Goal: Information Seeking & Learning: Learn about a topic

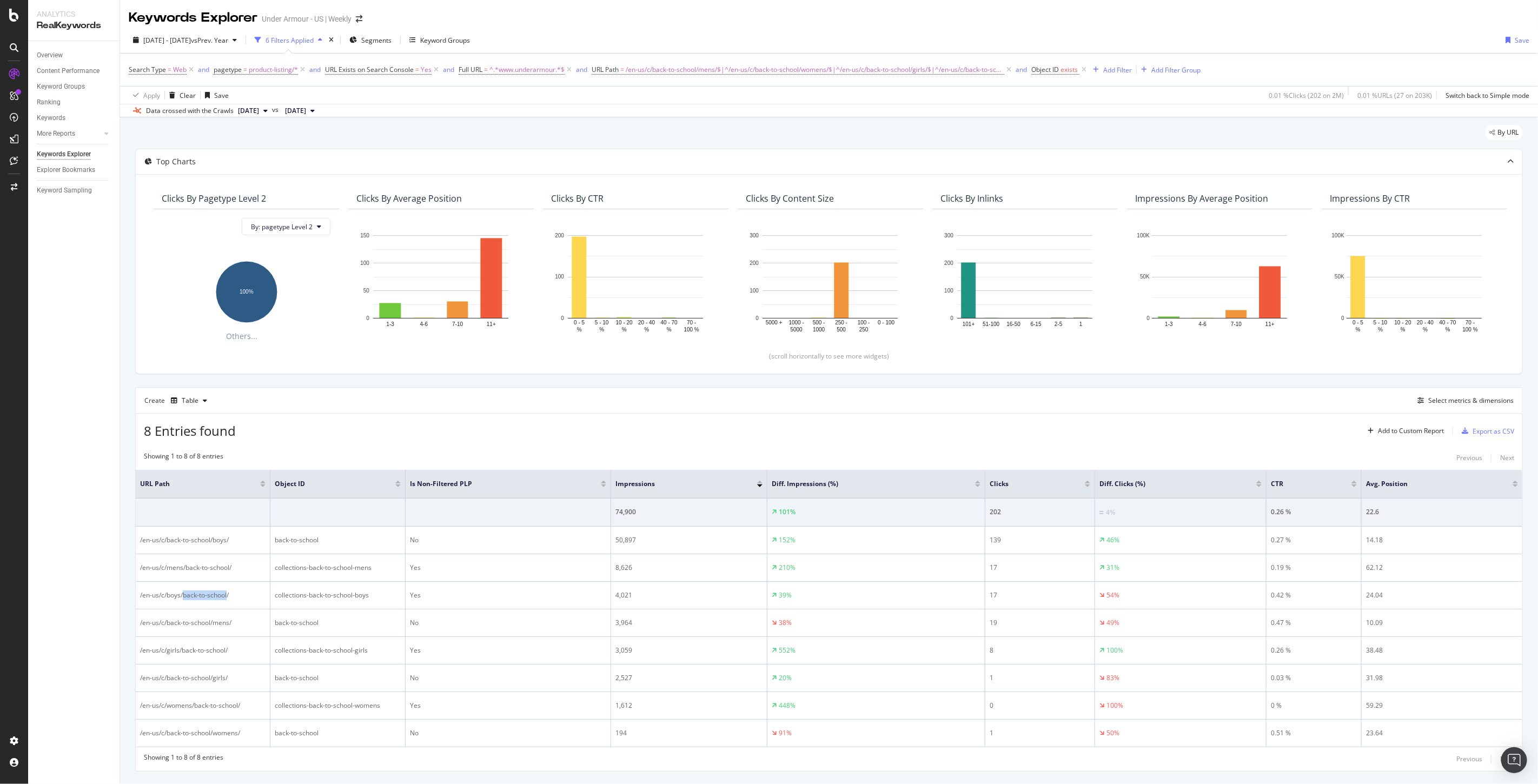
scroll to position [28, 0]
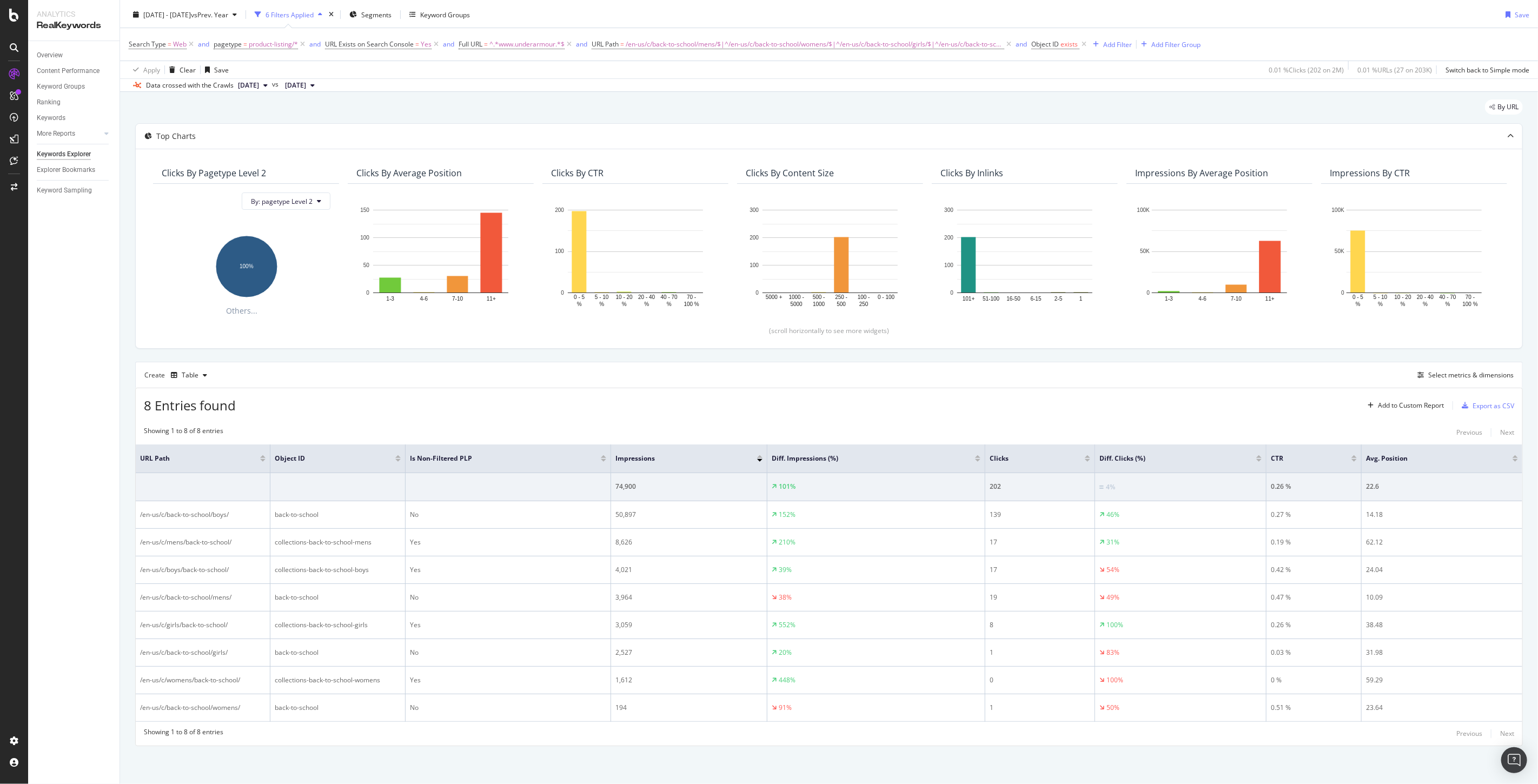
click at [323, 422] on div "Showing 1 to 8 of 8 entries Previous Next URL Path Object ID Is Non-Filtered PL…" at bounding box center [829, 583] width 1386 height 325
click at [1456, 371] on div "Select metrics & dimensions" at bounding box center [1470, 375] width 85 height 9
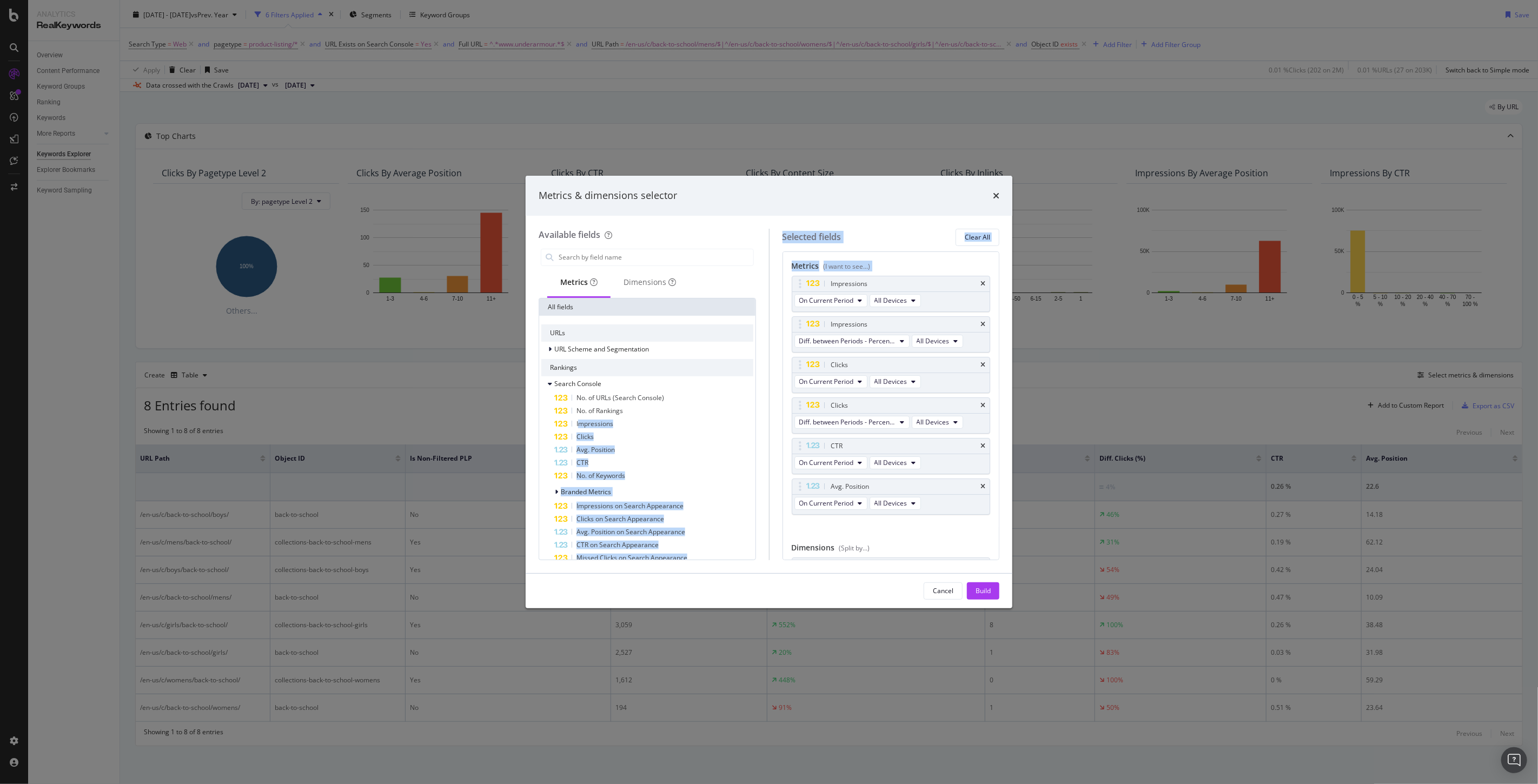
drag, startPoint x: 579, startPoint y: 426, endPoint x: 877, endPoint y: 354, distance: 306.6
click at [877, 354] on div "Available fields Metrics Dimensions All fields URLs URL Scheme and Segmentation…" at bounding box center [769, 394] width 461 height 331
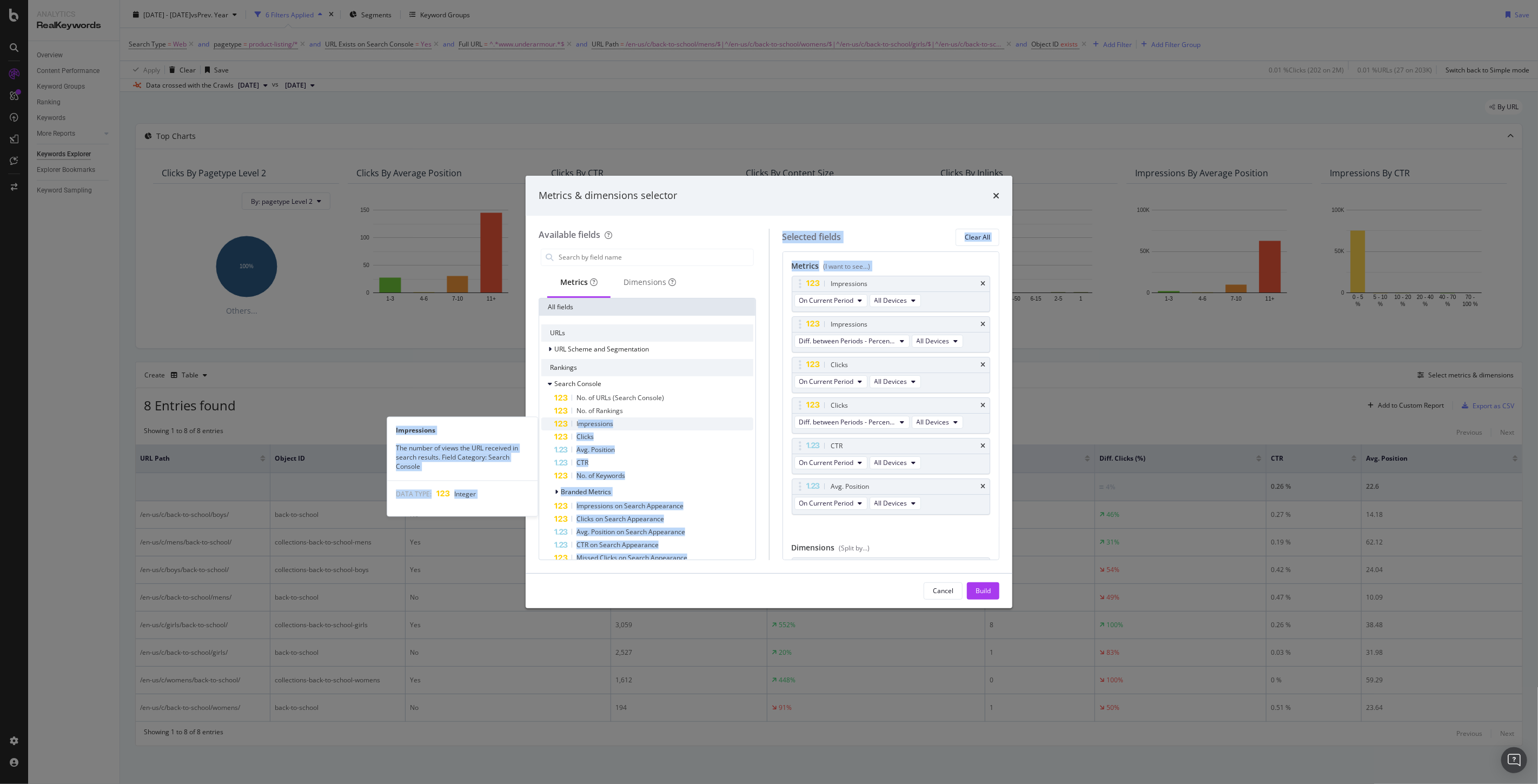
click at [662, 417] on div "Impressions" at bounding box center [654, 423] width 199 height 13
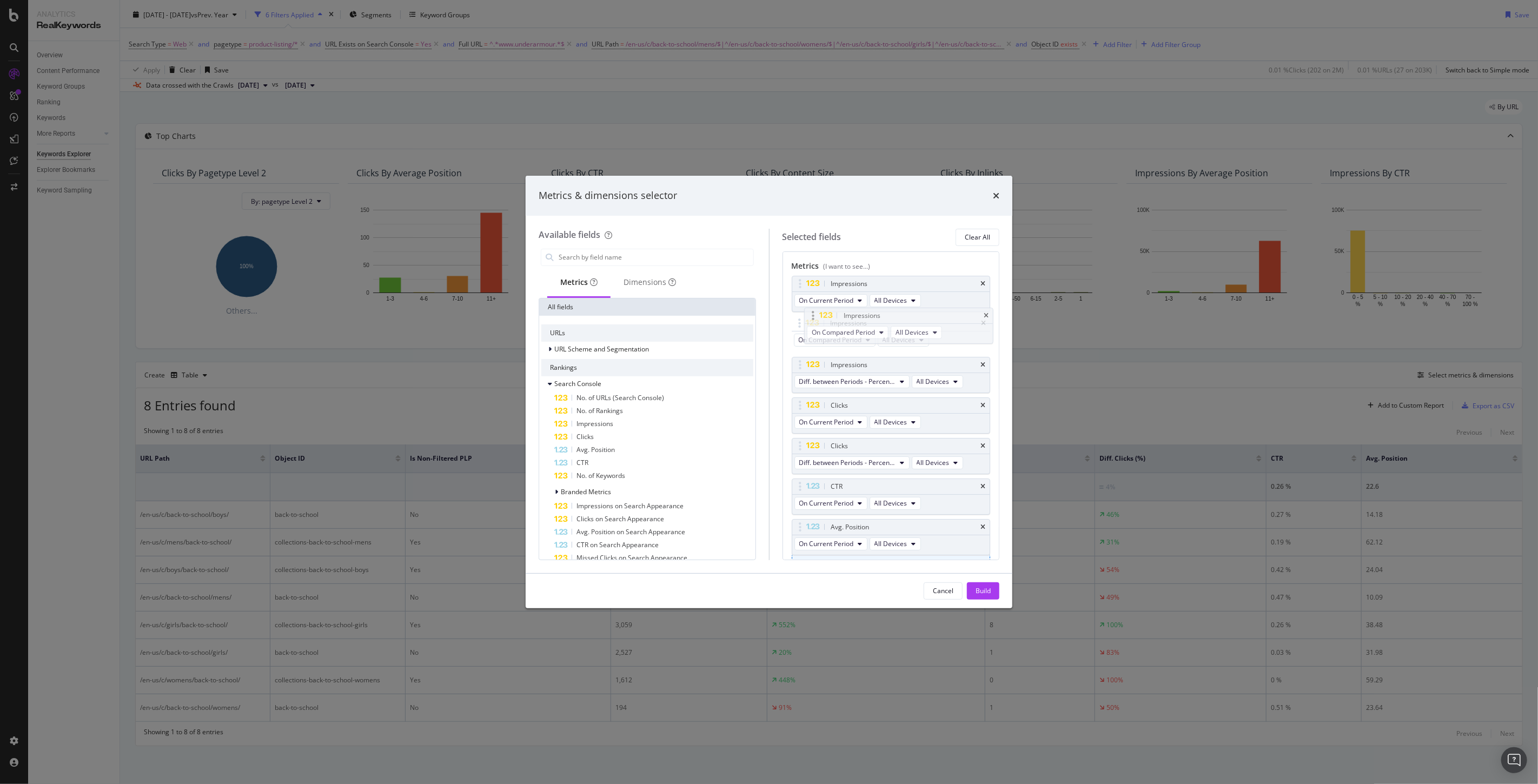
drag, startPoint x: 799, startPoint y: 527, endPoint x: 812, endPoint y: 315, distance: 212.4
click at [812, 315] on body "Analytics RealKeywords Overview Content Performance Keyword Groups Ranking Keyw…" at bounding box center [769, 392] width 1538 height 784
drag, startPoint x: 591, startPoint y: 462, endPoint x: 694, endPoint y: 460, distance: 103.0
click at [694, 460] on div "CTR" at bounding box center [654, 462] width 199 height 13
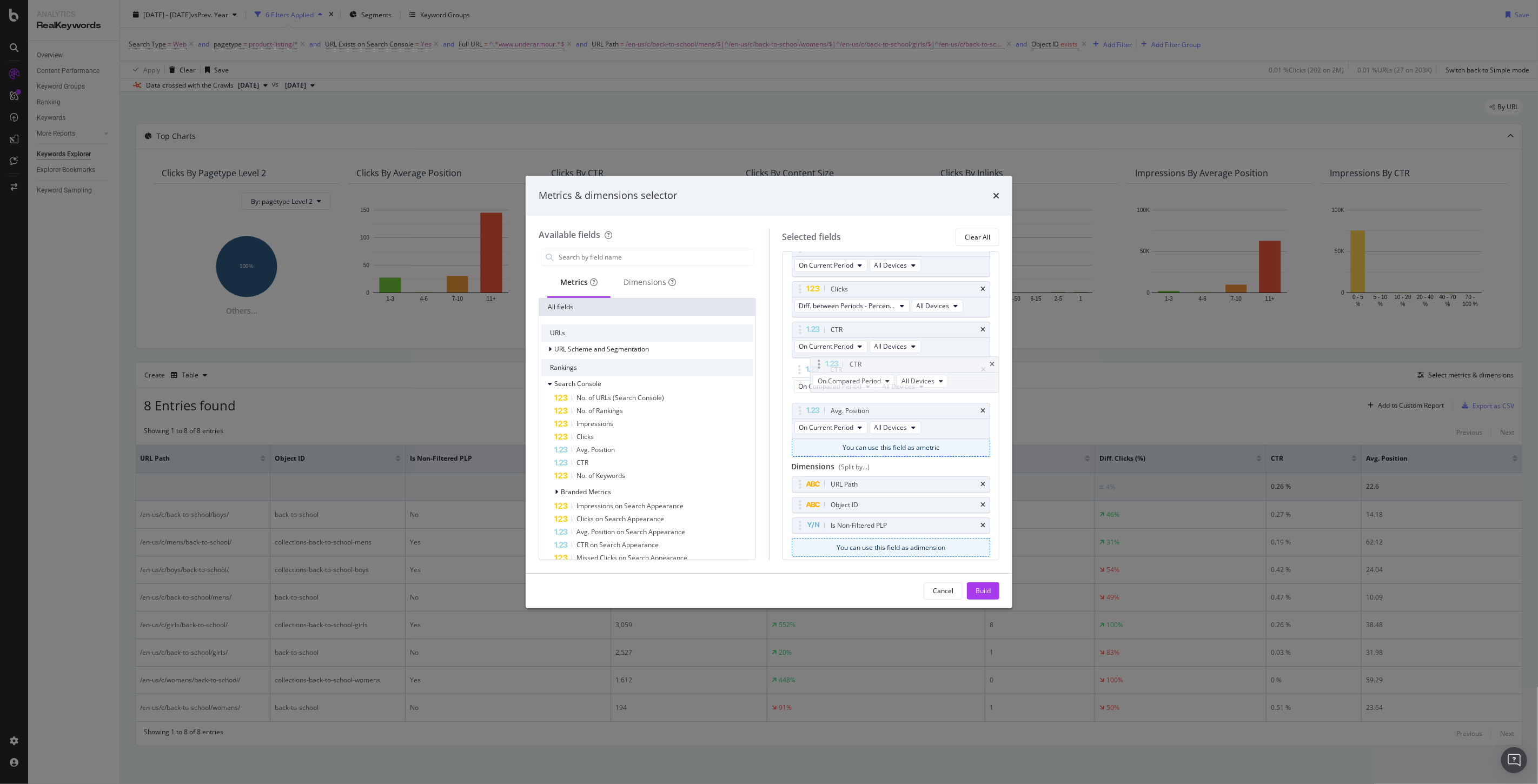
drag, startPoint x: 801, startPoint y: 409, endPoint x: 820, endPoint y: 362, distance: 50.7
click at [820, 362] on body "Analytics RealKeywords Overview Content Performance Keyword Groups Ranking Keyw…" at bounding box center [769, 392] width 1538 height 784
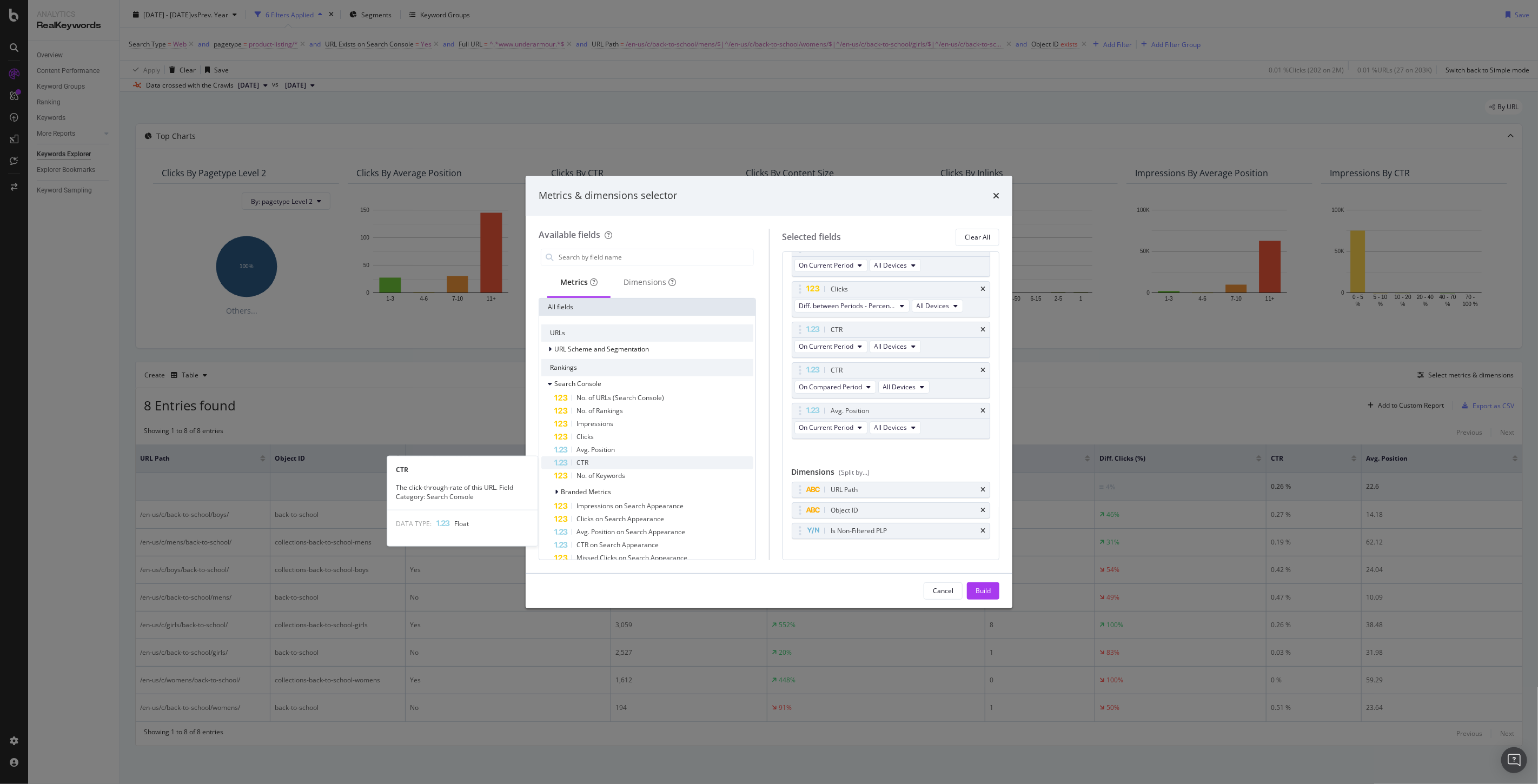
click at [584, 463] on span "CTR" at bounding box center [582, 462] width 12 height 9
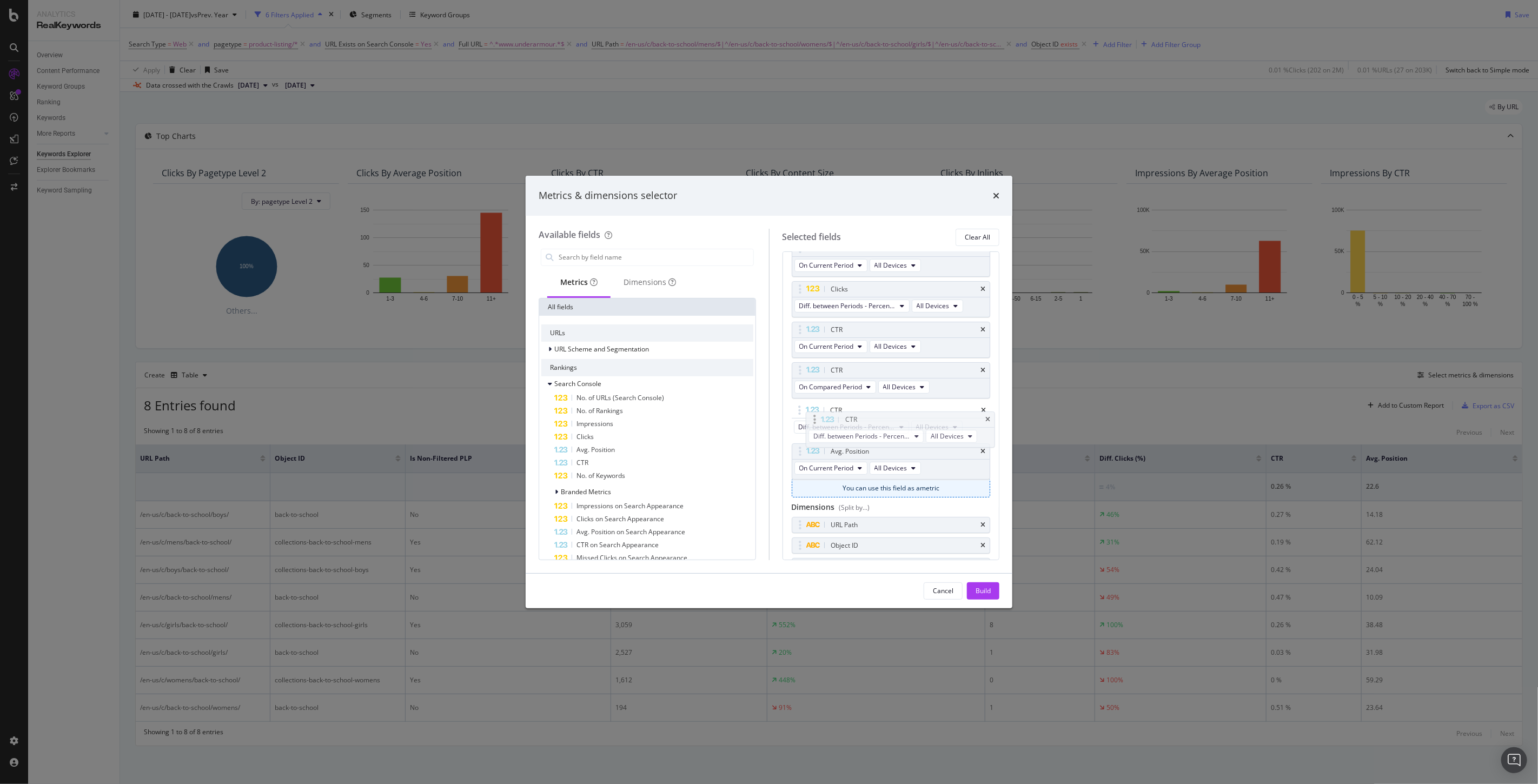
drag, startPoint x: 805, startPoint y: 444, endPoint x: 819, endPoint y: 412, distance: 34.9
click at [819, 412] on body "Analytics RealKeywords Overview Content Performance Keyword Groups Ranking Keyw…" at bounding box center [769, 392] width 1538 height 784
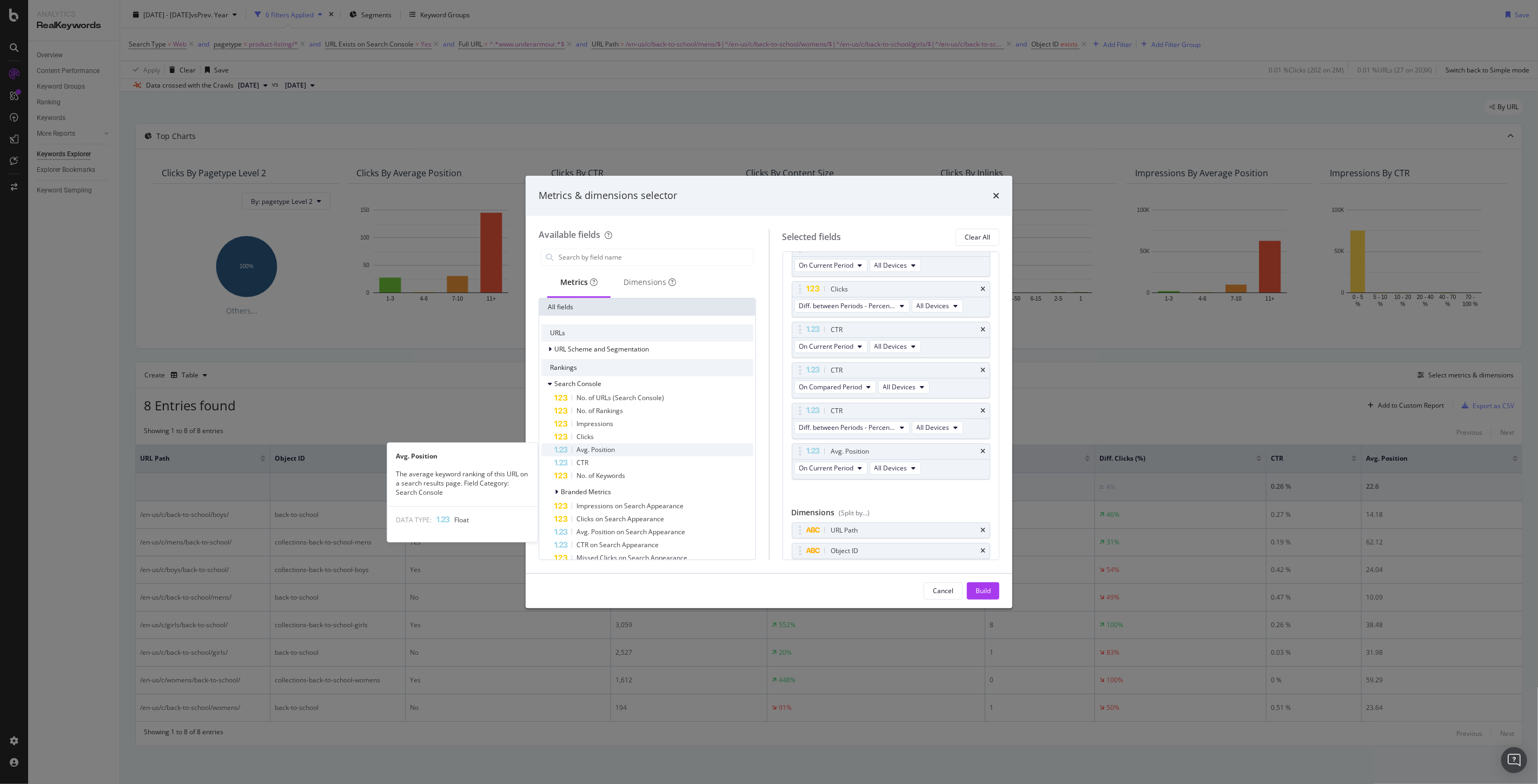
click at [591, 445] on span "Avg. Position" at bounding box center [595, 450] width 38 height 9
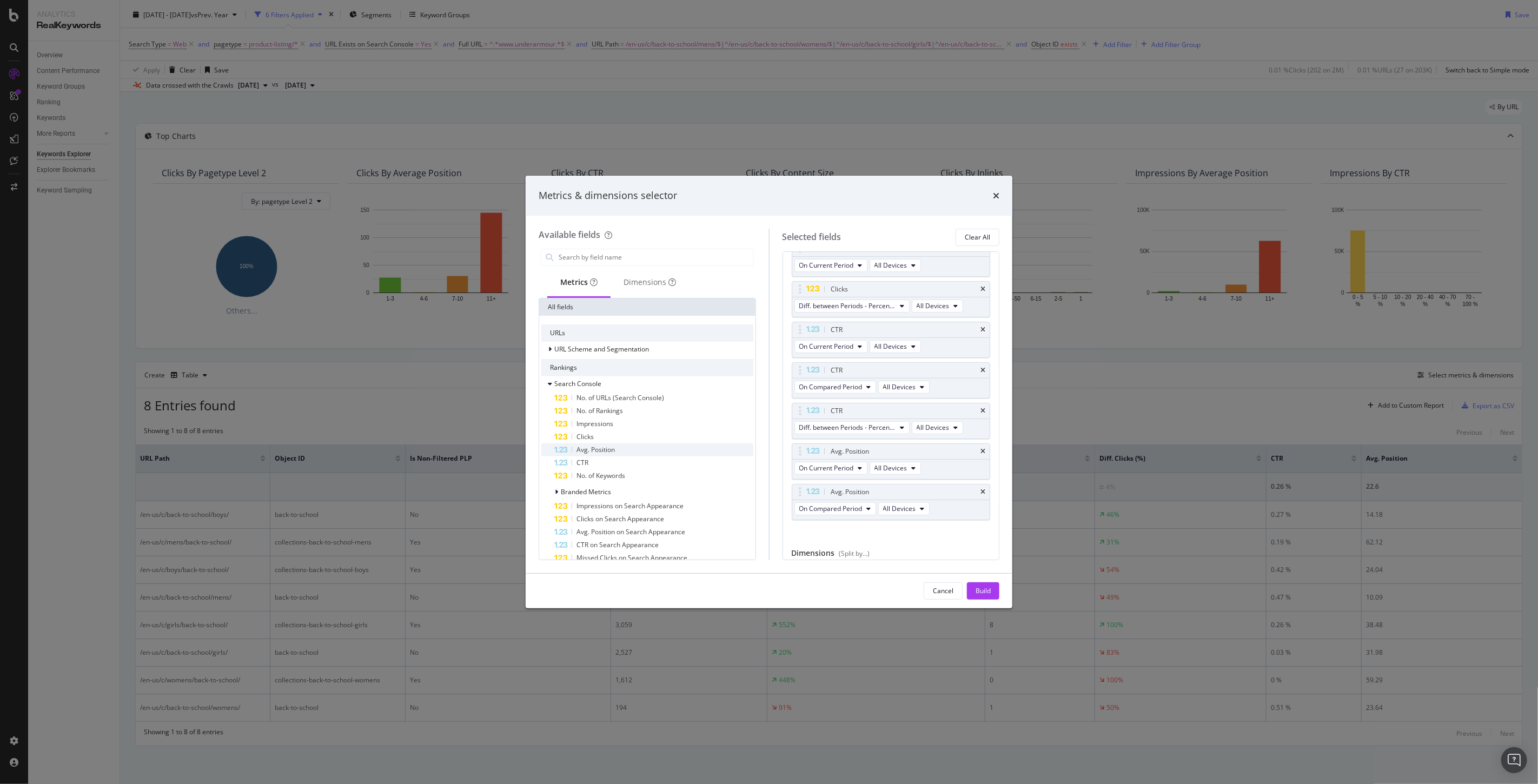
click at [593, 445] on span "Avg. Position" at bounding box center [595, 450] width 38 height 9
click at [587, 437] on span "Clicks" at bounding box center [585, 437] width 17 height 9
drag, startPoint x: 799, startPoint y: 532, endPoint x: 849, endPoint y: 451, distance: 95.2
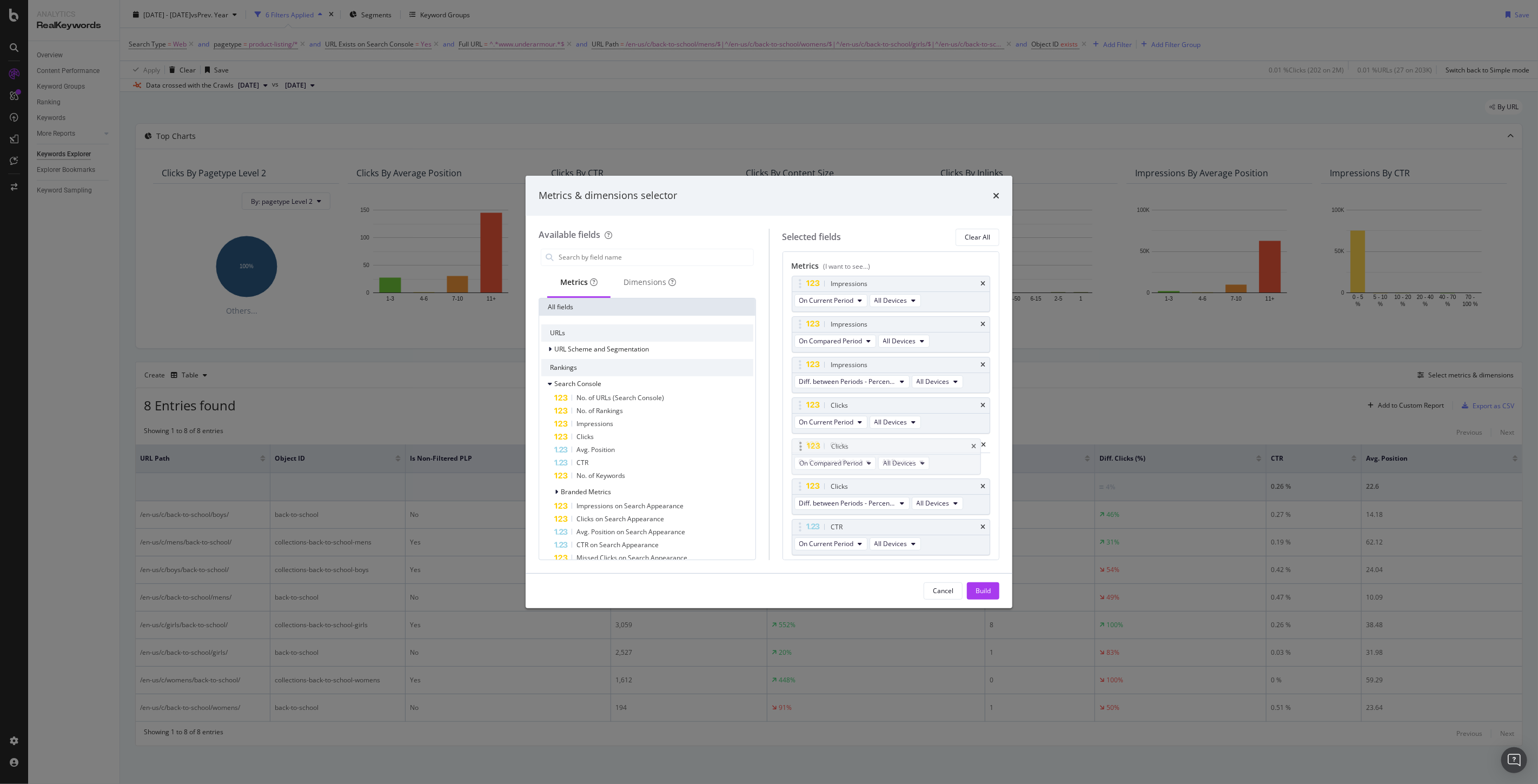
click at [849, 451] on body "Analytics RealKeywords Overview Content Performance Keyword Groups Ranking Keyw…" at bounding box center [769, 392] width 1538 height 784
click at [984, 598] on div "Build" at bounding box center [983, 590] width 15 height 16
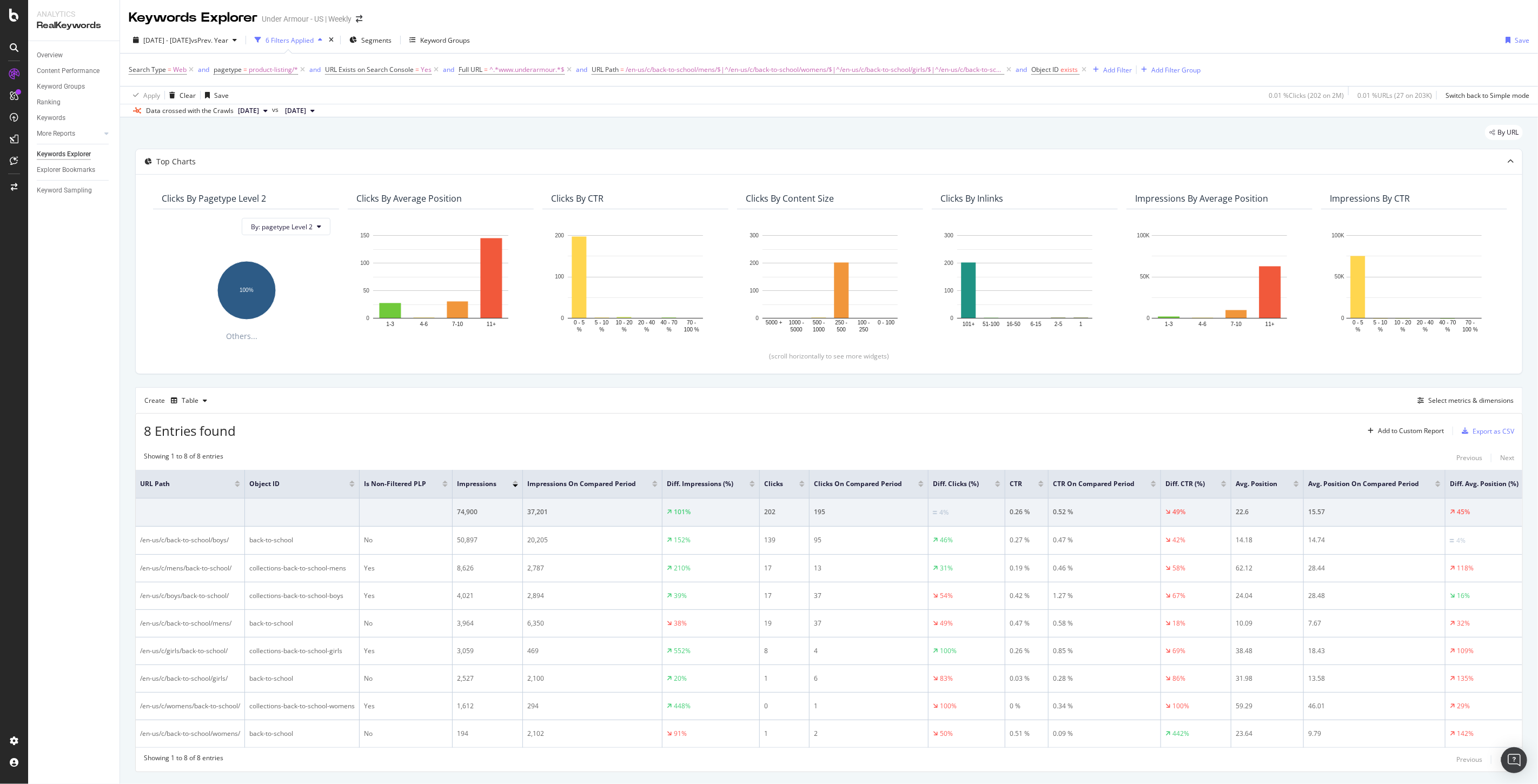
scroll to position [33, 0]
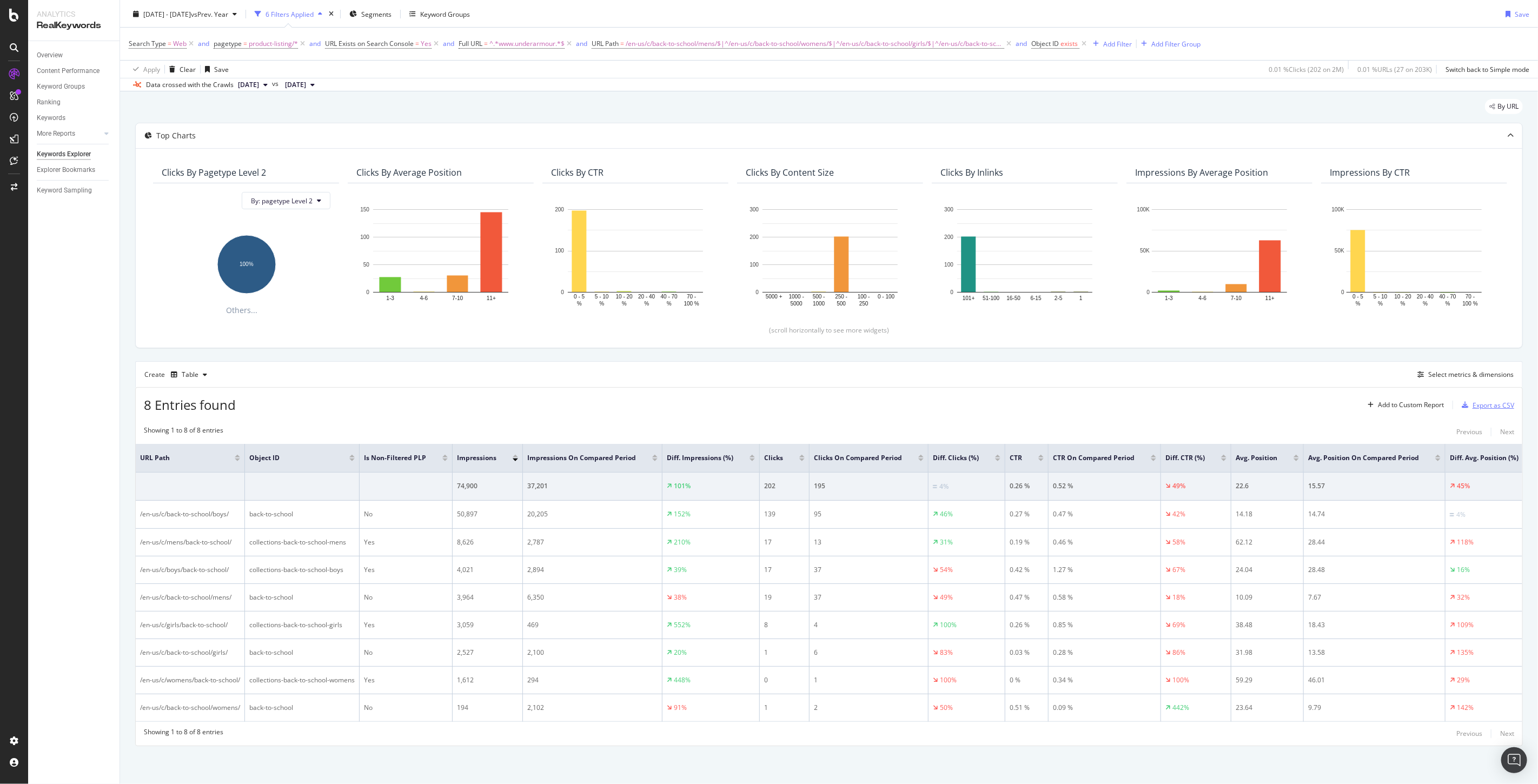
click at [1480, 401] on div "Export as CSV" at bounding box center [1493, 405] width 41 height 9
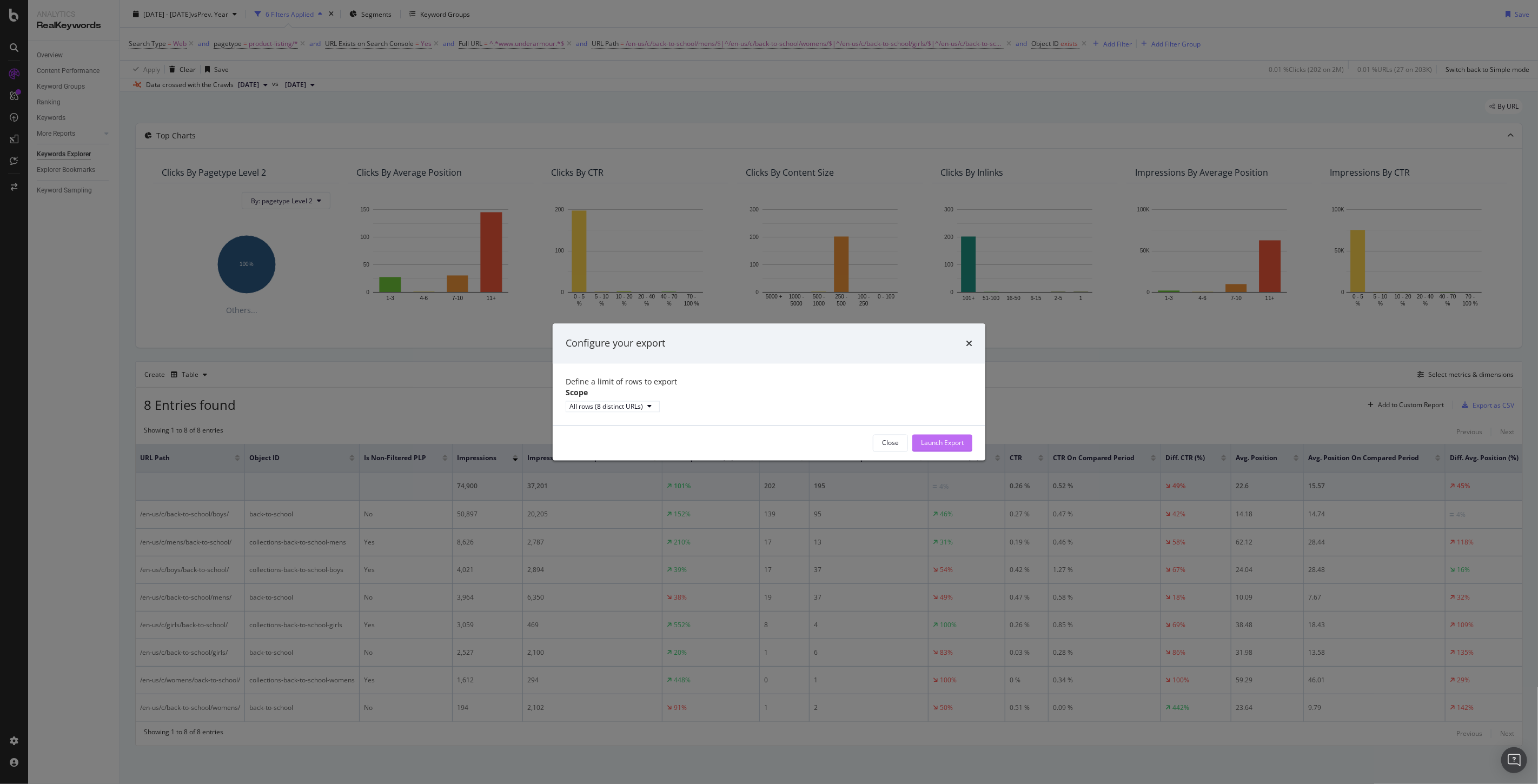
click at [936, 447] on div "Launch Export" at bounding box center [942, 443] width 43 height 9
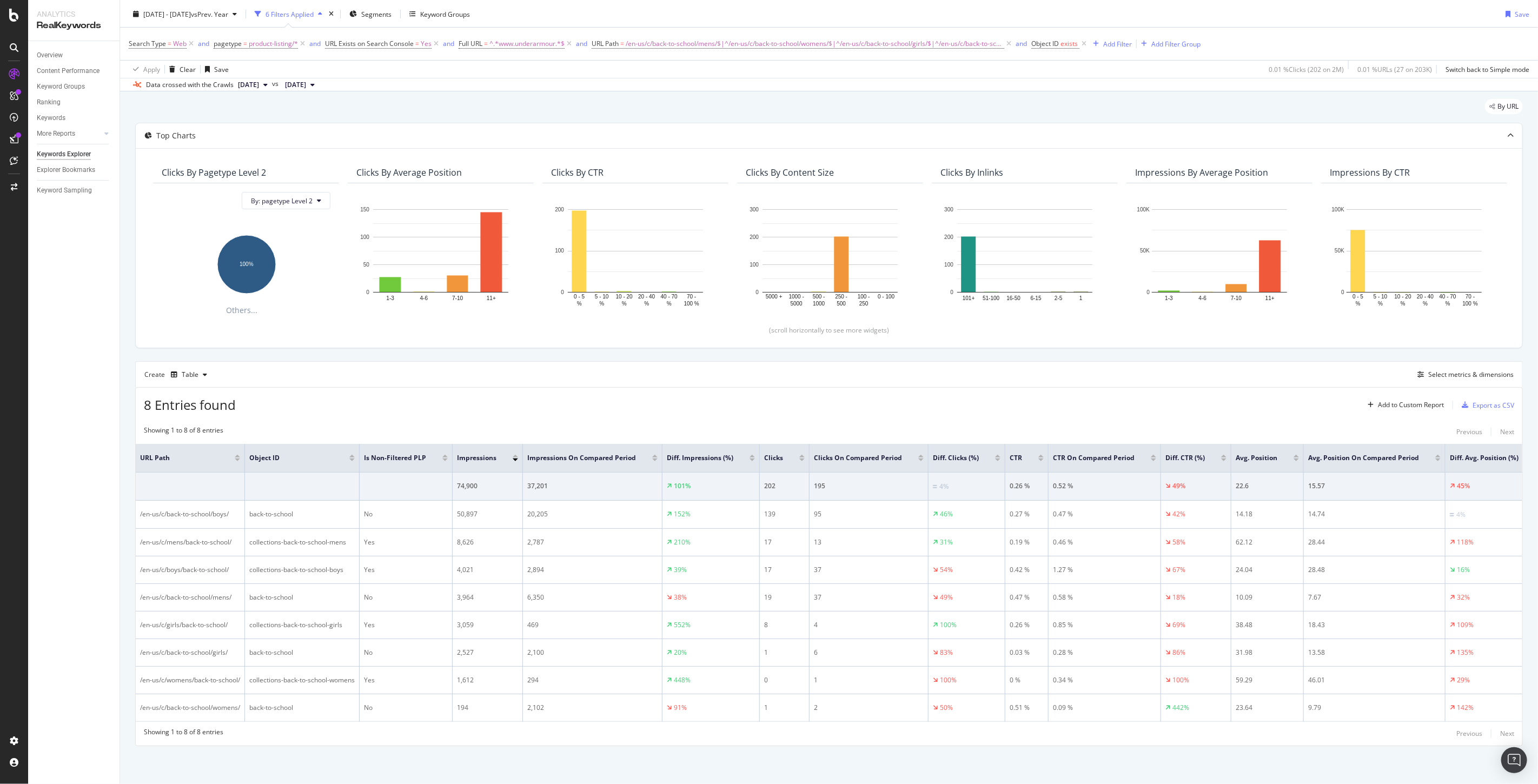
scroll to position [0, 19]
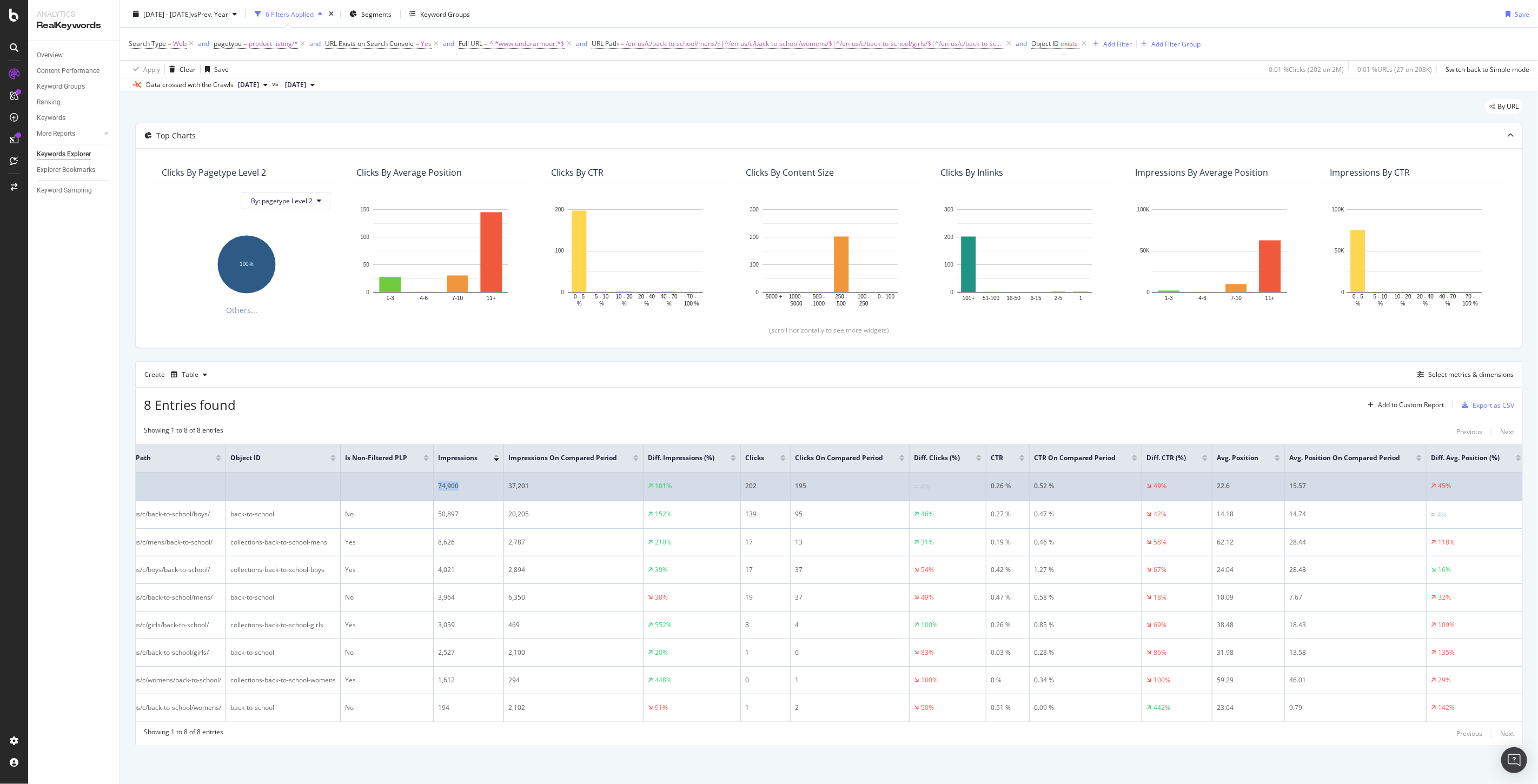
drag, startPoint x: 472, startPoint y: 478, endPoint x: 434, endPoint y: 479, distance: 38.0
click at [434, 479] on td "74,900" at bounding box center [469, 486] width 70 height 28
drag, startPoint x: 1451, startPoint y: 475, endPoint x: 432, endPoint y: 472, distance: 1019.0
click at [432, 472] on tr "74,900 37,201 101% 202 195 4% 0.26 % 0.52 % 49% 22.6 15.57 45%" at bounding box center [822, 486] width 1409 height 28
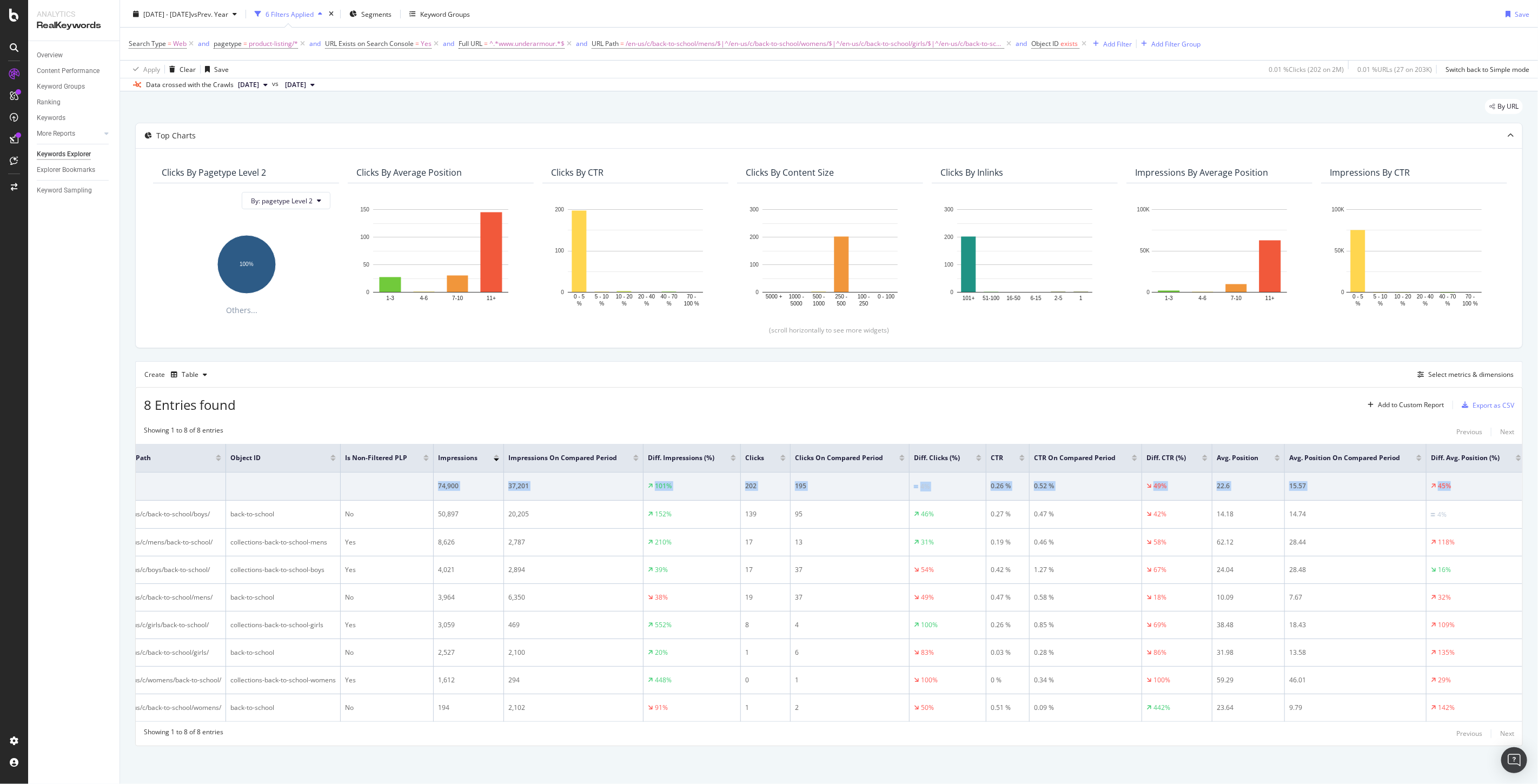
copy tr "74,900 37,201 101% 202 195 4% 0.26 % 0.52 % 49% 22.6 15.57 45%"
click at [423, 458] on div at bounding box center [426, 459] width 5 height 2
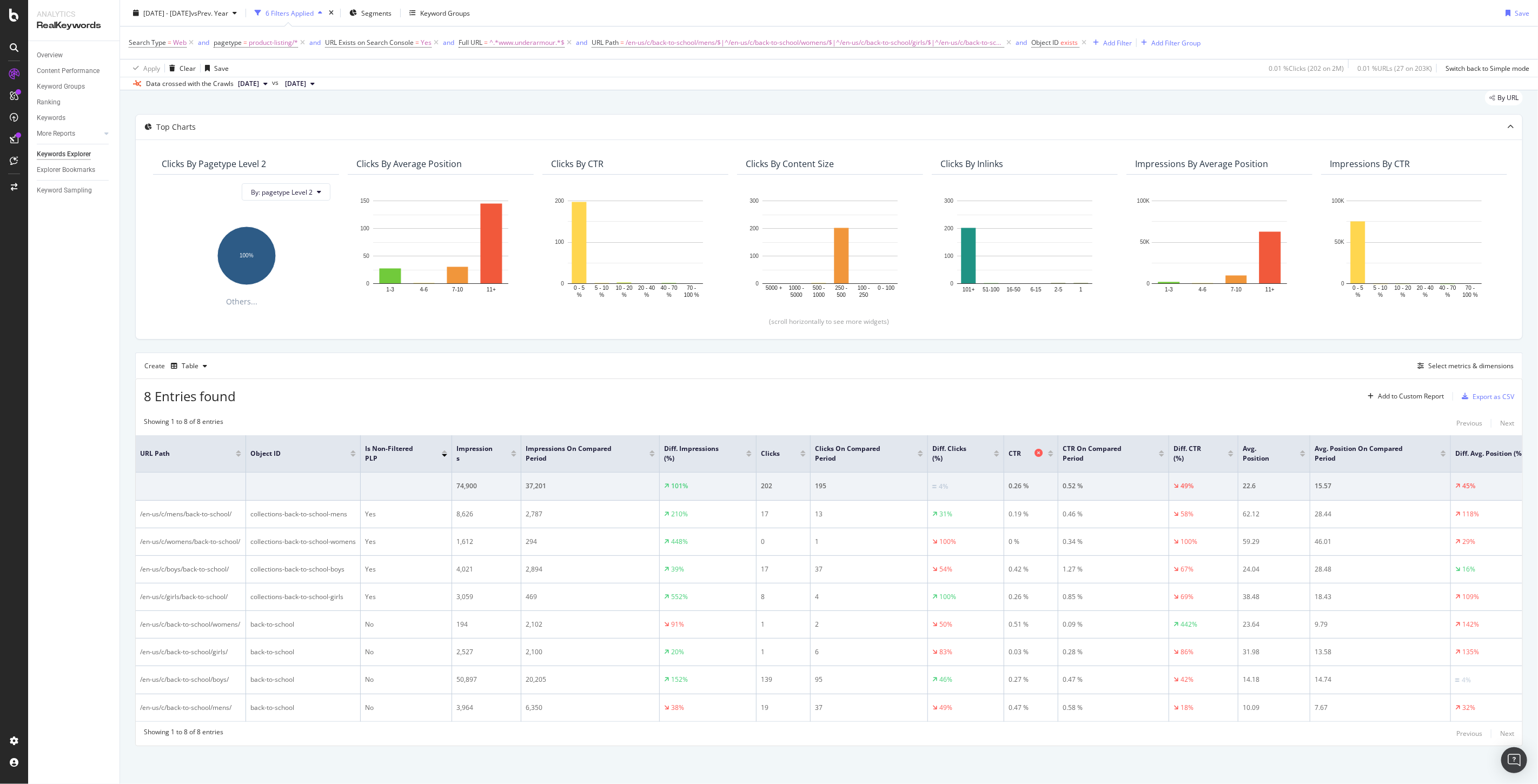
scroll to position [60, 0]
click at [511, 444] on div "Impressions" at bounding box center [484, 453] width 55 height 20
click at [514, 454] on div at bounding box center [513, 455] width 5 height 2
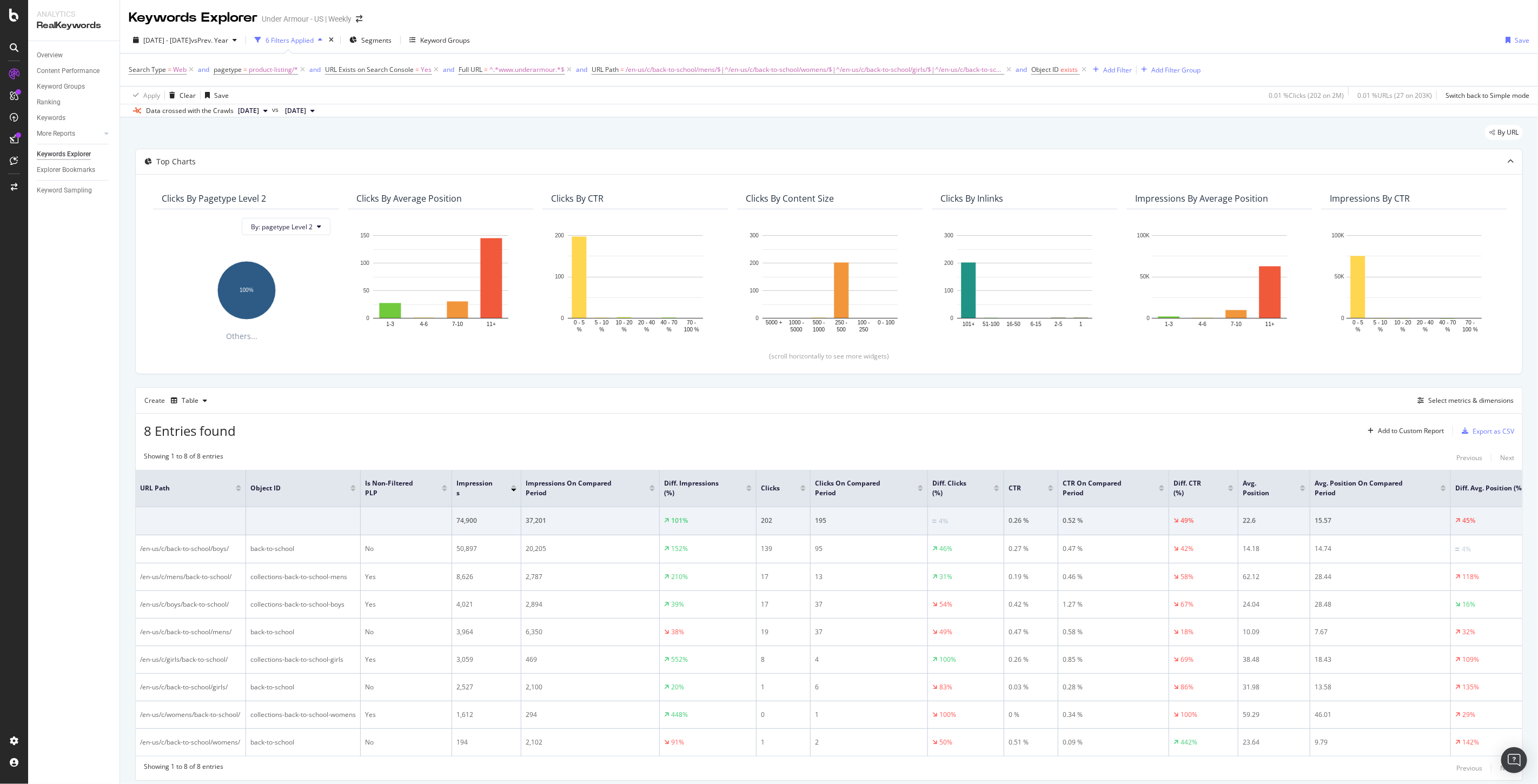
click at [444, 490] on div at bounding box center [444, 490] width 5 height 2
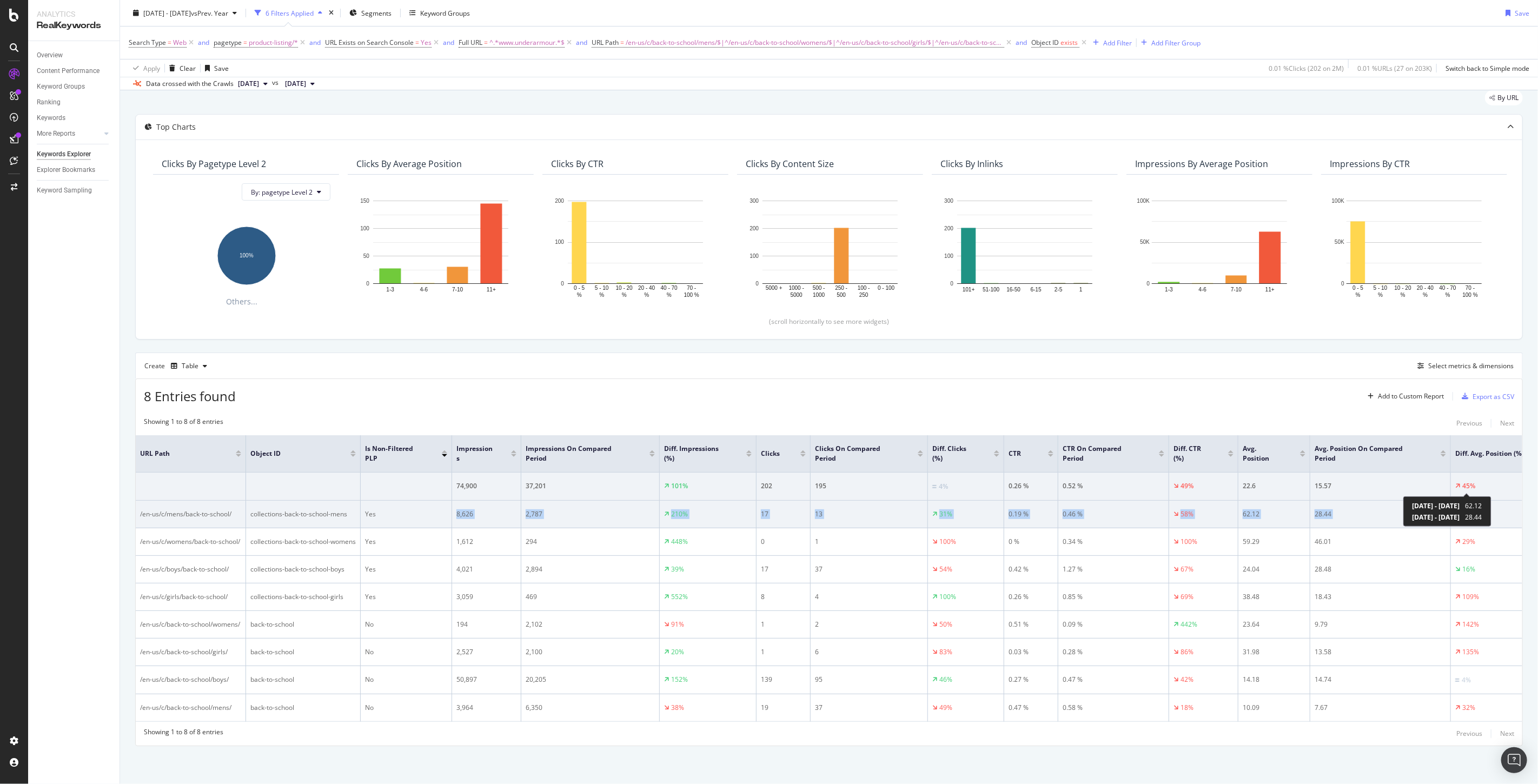
scroll to position [0, 35]
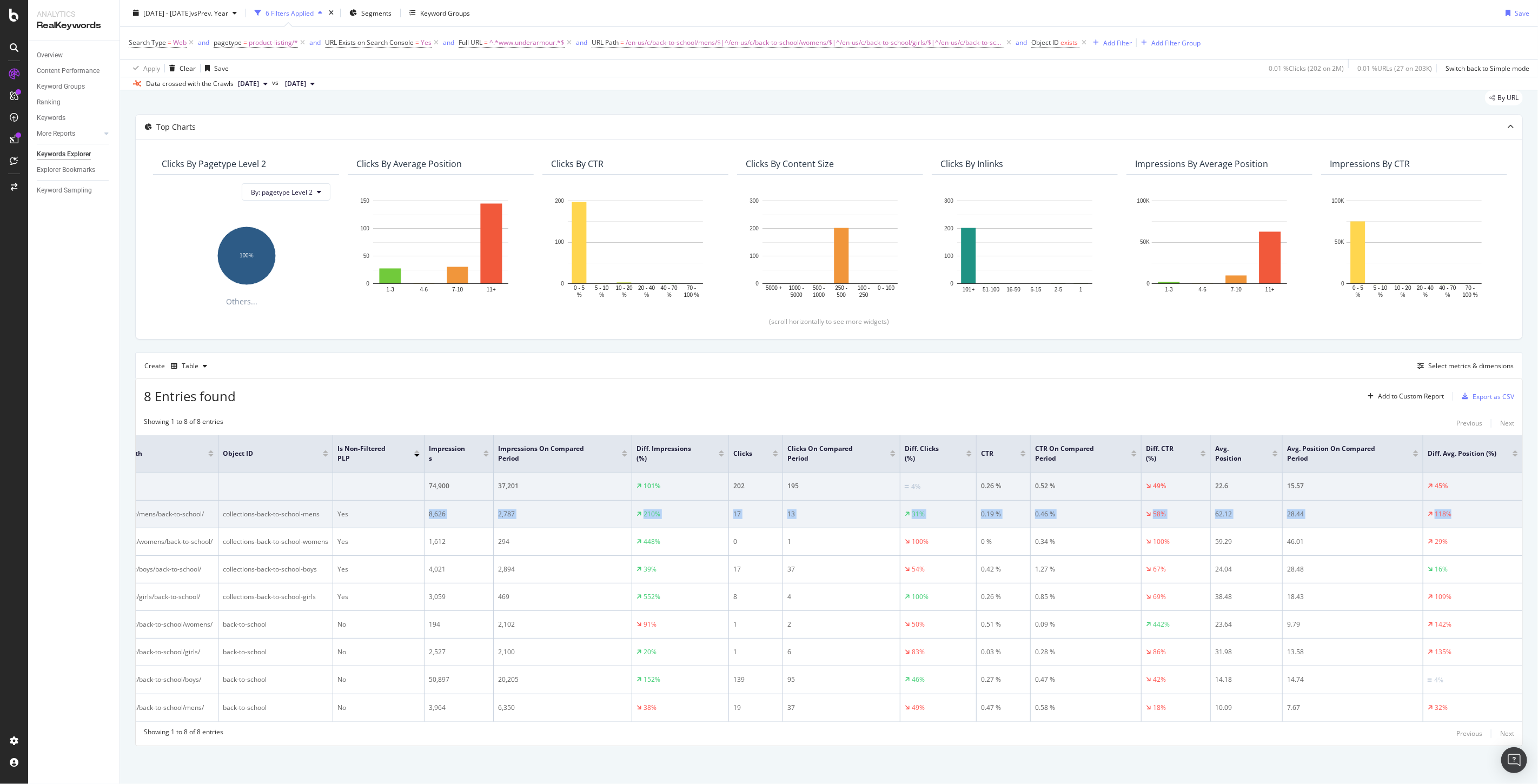
drag, startPoint x: 455, startPoint y: 490, endPoint x: 1511, endPoint y: 483, distance: 1056.0
click at [1511, 501] on tr "/en-us/c/mens/back-to-school/ collections-back-to-school-mens Yes 8,626 2,787 2…" at bounding box center [815, 514] width 1414 height 27
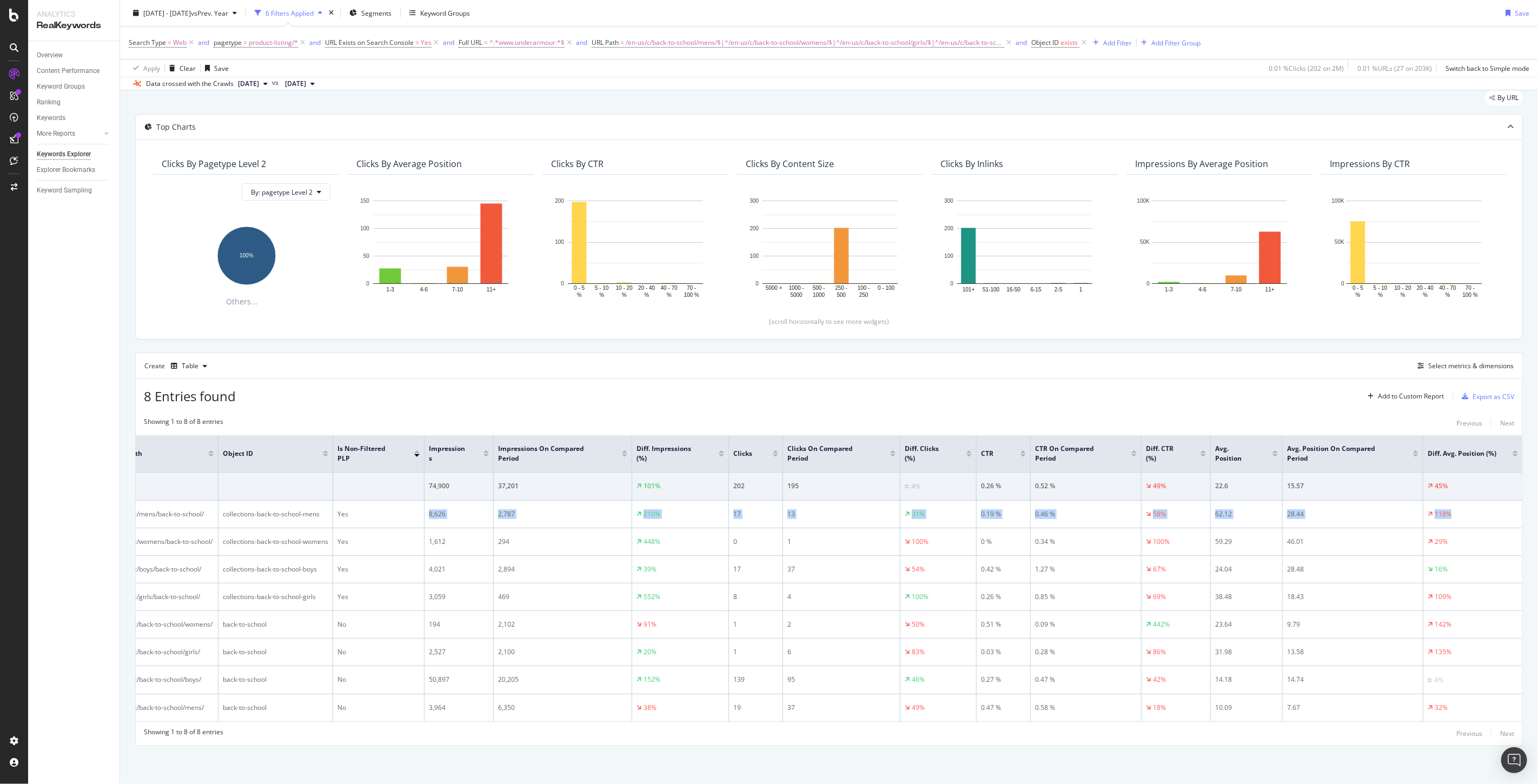
copy tr "8,626 2,787 210% 17 13 31% 0.19 % 0.46 % 58% 62.12 28.44 118%"
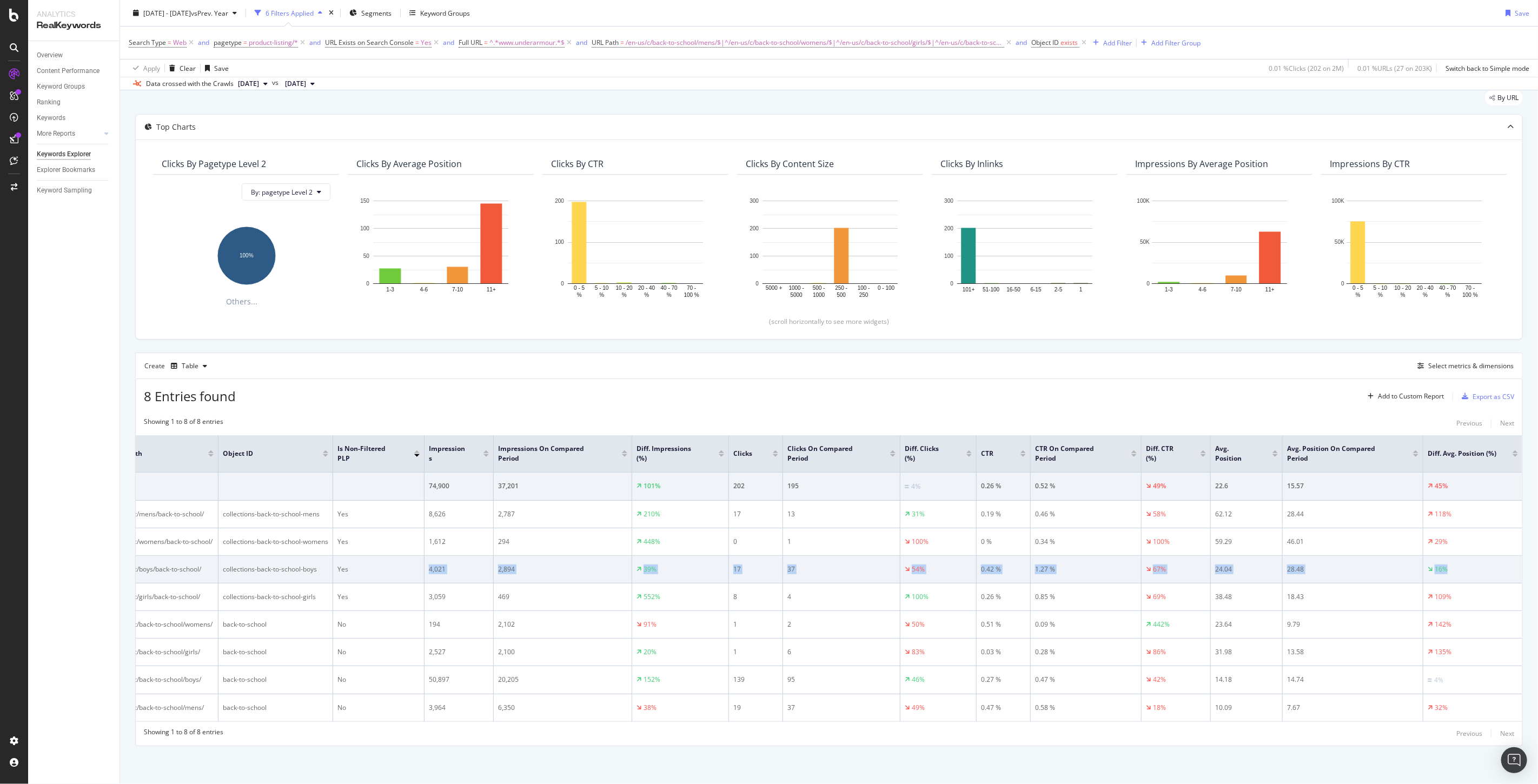
drag, startPoint x: 1455, startPoint y: 547, endPoint x: 414, endPoint y: 556, distance: 1041.0
click at [414, 556] on tr "/en-us/c/boys/back-to-school/ collections-back-to-school-boys Yes 4,021 2,894 3…" at bounding box center [815, 569] width 1414 height 27
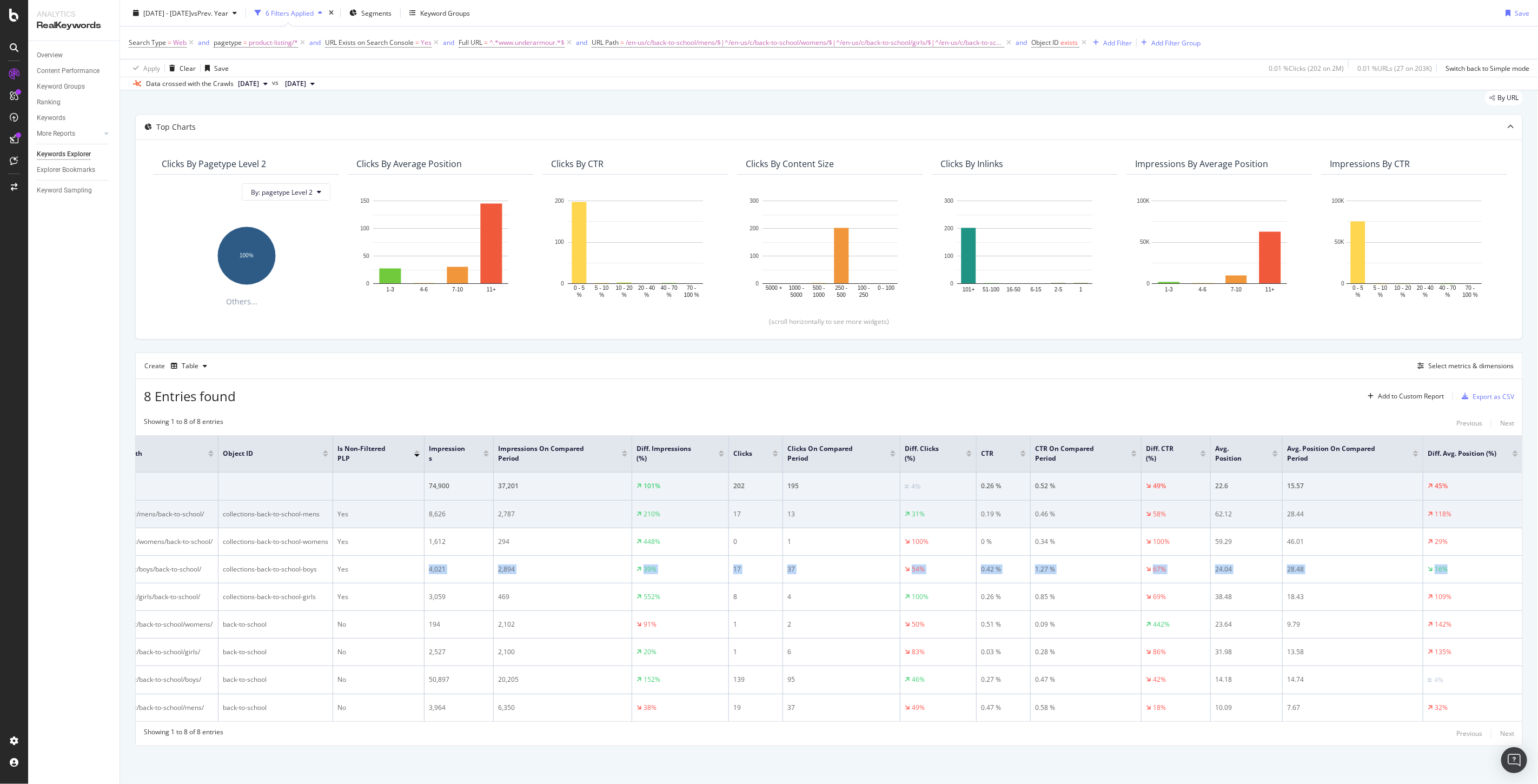
copy tr "4,021 2,894 39% 17 37 54% 0.42 % 1.27 % 67% 24.04 28.48 16%"
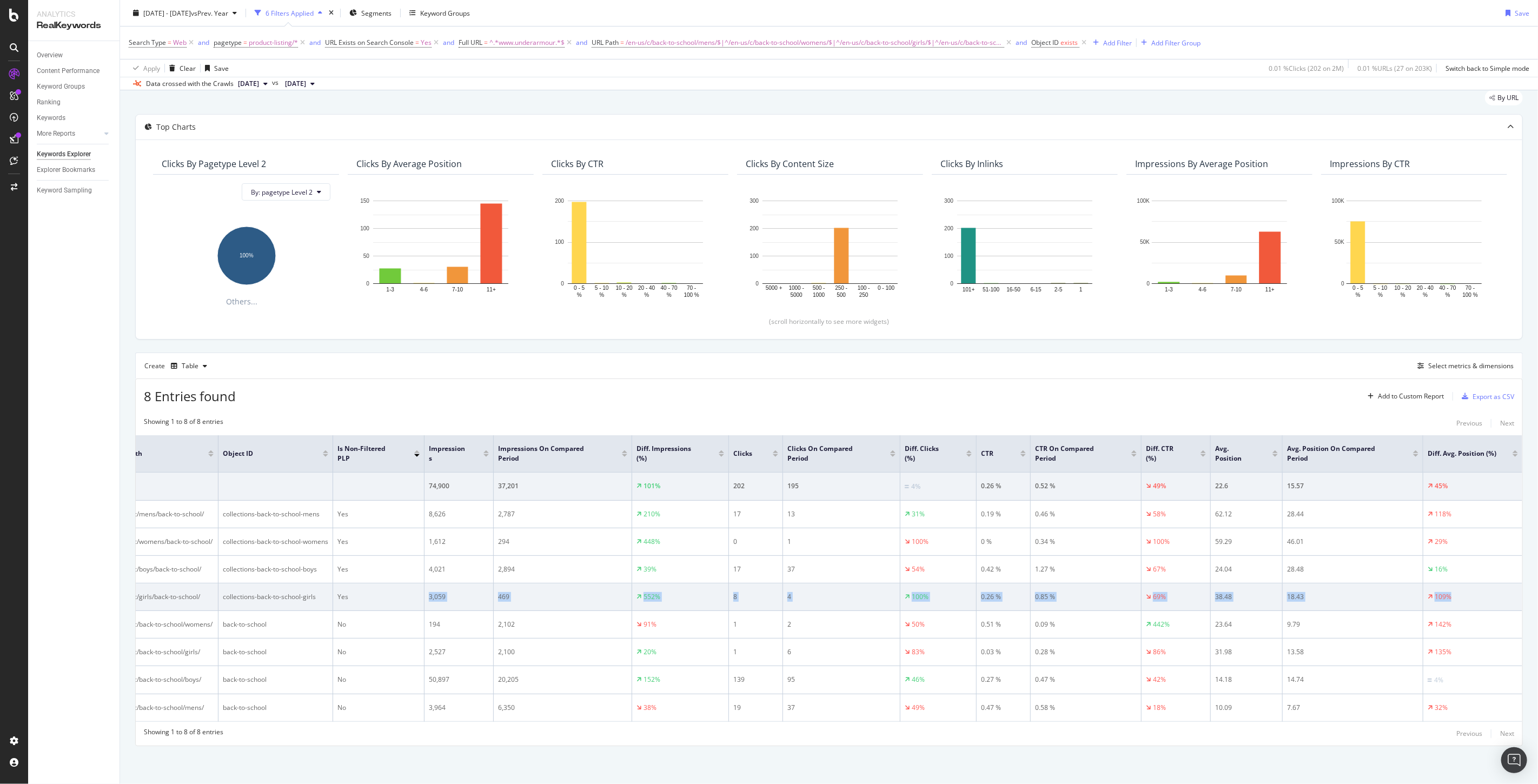
drag, startPoint x: 1461, startPoint y: 579, endPoint x: 398, endPoint y: 581, distance: 1063.0
click at [398, 583] on tr "/en-us/c/girls/back-to-school/ collections-back-to-school-girls Yes 3,059 469 5…" at bounding box center [815, 597] width 1414 height 27
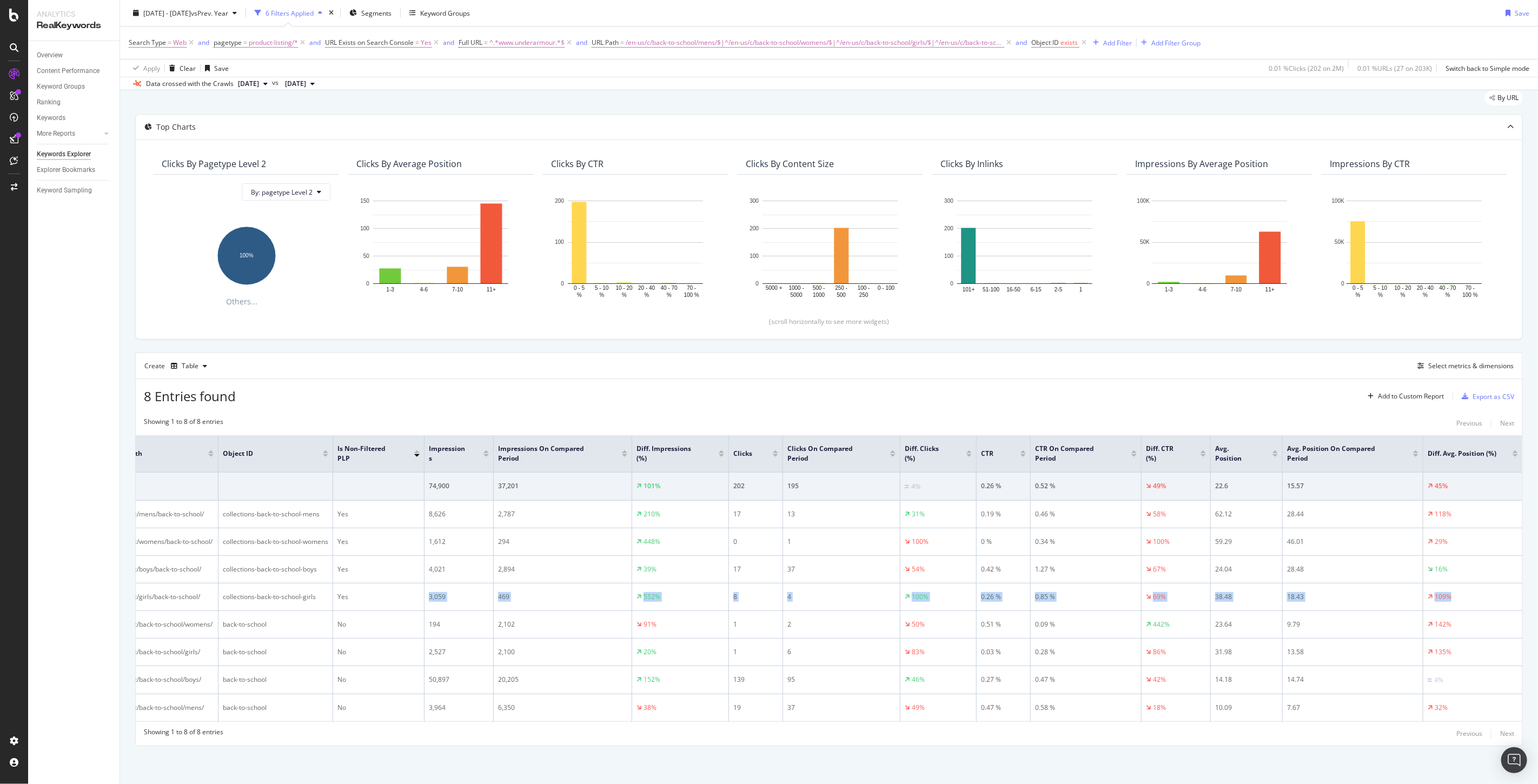
copy tr "3,059 469 552% 8 4 100% 0.26 % 0.85 % 69% 38.48 18.43 109%"
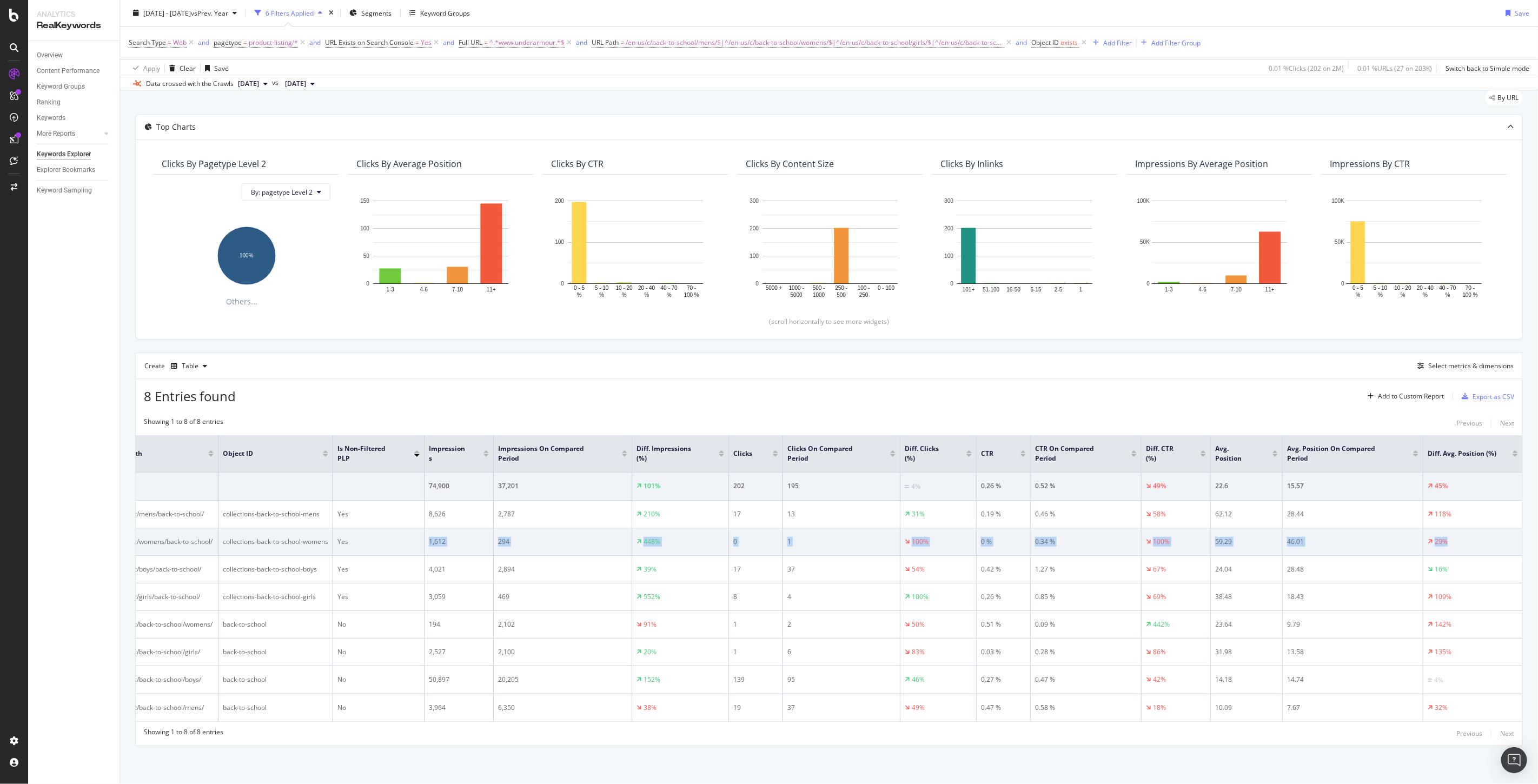
drag, startPoint x: 1435, startPoint y: 512, endPoint x: 420, endPoint y: 512, distance: 1015.0
click at [420, 528] on tr "/en-us/c/womens/back-to-school/ collections-back-to-school-womens Yes 1,612 294…" at bounding box center [815, 541] width 1414 height 27
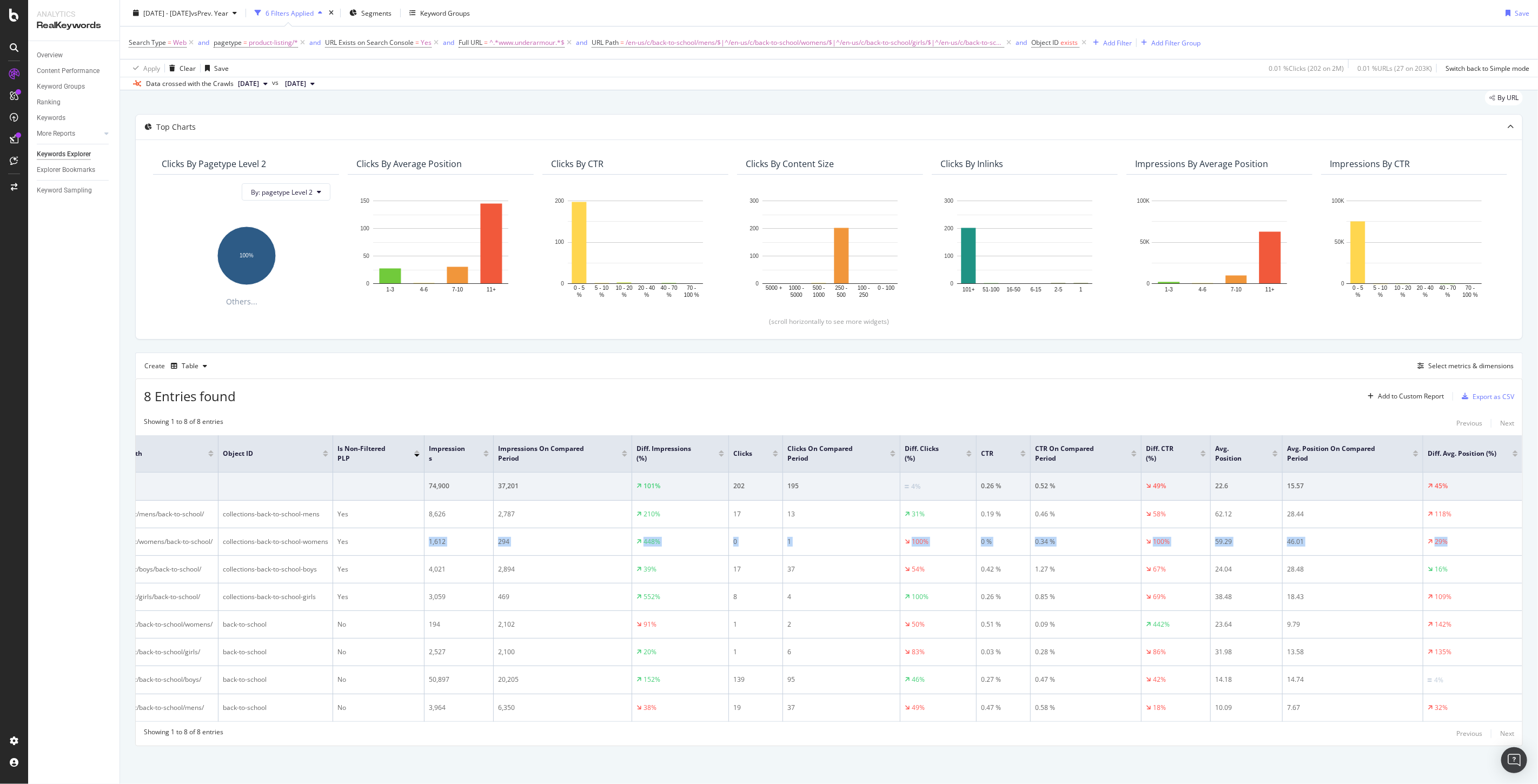
copy tr "1,612 294 448% 0 1 100% 0 % 0.34 % 100% 59.29 46.01 29%"
click at [1105, 37] on div "Add Filter" at bounding box center [1117, 42] width 29 height 9
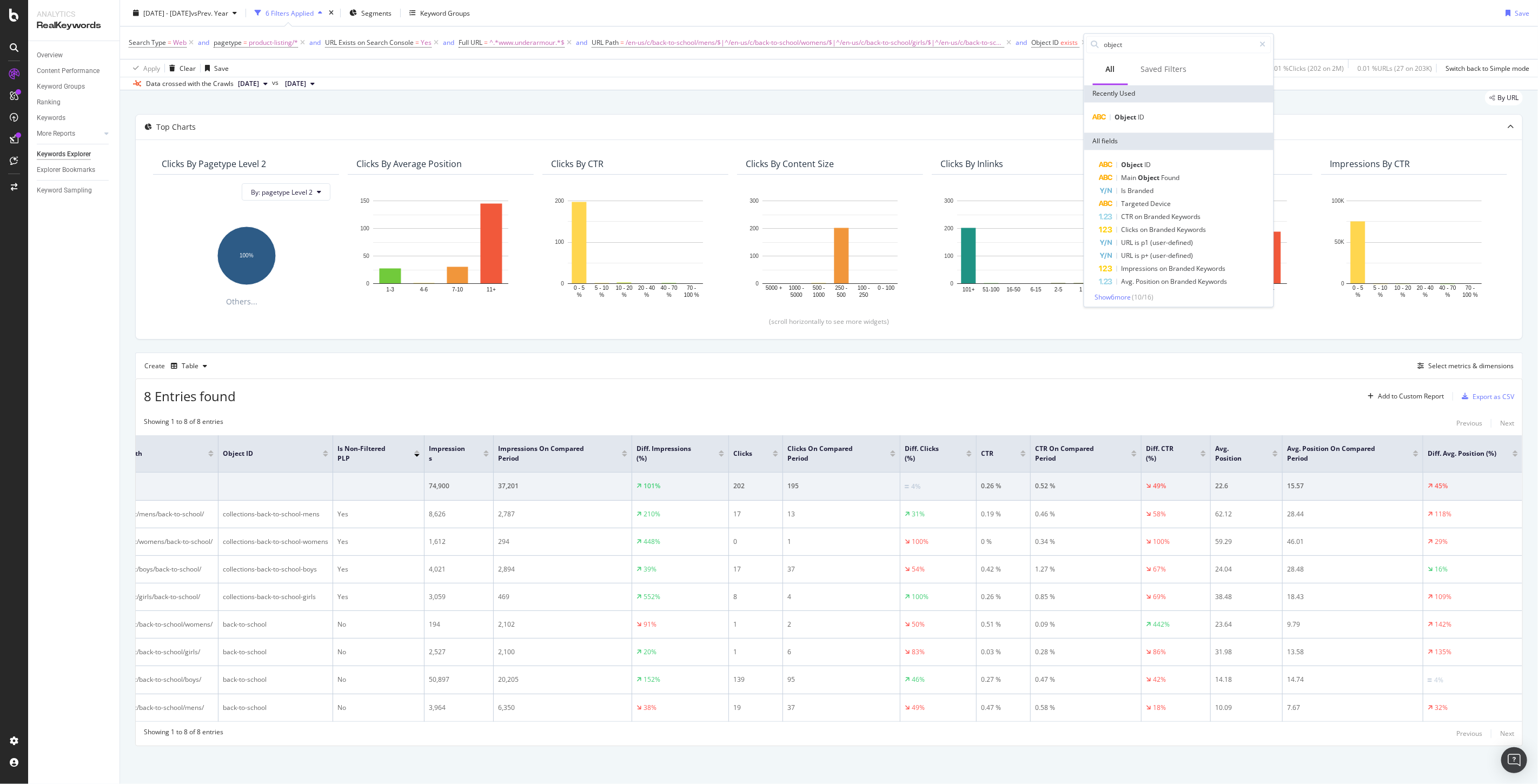
click at [901, 16] on div "2025 Jul. 8th - Sep. 3rd vs Prev. Year 6 Filters Applied Segments Keyword Group…" at bounding box center [829, 16] width 1418 height 22
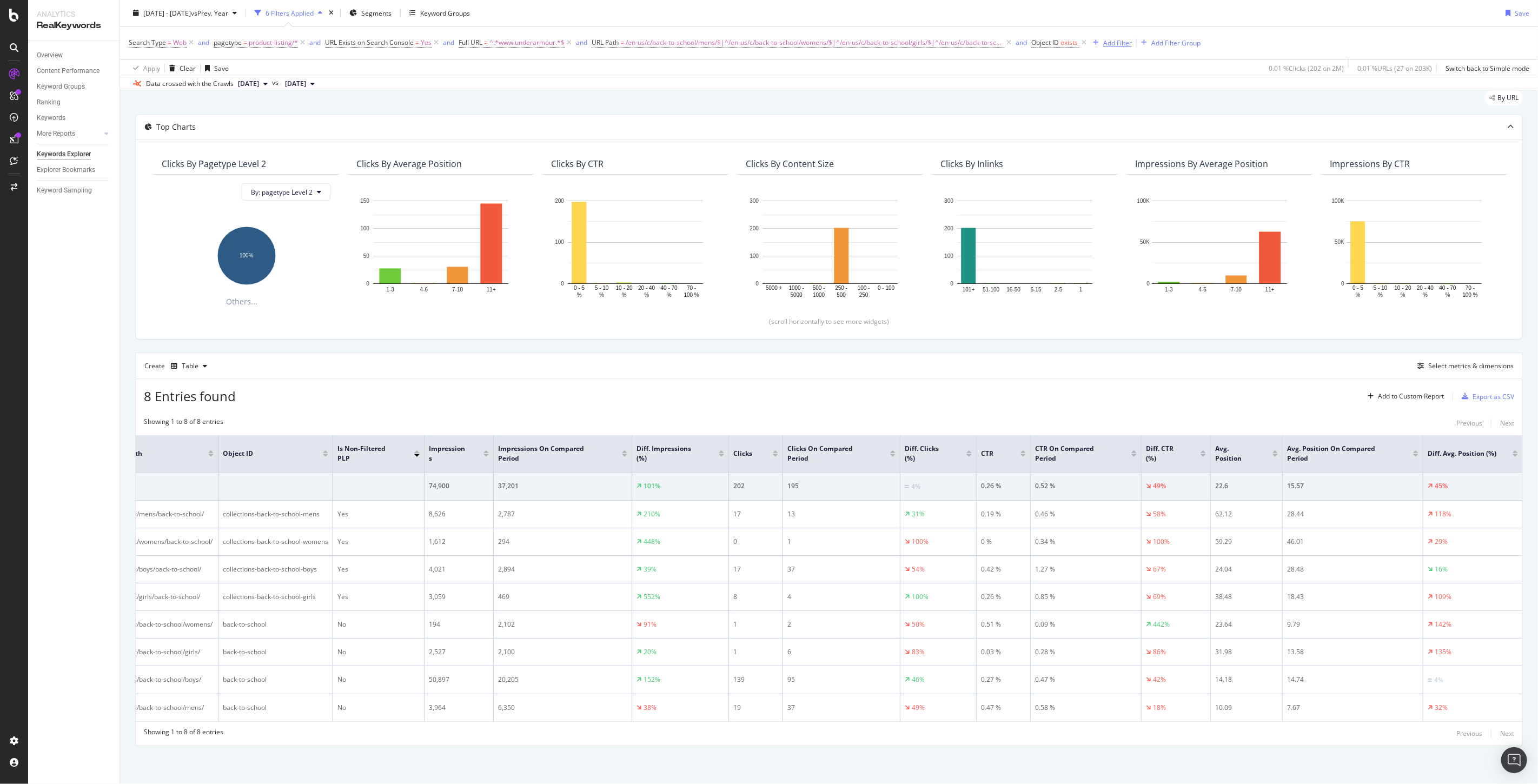
click at [1103, 40] on div "Add Filter" at bounding box center [1117, 42] width 29 height 9
type input "filtered"
click at [1165, 113] on span "Non-Filtered" at bounding box center [1149, 117] width 43 height 9
click at [1204, 91] on div "Apply" at bounding box center [1203, 92] width 16 height 9
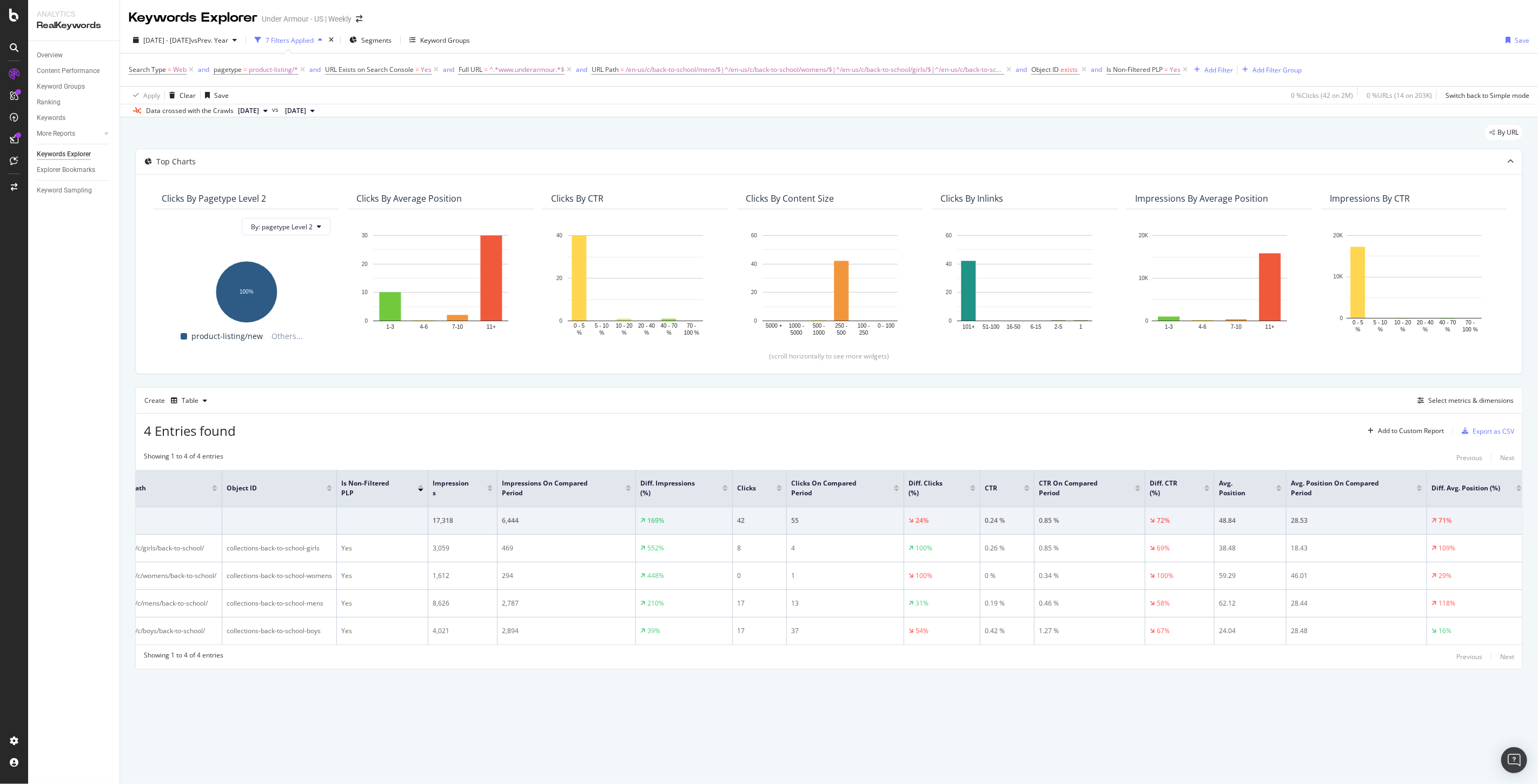
scroll to position [0, 26]
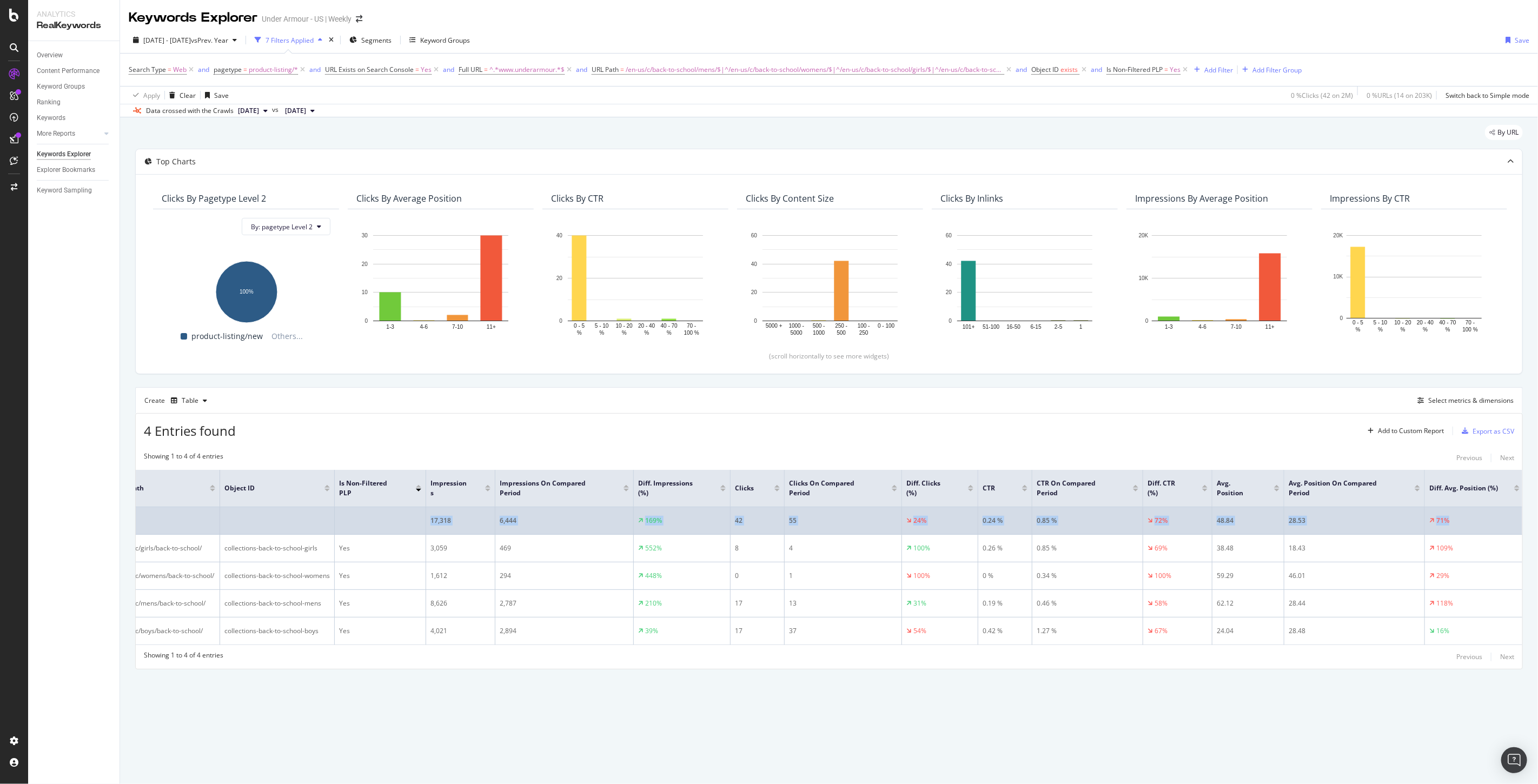
drag, startPoint x: 1466, startPoint y: 509, endPoint x: 421, endPoint y: 524, distance: 1045.1
click at [421, 524] on tr "17,318 6,444 169% 42 55 24% 0.24 % 0.85 % 72% 48.84 28.53 71%" at bounding box center [817, 520] width 1414 height 27
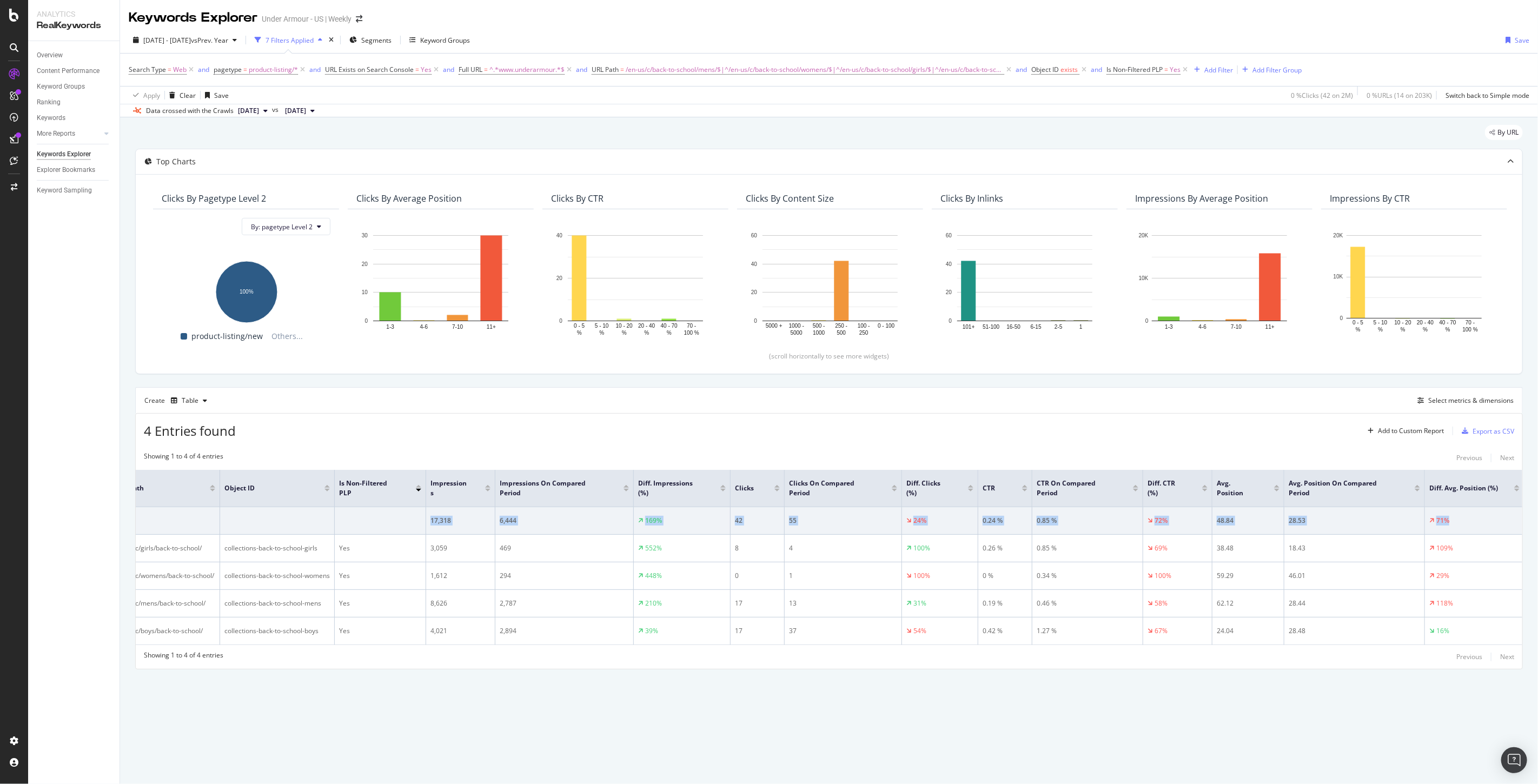
copy tr "17,318 6,444 169% 42 55 24% 0.24 % 0.85 % 72% 48.84 28.53 71%"
click at [1142, 70] on span "Is Non-Filtered PLP" at bounding box center [1135, 69] width 56 height 9
click at [1116, 93] on span "Yes" at bounding box center [1117, 94] width 11 height 9
click at [1132, 132] on div "No" at bounding box center [1172, 131] width 116 height 14
click at [1215, 120] on div "Apply" at bounding box center [1221, 118] width 16 height 9
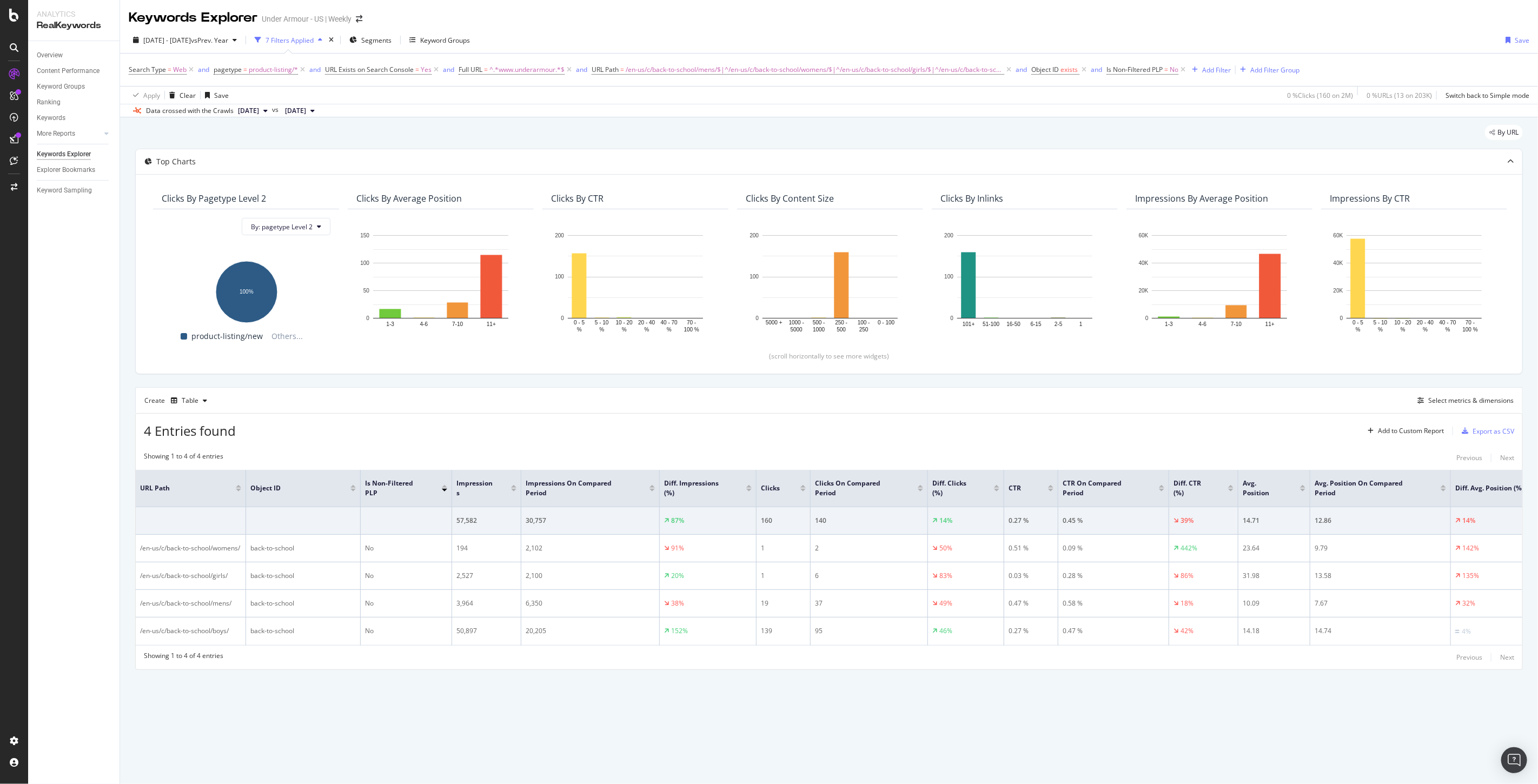
click at [514, 489] on div at bounding box center [513, 490] width 5 height 2
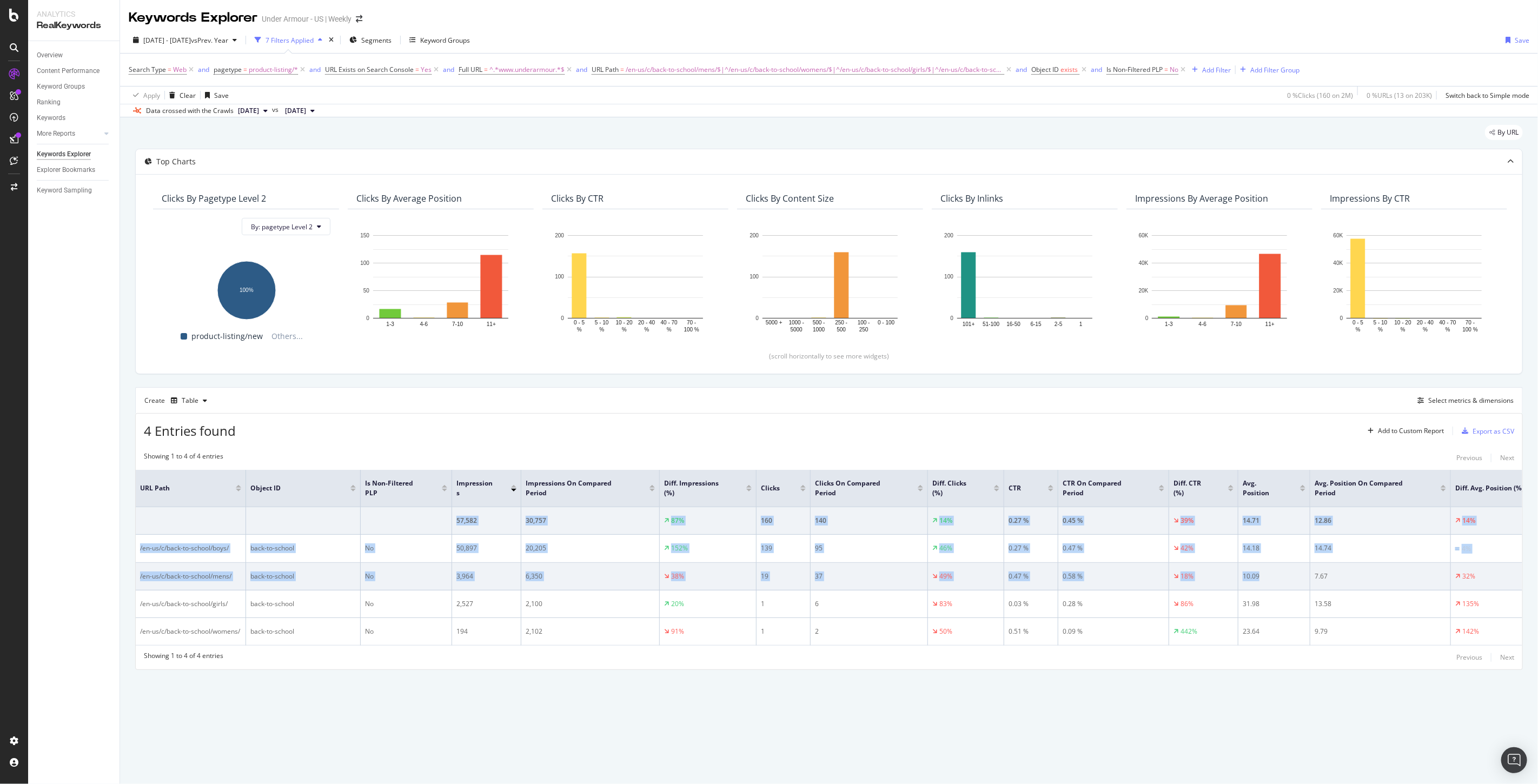
drag, startPoint x: 457, startPoint y: 519, endPoint x: 1284, endPoint y: 563, distance: 828.2
click at [1289, 568] on tbody "57,582 30,757 87% 160 140 14% 0.27 % 0.45 % 39% 14.71 12.86 14% /en-us/c/back-t…" at bounding box center [843, 576] width 1414 height 138
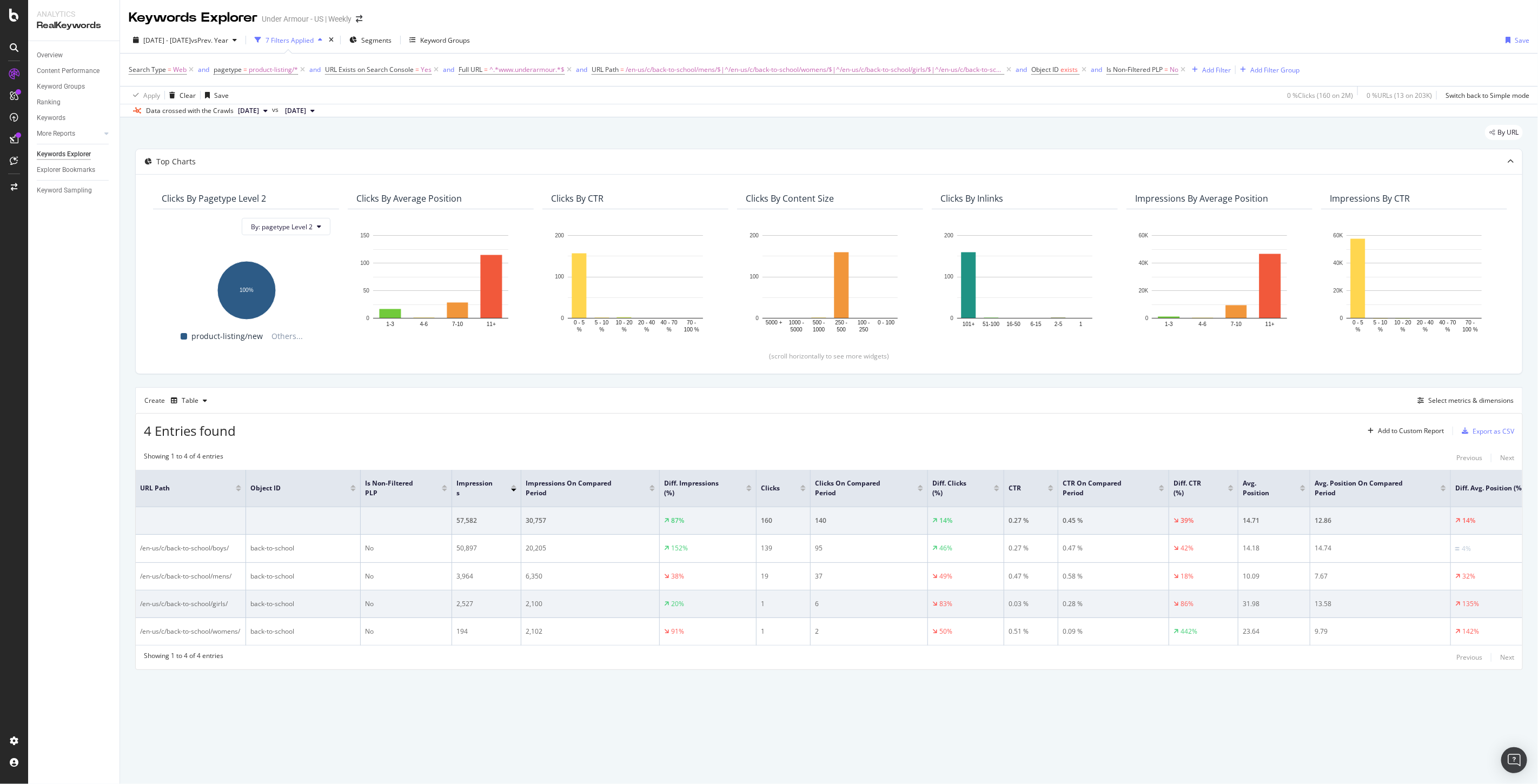
click at [1409, 609] on td "13.58" at bounding box center [1381, 604] width 141 height 27
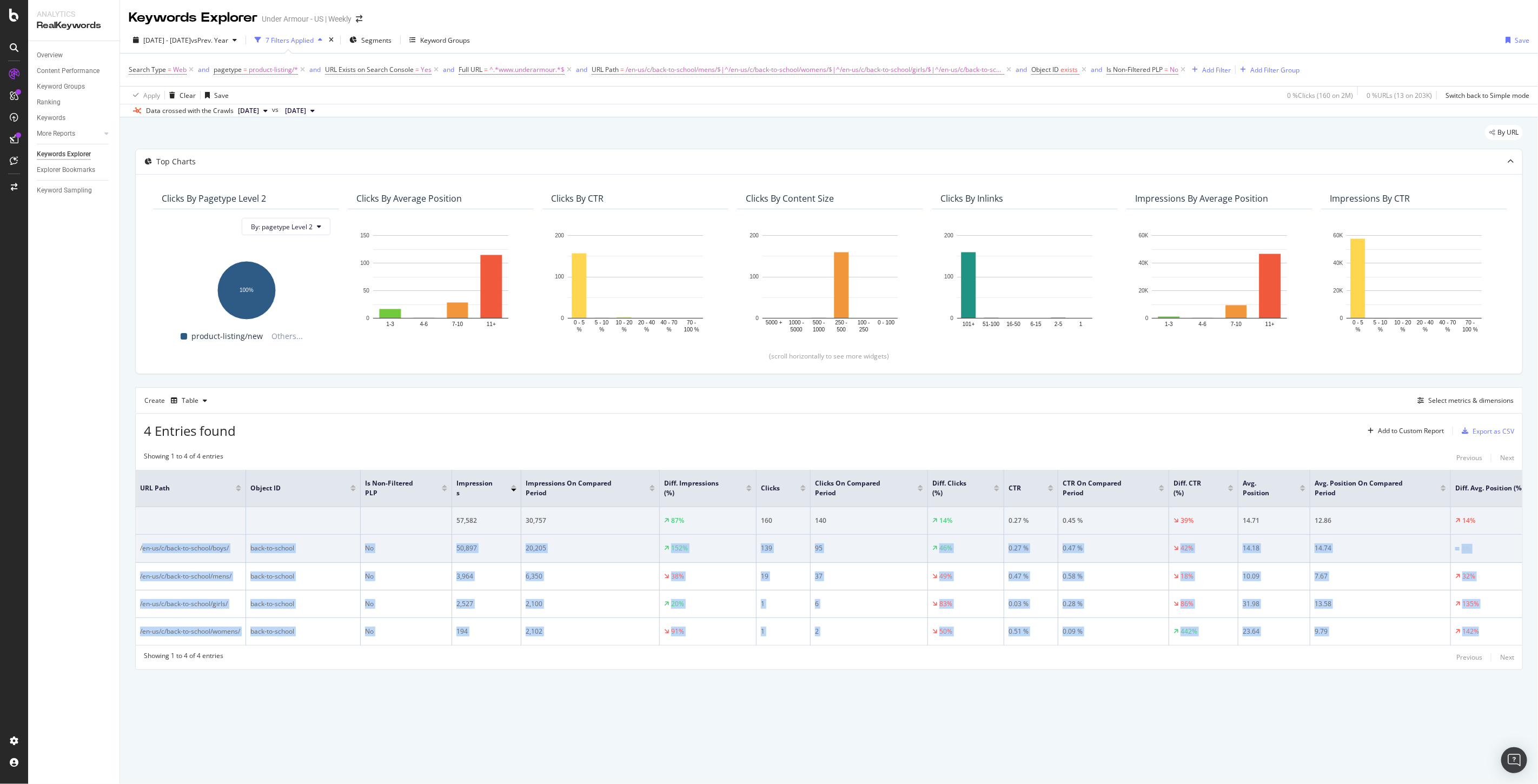
drag, startPoint x: 1497, startPoint y: 629, endPoint x: 143, endPoint y: 547, distance: 1356.5
click at [143, 547] on tbody "57,582 30,757 87% 160 140 14% 0.27 % 0.45 % 39% 14.71 12.86 14% /en-us/c/back-t…" at bounding box center [843, 576] width 1414 height 138
click at [329, 561] on td "back-to-school" at bounding box center [303, 549] width 115 height 28
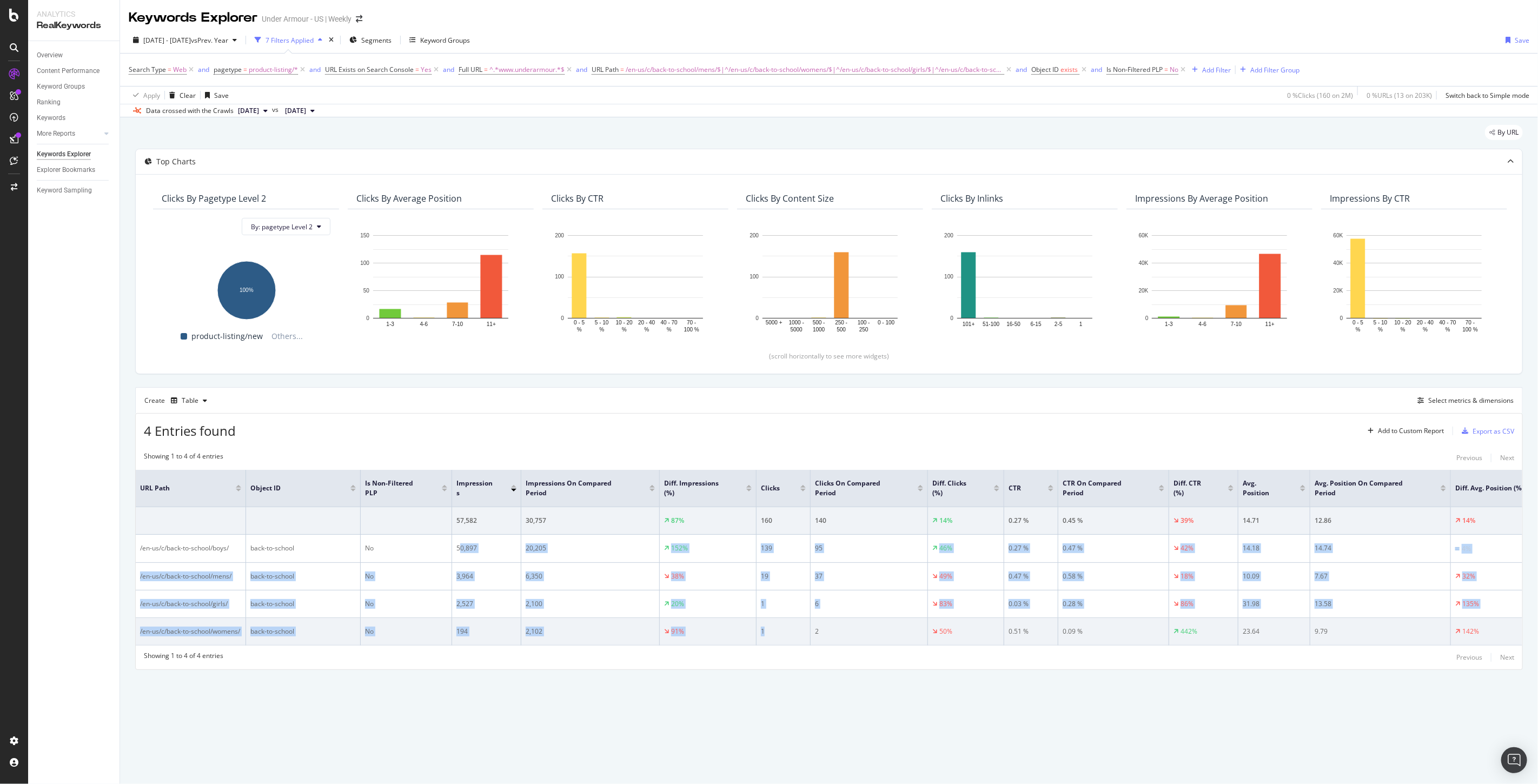
drag, startPoint x: 459, startPoint y: 542, endPoint x: 801, endPoint y: 641, distance: 356.0
click at [801, 641] on tbody "57,582 30,757 87% 160 140 14% 0.27 % 0.45 % 39% 14.71 12.86 14% /en-us/c/back-t…" at bounding box center [843, 576] width 1414 height 138
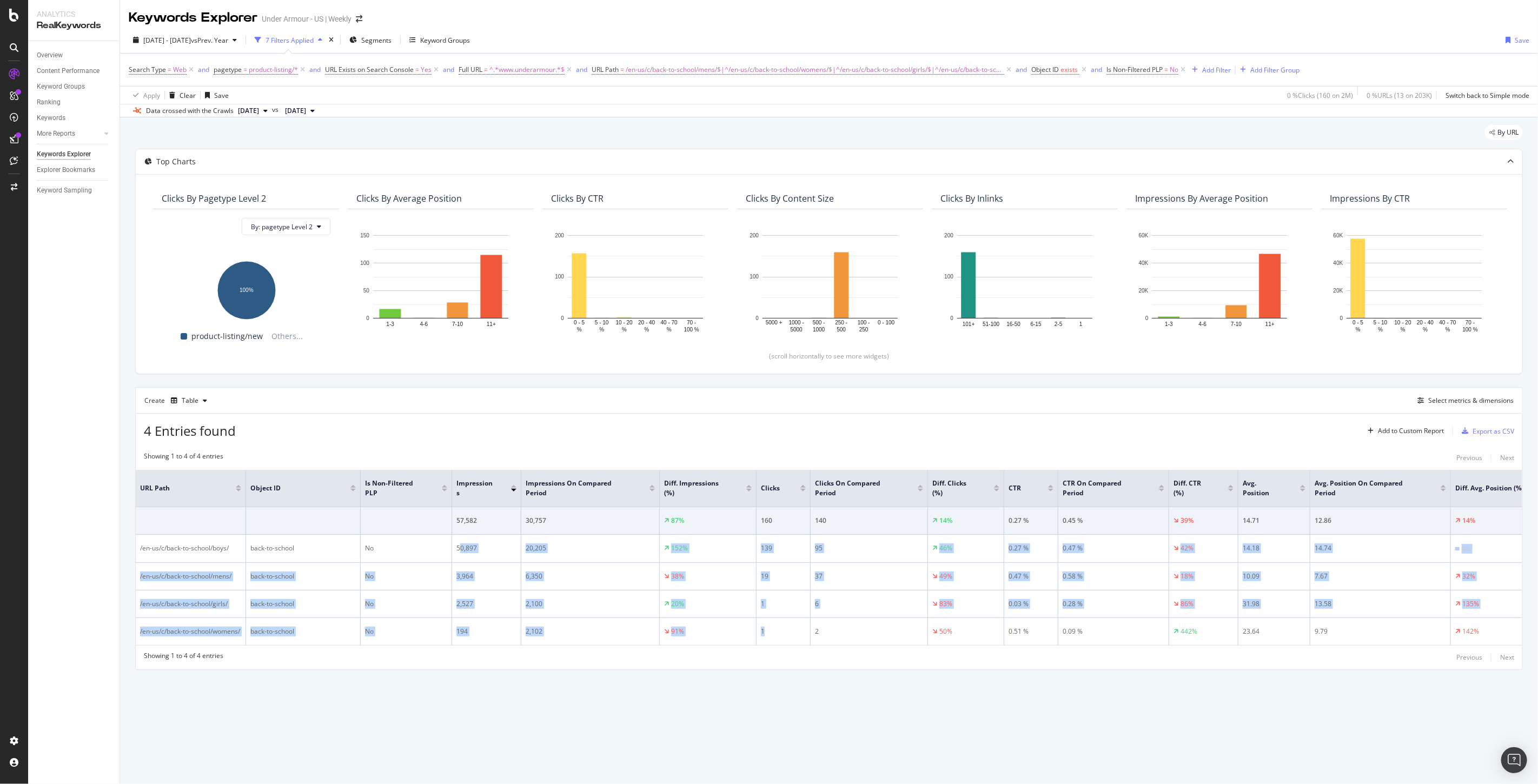
scroll to position [0, 26]
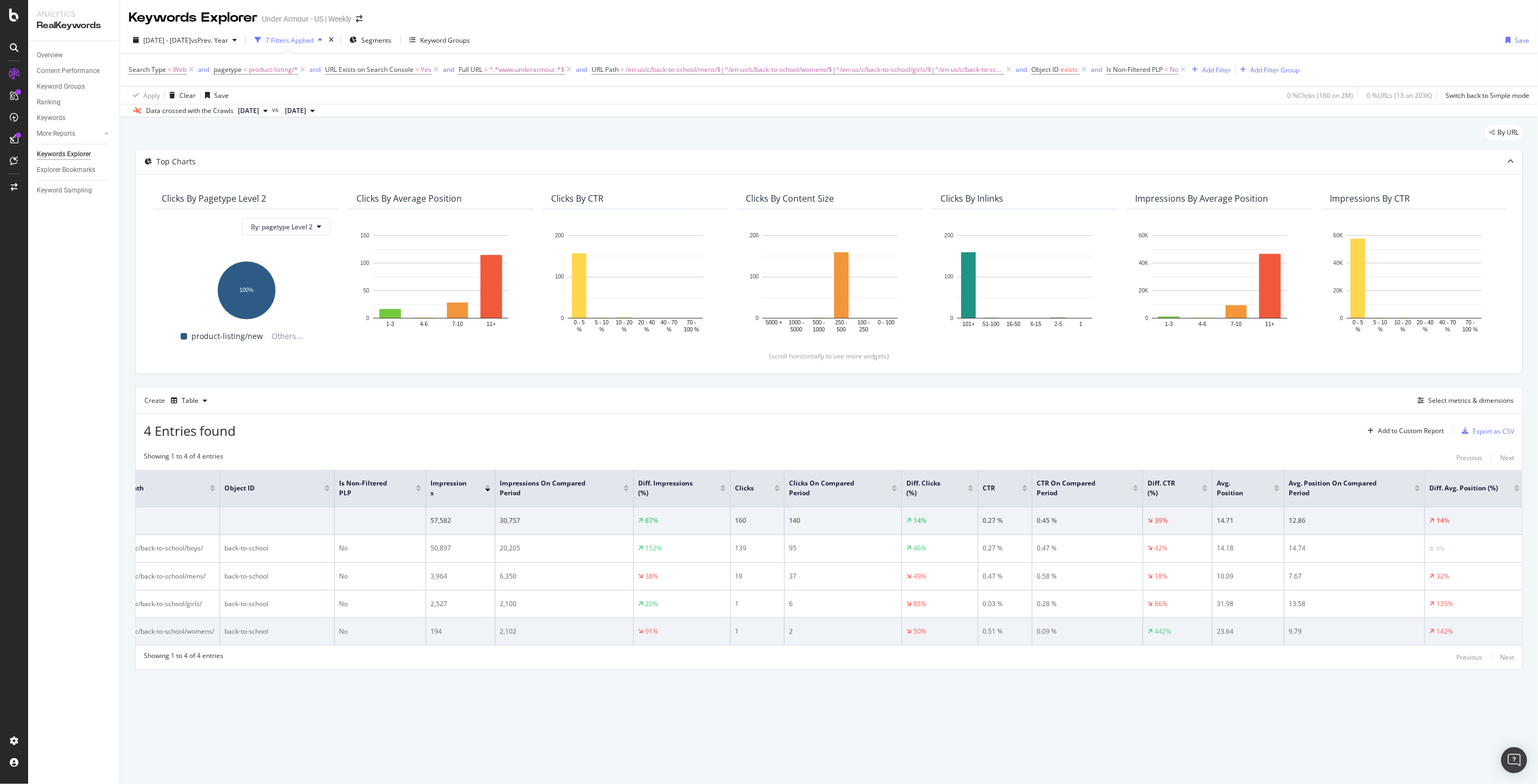
click at [1493, 632] on div "142%" at bounding box center [1475, 631] width 91 height 9
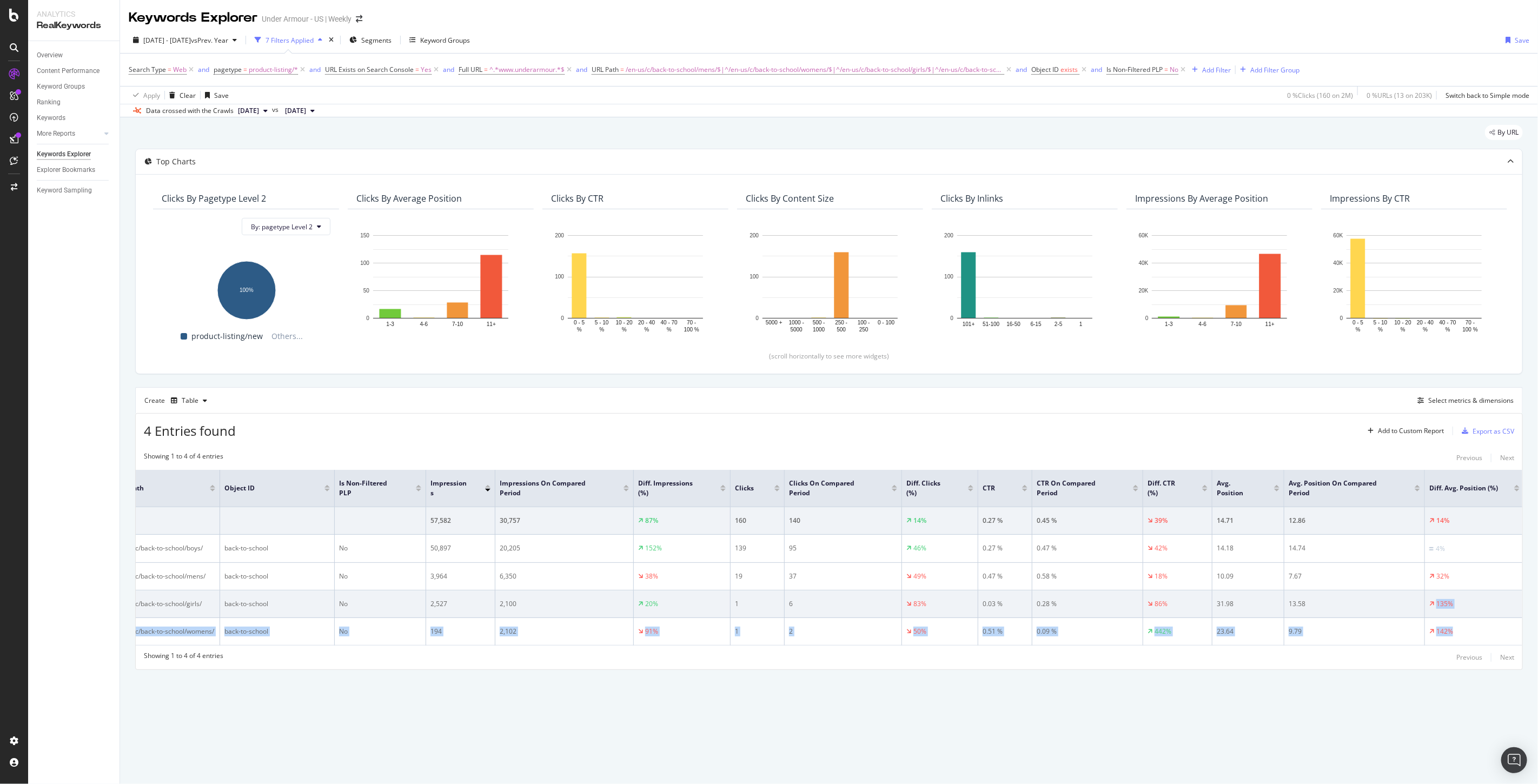
drag, startPoint x: 1488, startPoint y: 633, endPoint x: 1385, endPoint y: 590, distance: 111.6
click at [1385, 590] on tbody "57,582 30,757 87% 160 140 14% 0.27 % 0.45 % 39% 14.71 12.86 14% /en-us/c/back-t…" at bounding box center [817, 576] width 1414 height 138
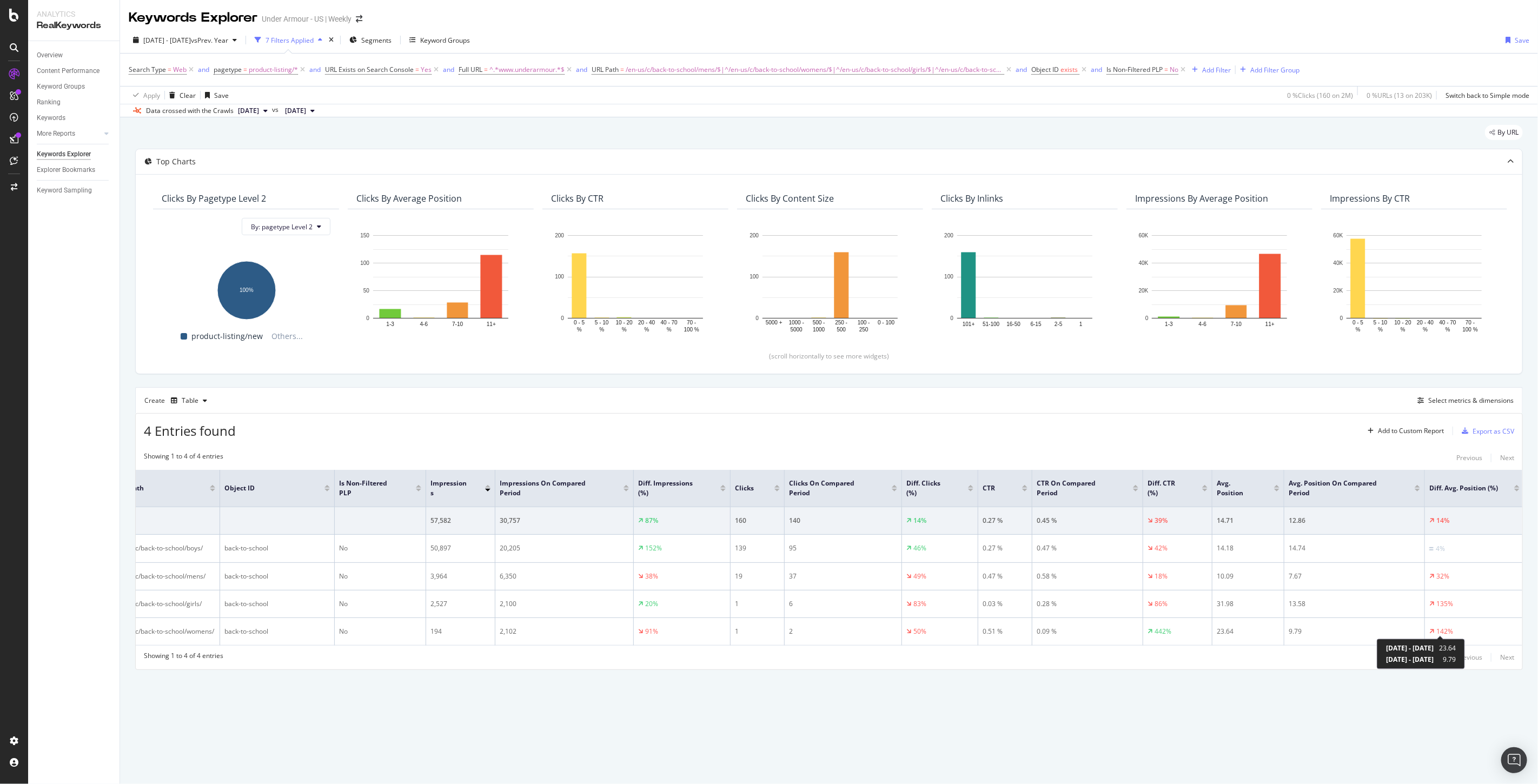
drag, startPoint x: 1433, startPoint y: 654, endPoint x: 1426, endPoint y: 658, distance: 8.1
click at [1433, 654] on div "2025 Jul. 8th - 2025 Sep. 3rd 23.64 2024 Jul. 9th - 2024 Sep. 4th 9.79" at bounding box center [1420, 654] width 70 height 20
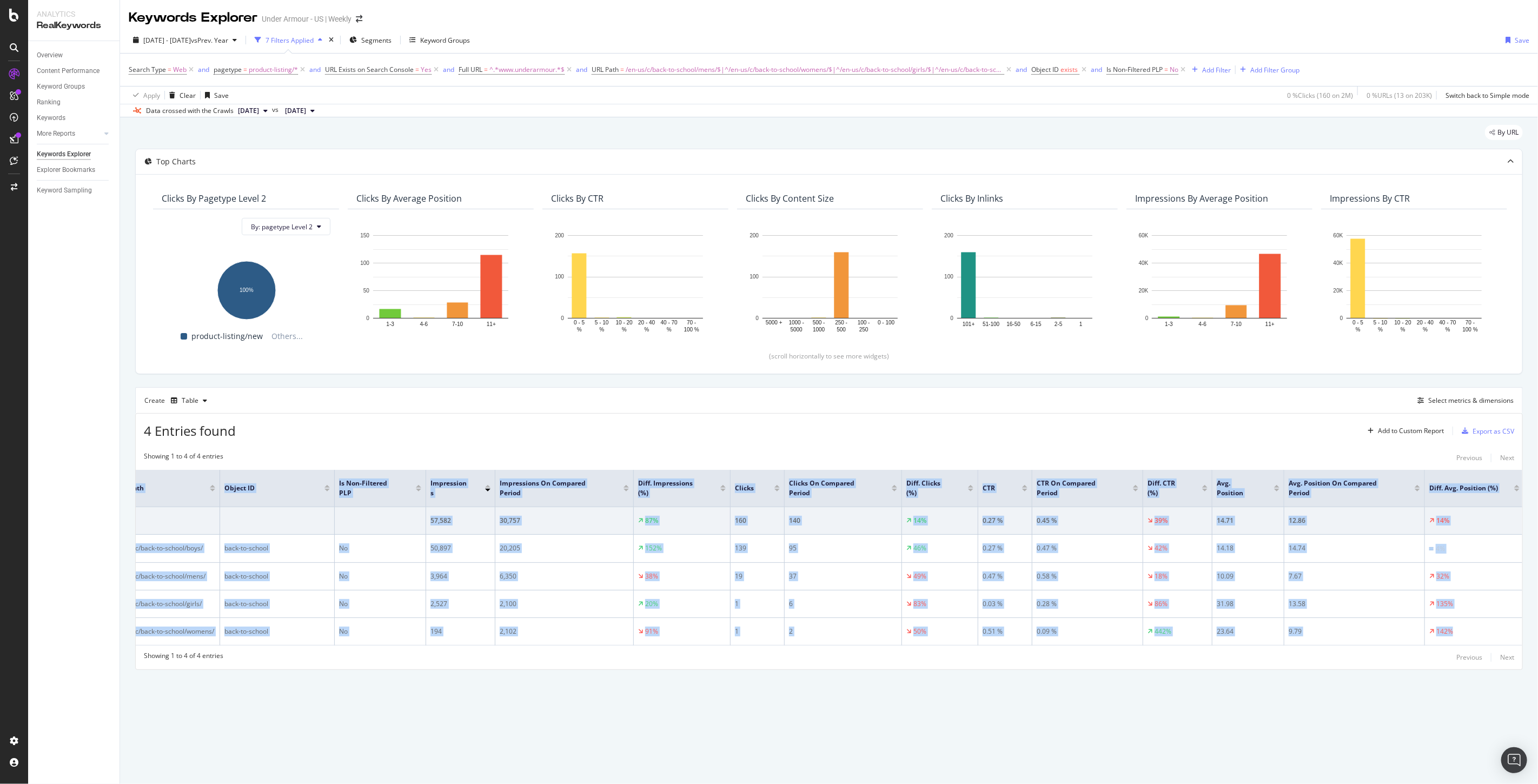
scroll to position [0, 0]
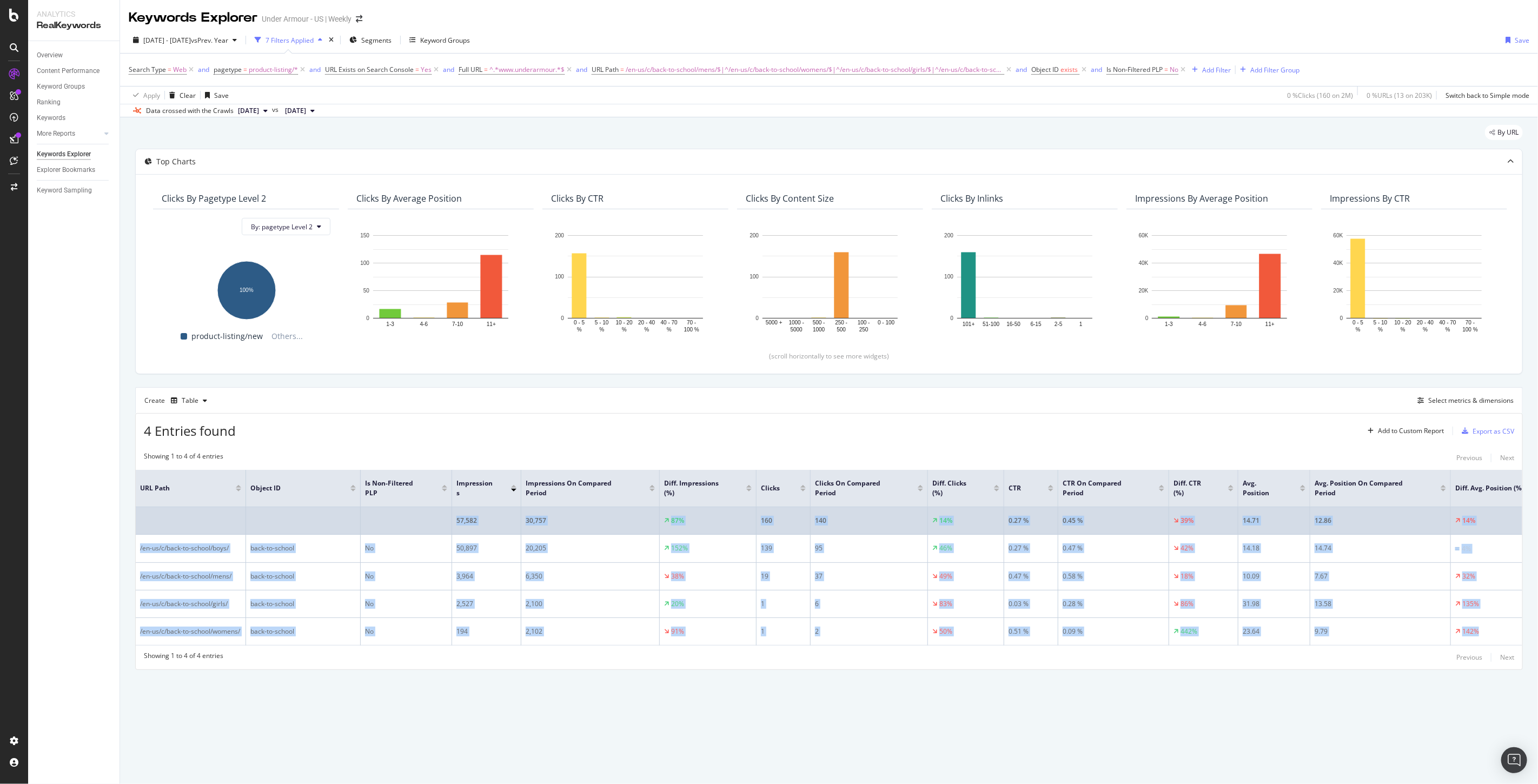
drag, startPoint x: 1458, startPoint y: 631, endPoint x: 150, endPoint y: 525, distance: 1312.3
click at [150, 525] on tbody "57,582 30,757 87% 160 140 14% 0.27 % 0.45 % 39% 14.71 12.86 14% /en-us/c/back-t…" at bounding box center [843, 576] width 1414 height 138
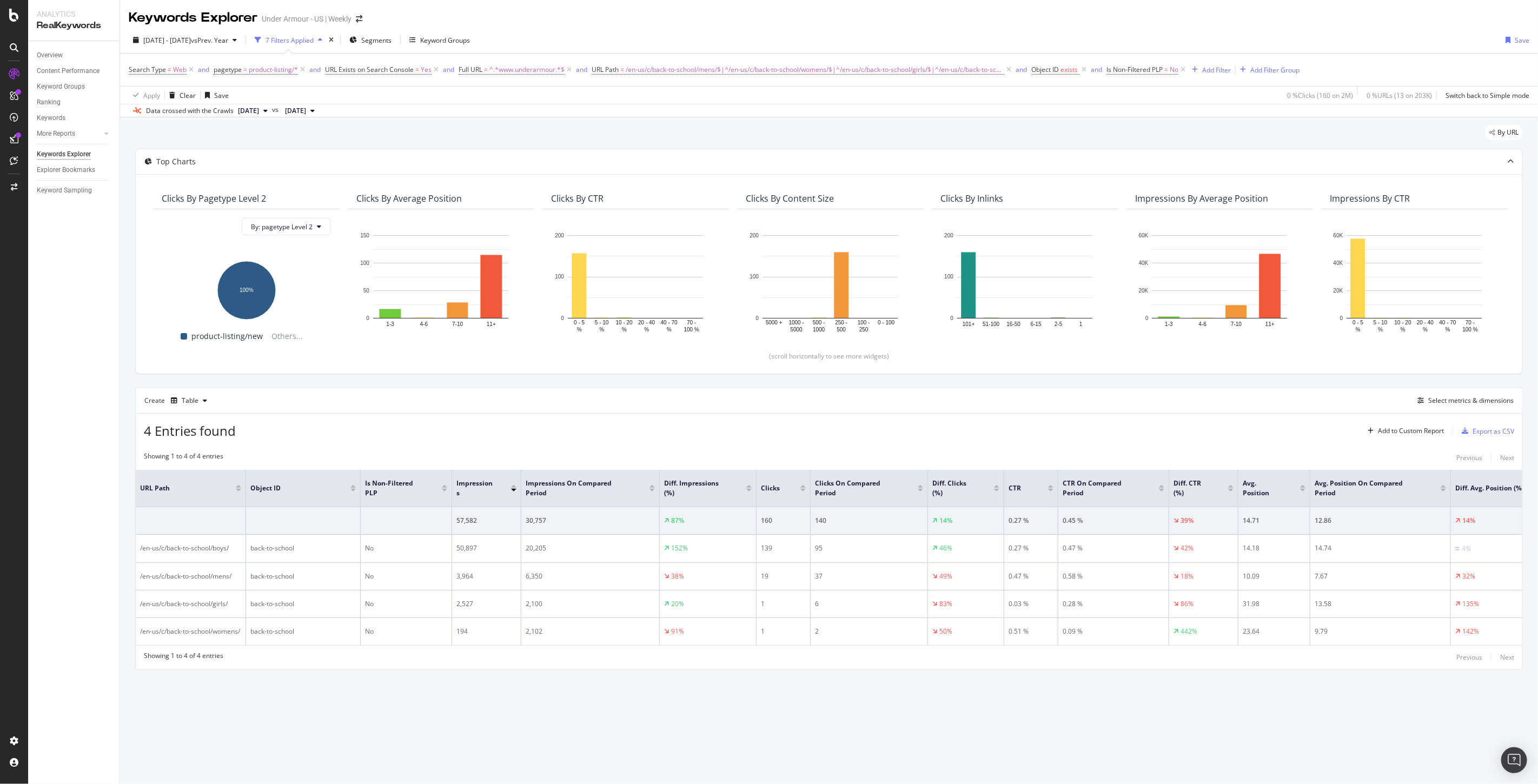
click at [382, 448] on div "Showing 1 to 4 of 4 entries Previous Next URL Path Object ID Is Non-Filtered PL…" at bounding box center [829, 558] width 1386 height 223
click at [429, 490] on icon at bounding box center [432, 487] width 8 height 8
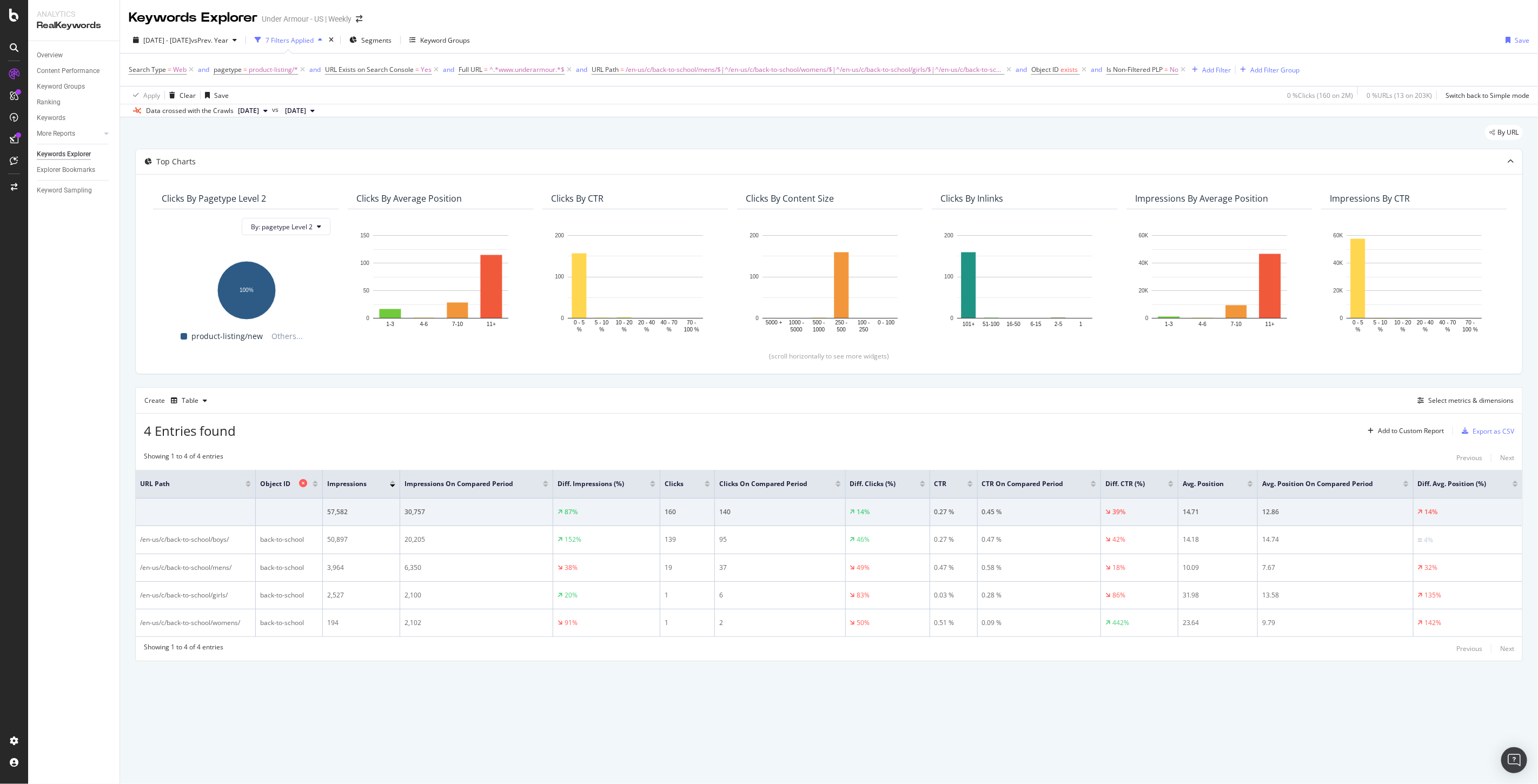
click at [307, 479] on icon at bounding box center [303, 483] width 8 height 8
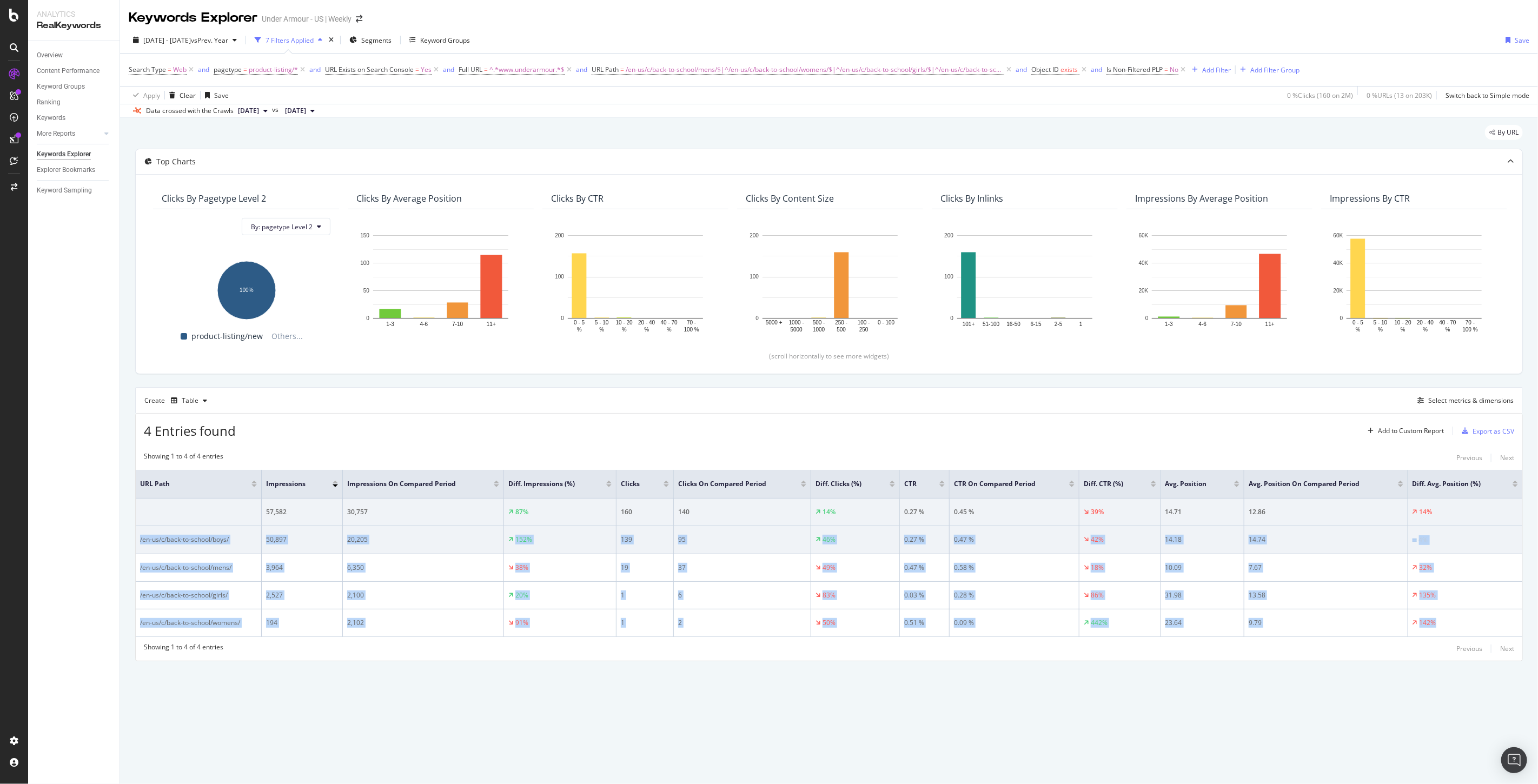
drag, startPoint x: 1493, startPoint y: 616, endPoint x: 140, endPoint y: 537, distance: 1355.3
click at [140, 537] on tbody "57,582 30,757 87% 160 140 14% 0.27 % 0.45 % 39% 14.71 12.86 14% /en-us/c/back-t…" at bounding box center [829, 567] width 1386 height 138
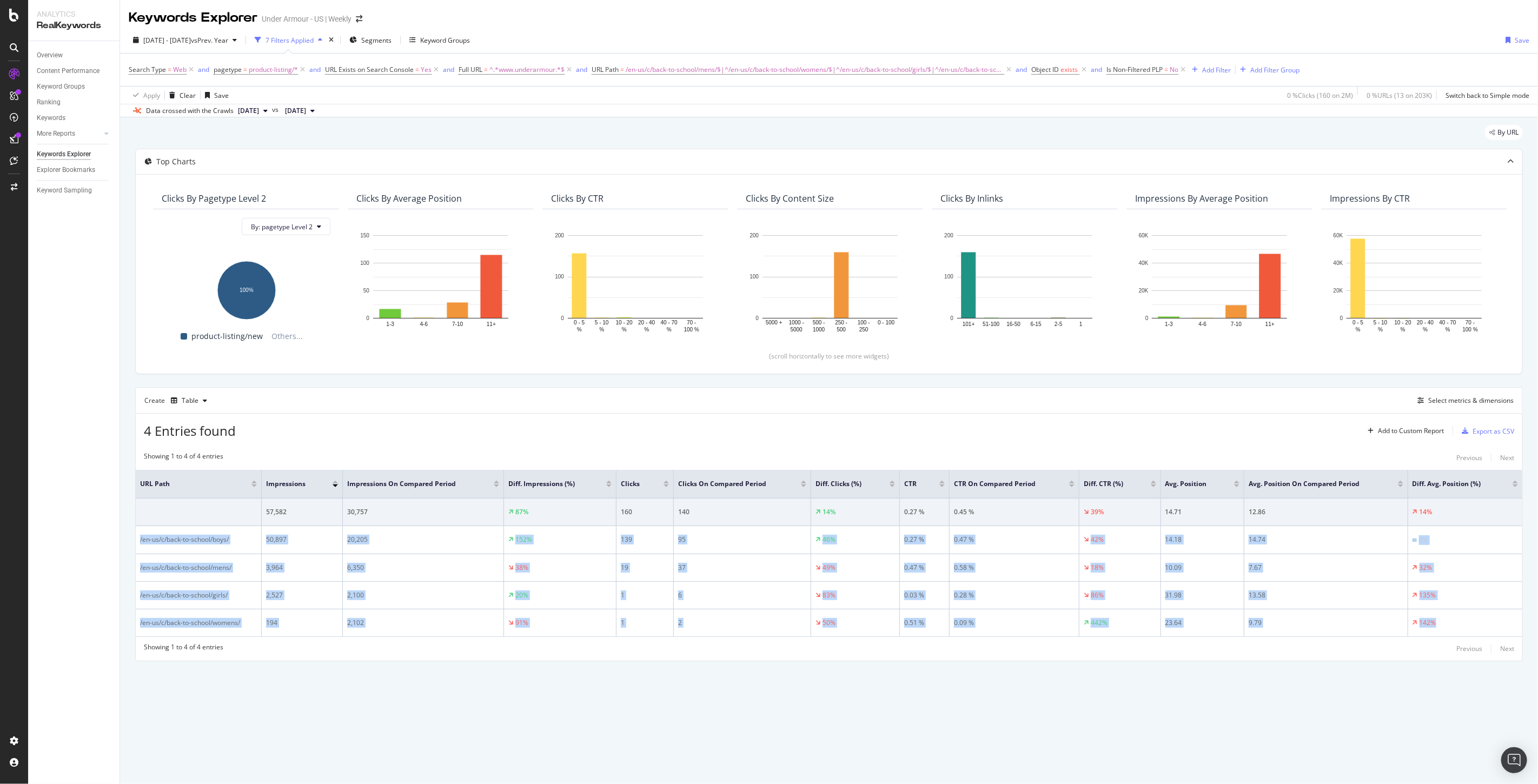
copy tbody "/en-us/c/back-to-school/boys/ 50,897 20,205 152% 139 95 46% 0.27 % 0.47 % 42% 1…"
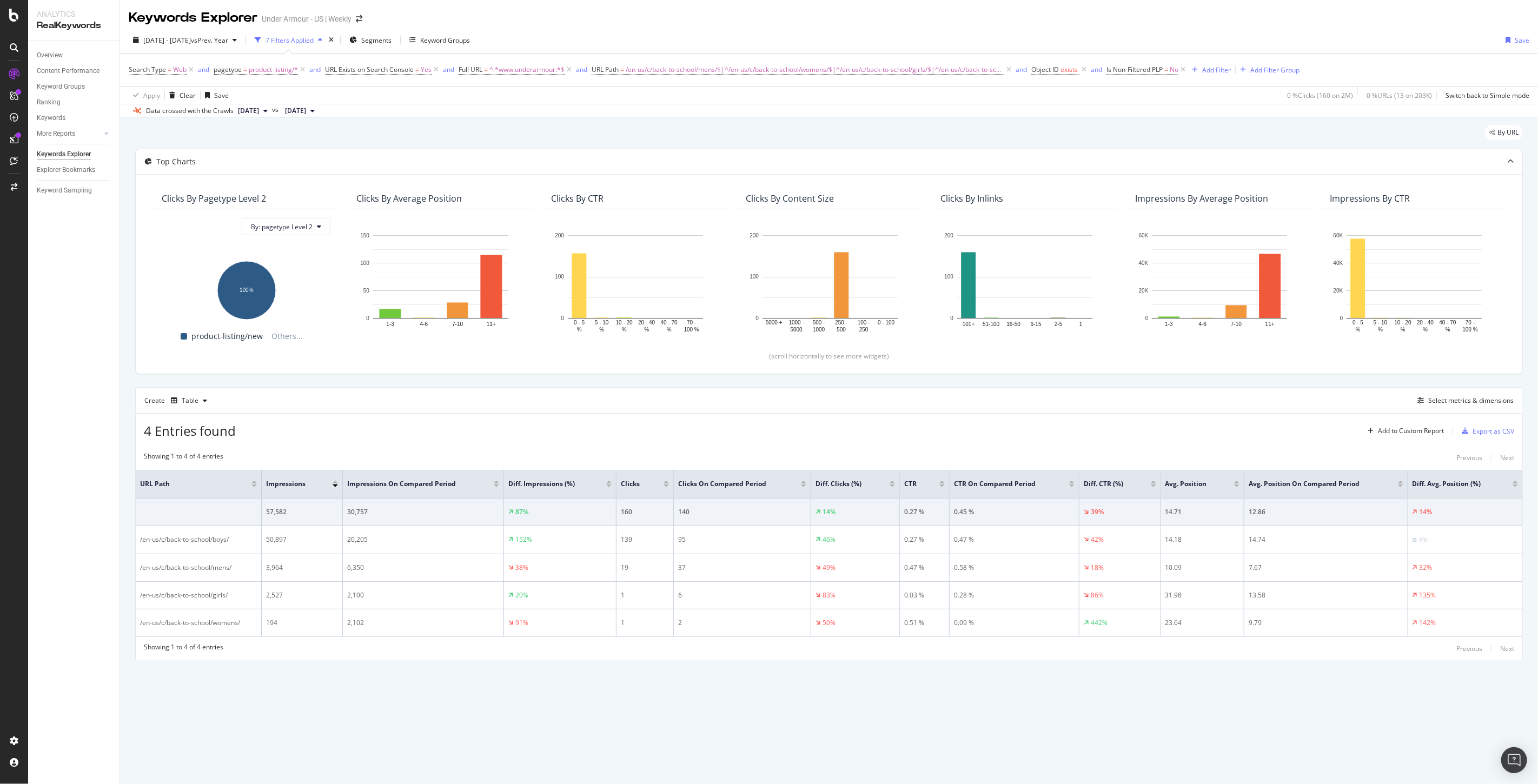
click at [927, 731] on div "Keywords Explorer Under Armour - US | Weekly 2025 Jul. 8th - Sep. 3rd vs Prev. …" at bounding box center [829, 392] width 1418 height 784
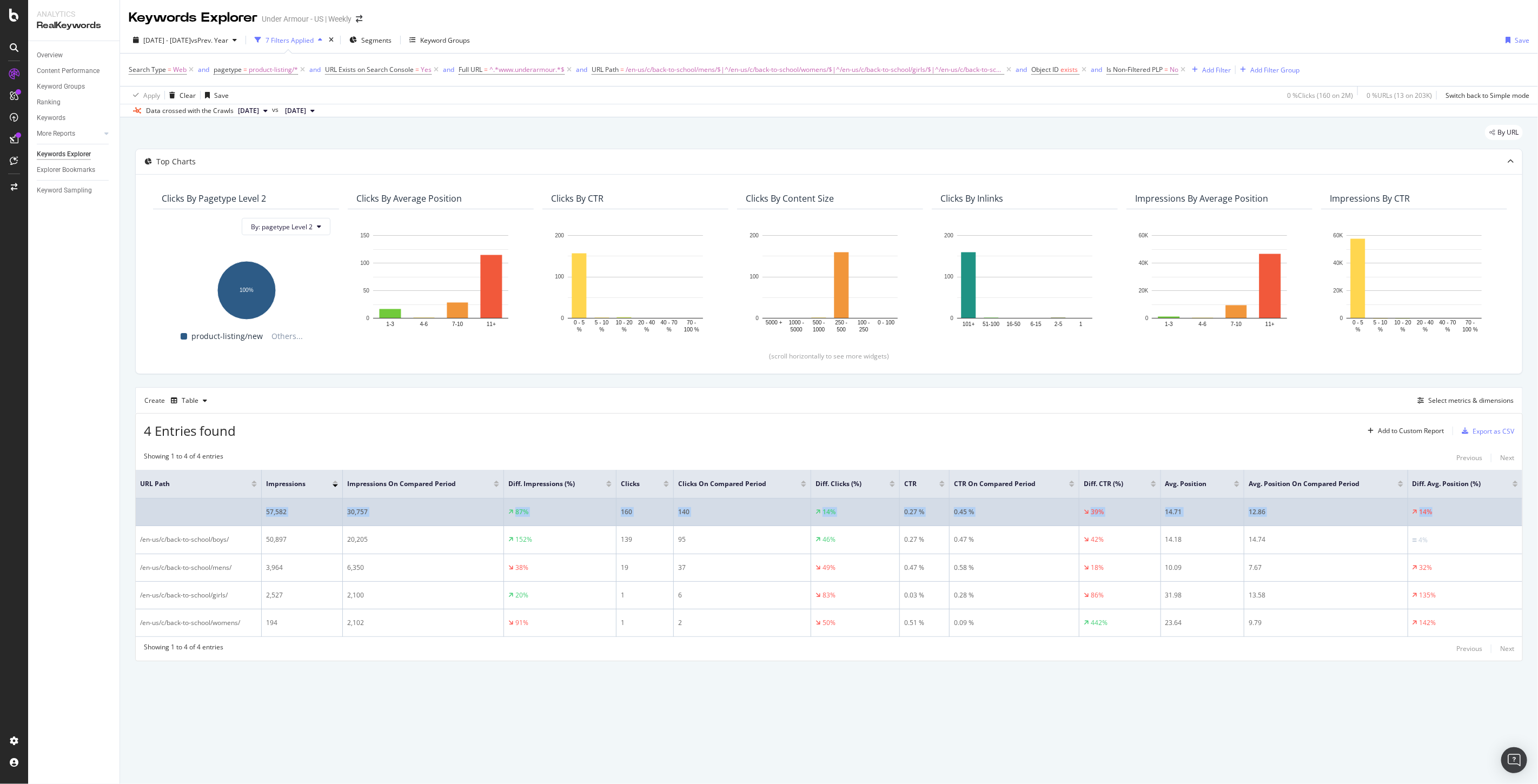
drag, startPoint x: 1455, startPoint y: 512, endPoint x: 241, endPoint y: 516, distance: 1214.0
click at [241, 516] on tr "57,582 30,757 87% 160 140 14% 0.27 % 0.45 % 39% 14.71 12.86 14%" at bounding box center [829, 511] width 1386 height 27
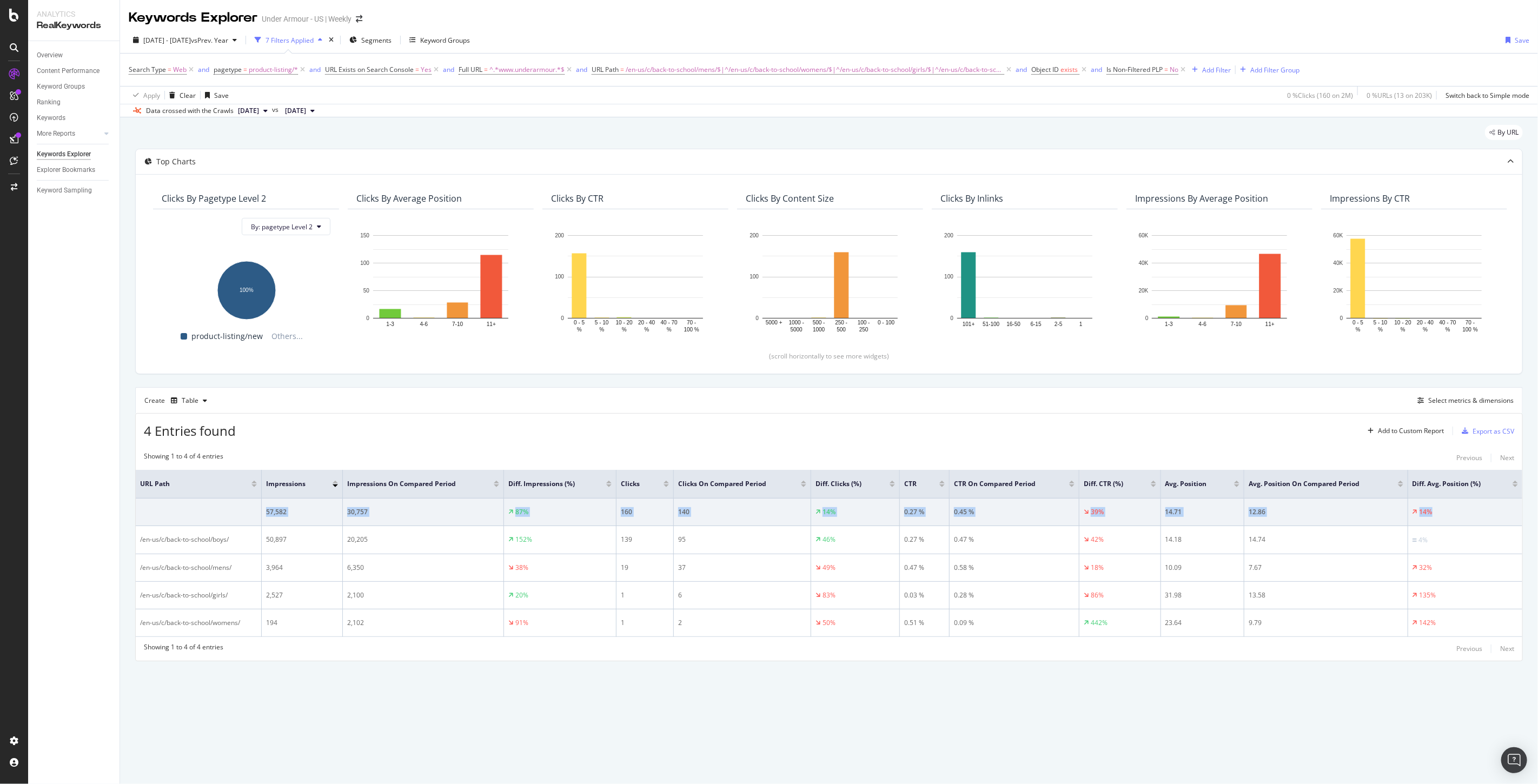
copy tr "57,582 30,757 87% 160 140 14% 0.27 % 0.45 % 39% 14.71 12.86 14%"
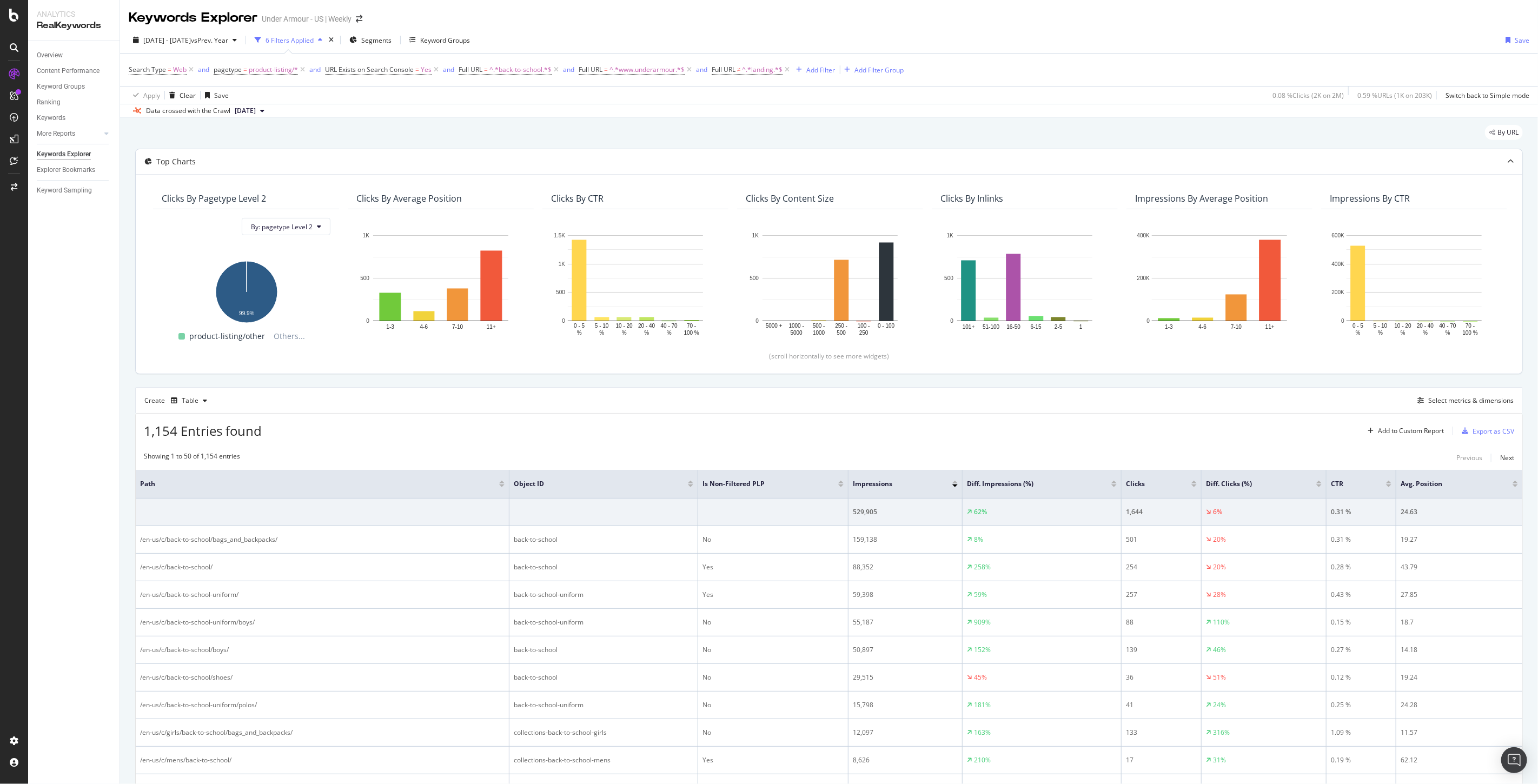
scroll to position [60, 0]
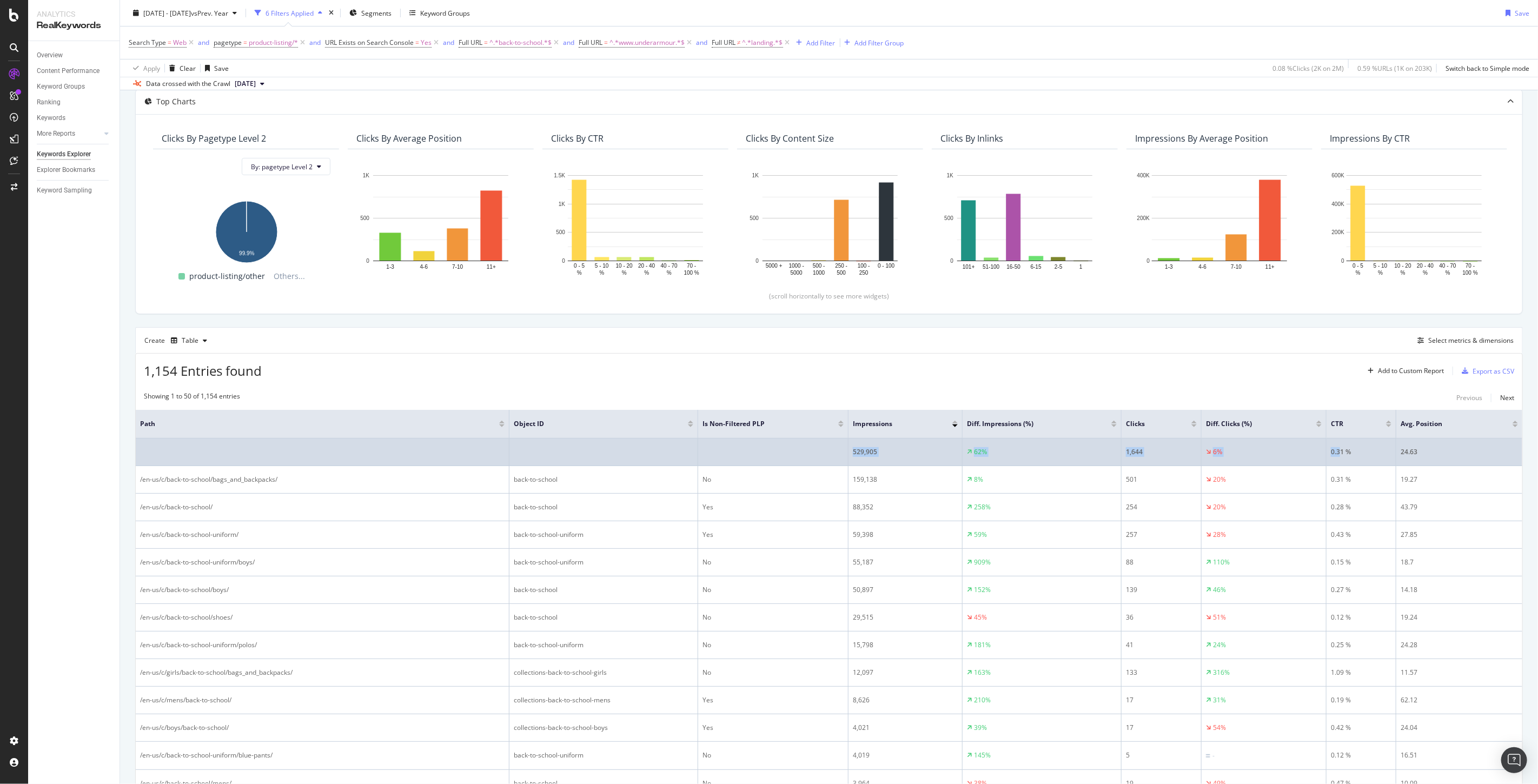
drag, startPoint x: 852, startPoint y: 451, endPoint x: 1340, endPoint y: 461, distance: 488.1
click at [1340, 461] on tr "529,905 62% 1,644 6% 0.31 % 24.63" at bounding box center [829, 451] width 1386 height 27
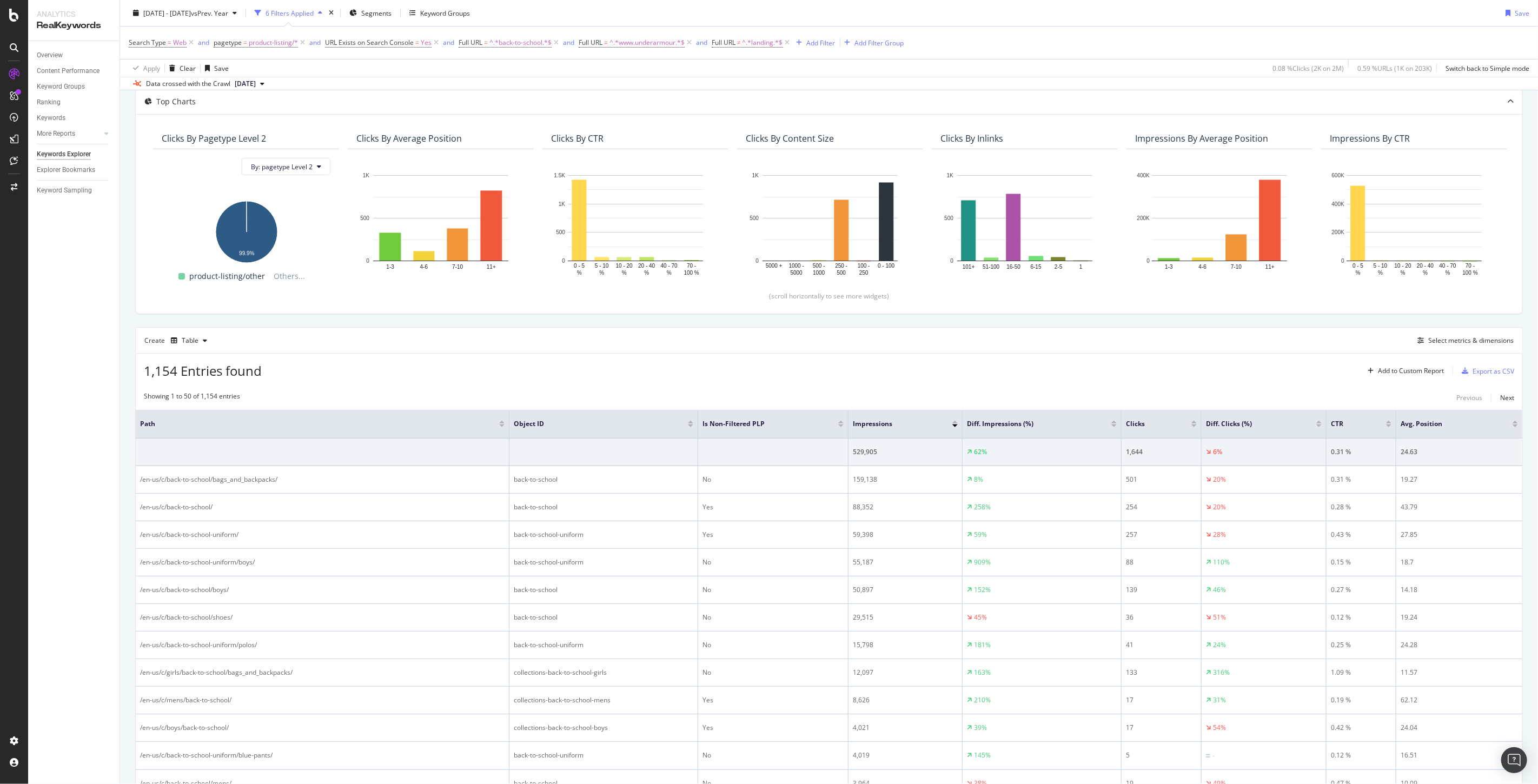
click at [1239, 394] on div "Showing 1 to 50 of 1,154 entries Previous Next" at bounding box center [829, 397] width 1386 height 13
click at [1404, 372] on div "Add to Custom Report" at bounding box center [1411, 371] width 66 height 6
click at [1461, 342] on div "Select metrics & dimensions" at bounding box center [1470, 340] width 85 height 9
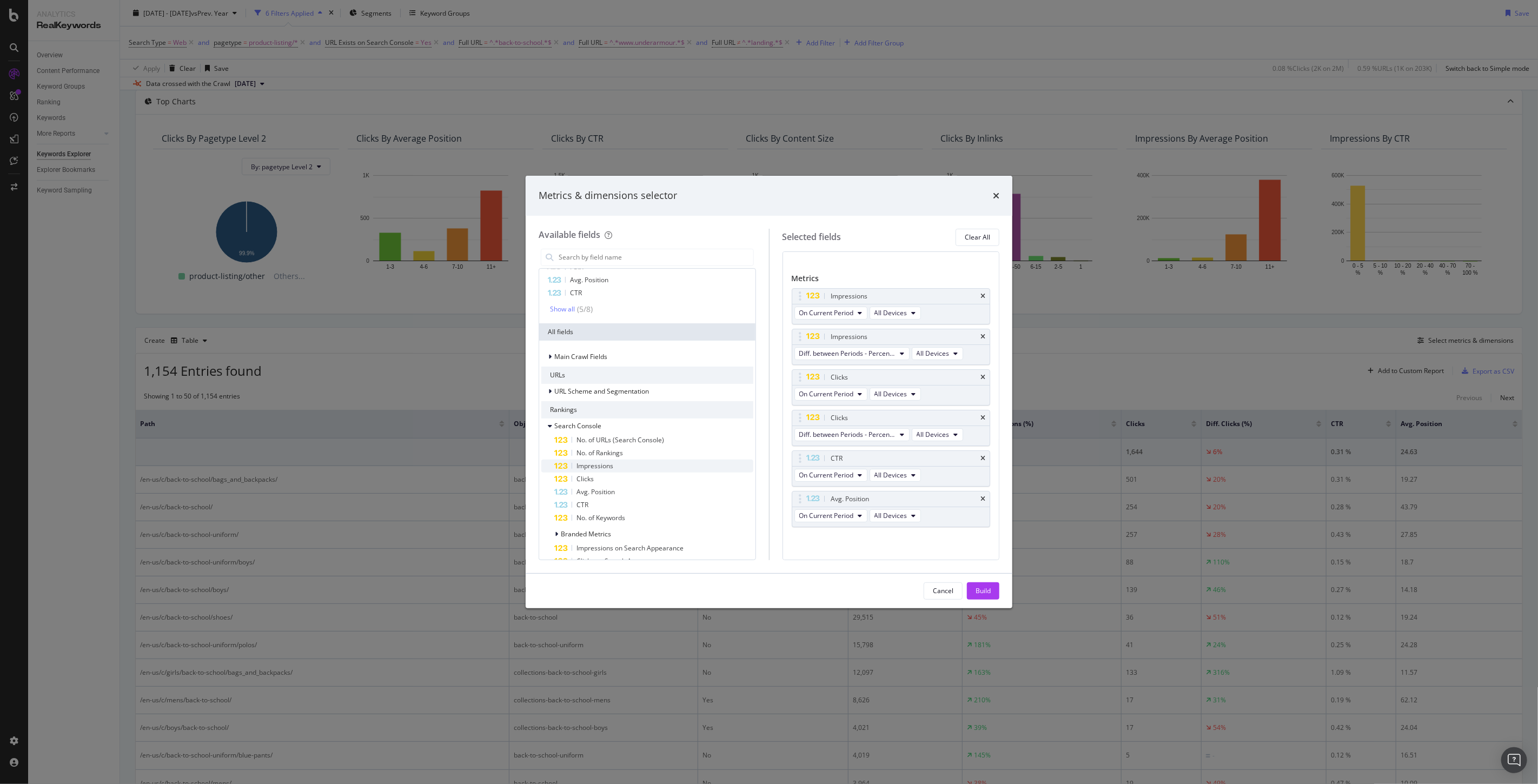
click at [604, 464] on span "Impressions" at bounding box center [594, 466] width 37 height 9
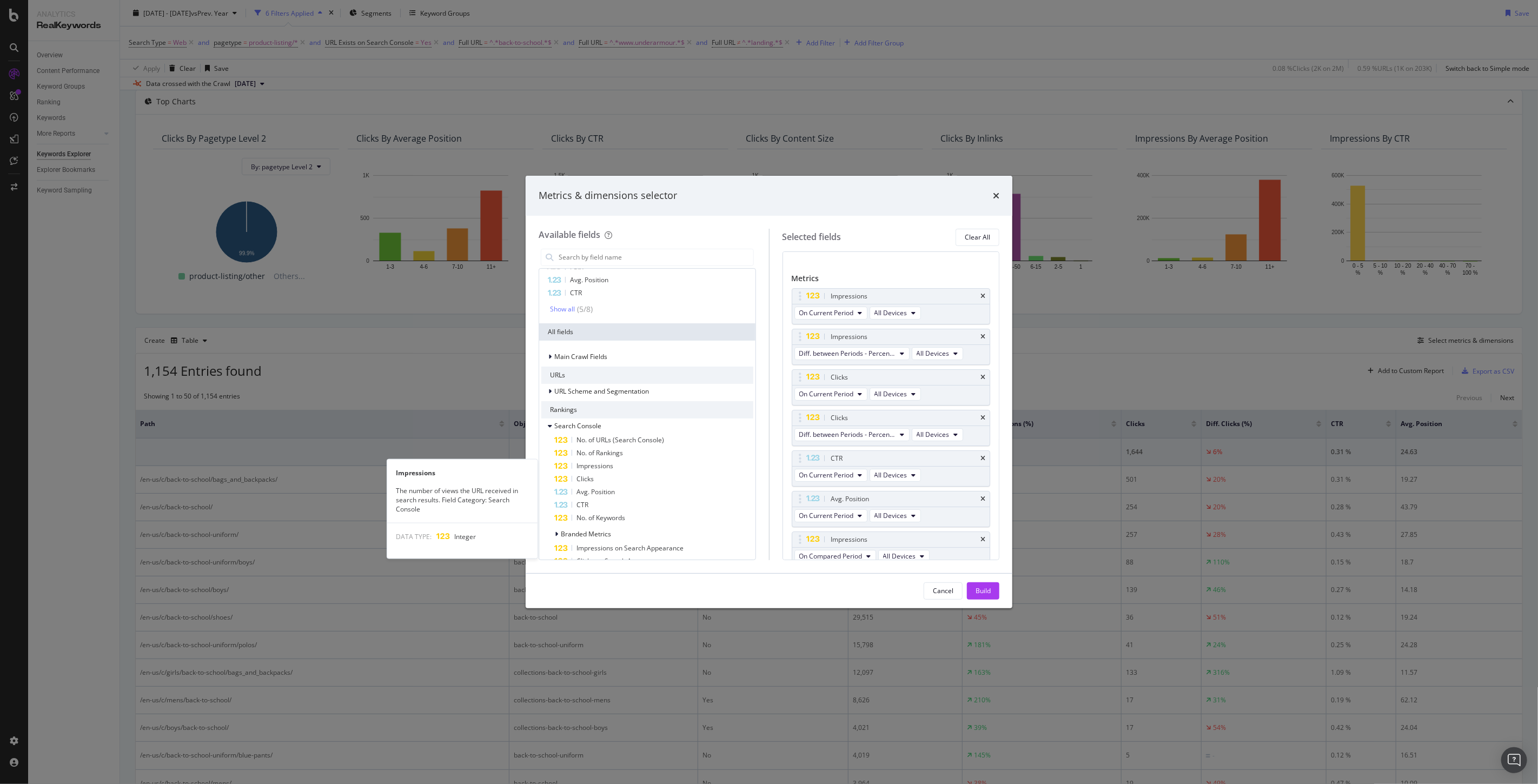
scroll to position [92, 0]
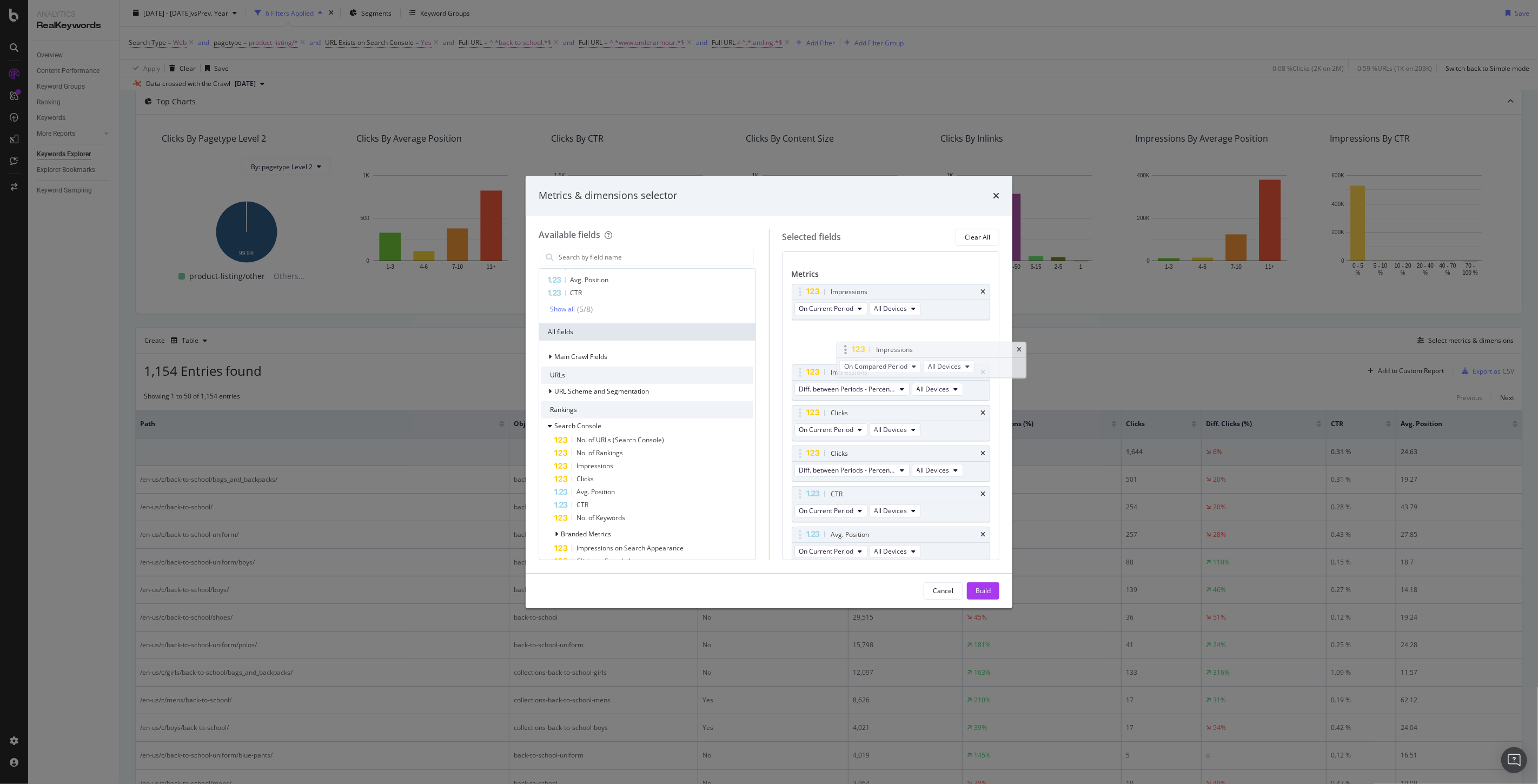
drag, startPoint x: 797, startPoint y: 528, endPoint x: 843, endPoint y: 346, distance: 187.7
click at [843, 346] on body "Analytics RealKeywords Overview Content Performance Keyword Groups Ranking Keyw…" at bounding box center [769, 392] width 1538 height 784
click at [612, 476] on div "Clicks" at bounding box center [654, 479] width 199 height 13
drag, startPoint x: 799, startPoint y: 532, endPoint x: 844, endPoint y: 411, distance: 129.1
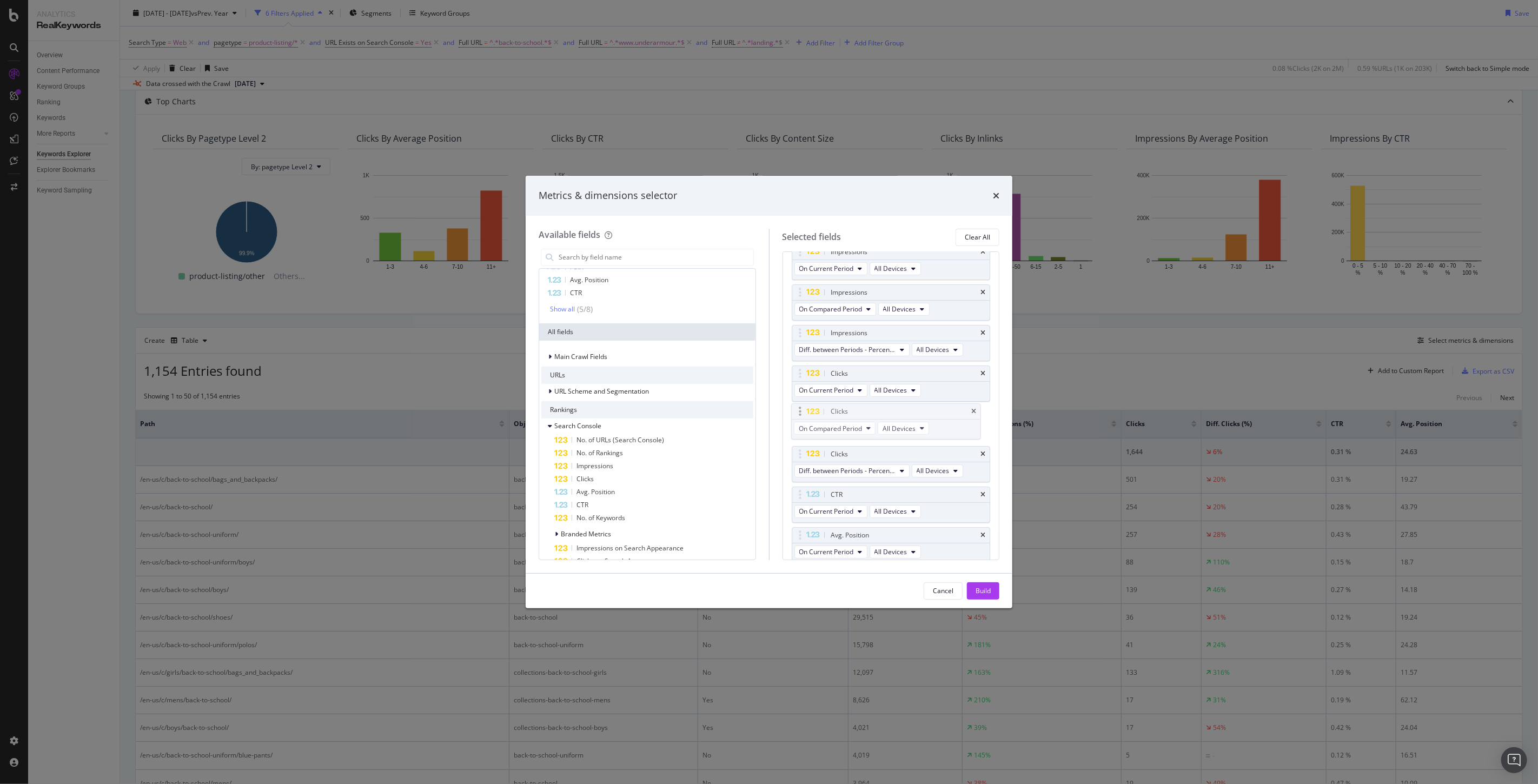
click at [844, 411] on body "Analytics RealKeywords Overview Content Performance Keyword Groups Ranking Keyw…" at bounding box center [769, 392] width 1538 height 784
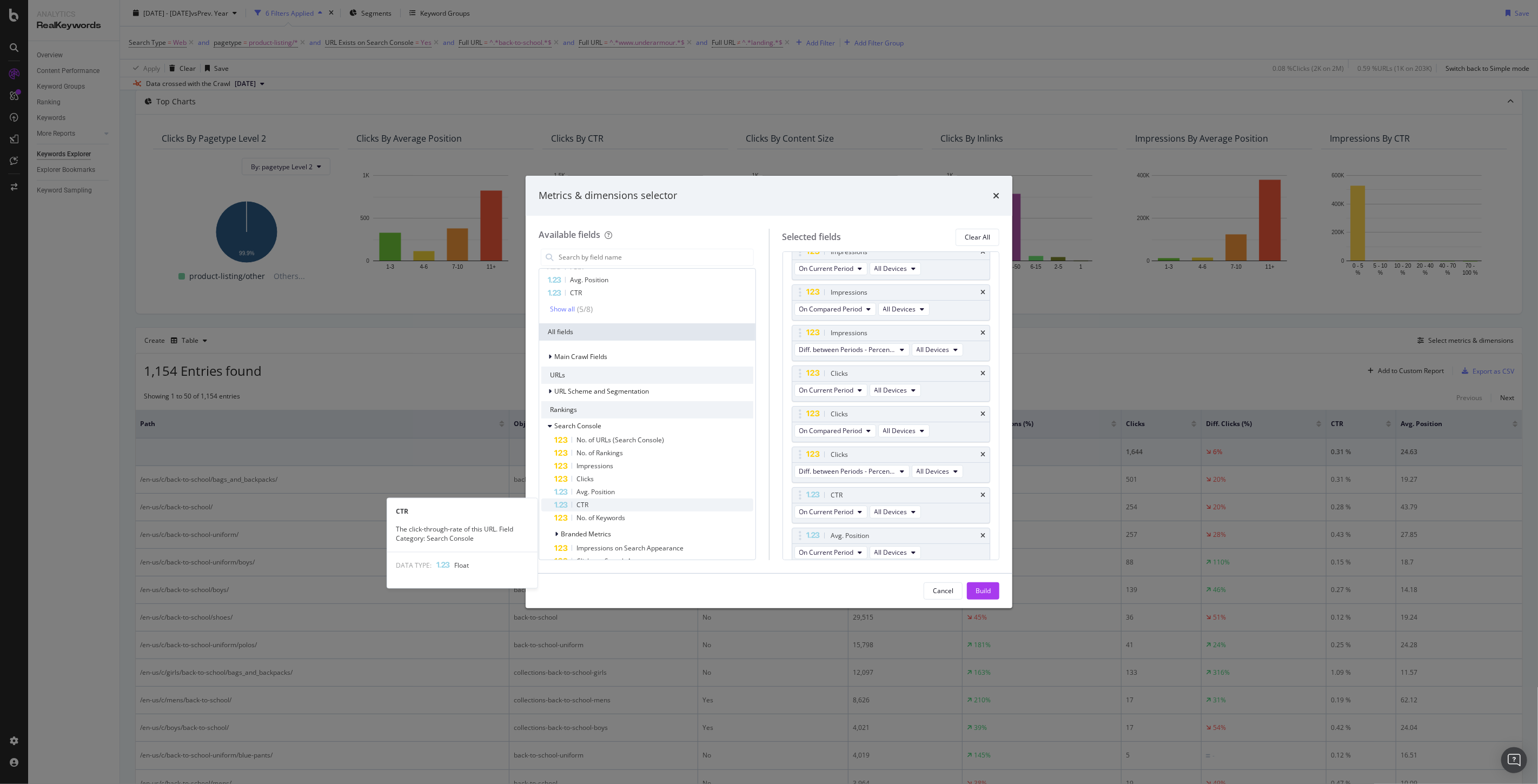
click at [591, 501] on div "CTR" at bounding box center [654, 504] width 199 height 13
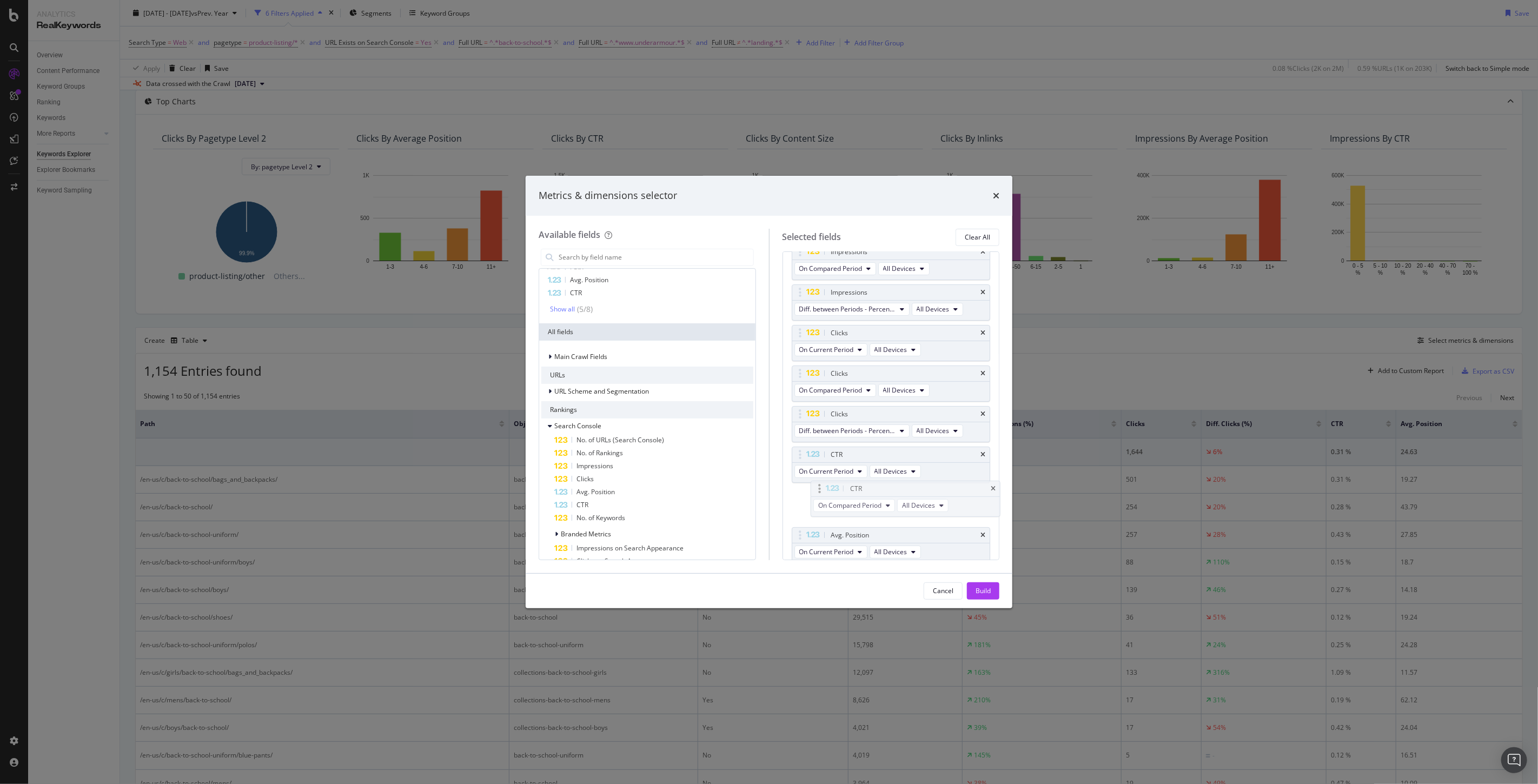
drag, startPoint x: 798, startPoint y: 533, endPoint x: 818, endPoint y: 490, distance: 47.4
click at [818, 490] on body "Analytics RealKeywords Overview Content Performance Keyword Groups Ranking Keyw…" at bounding box center [769, 392] width 1538 height 784
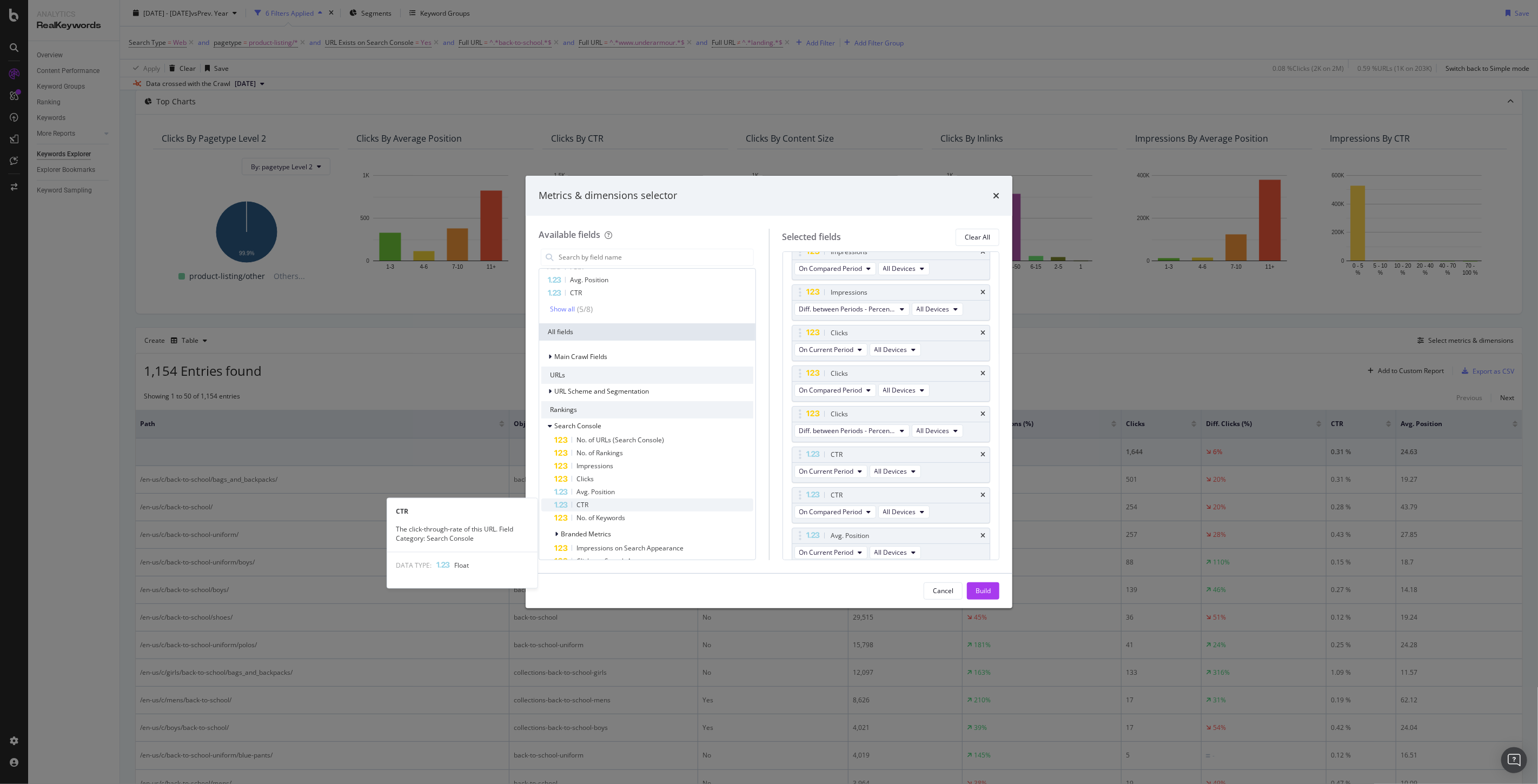
click at [572, 508] on div "CTR" at bounding box center [654, 504] width 199 height 13
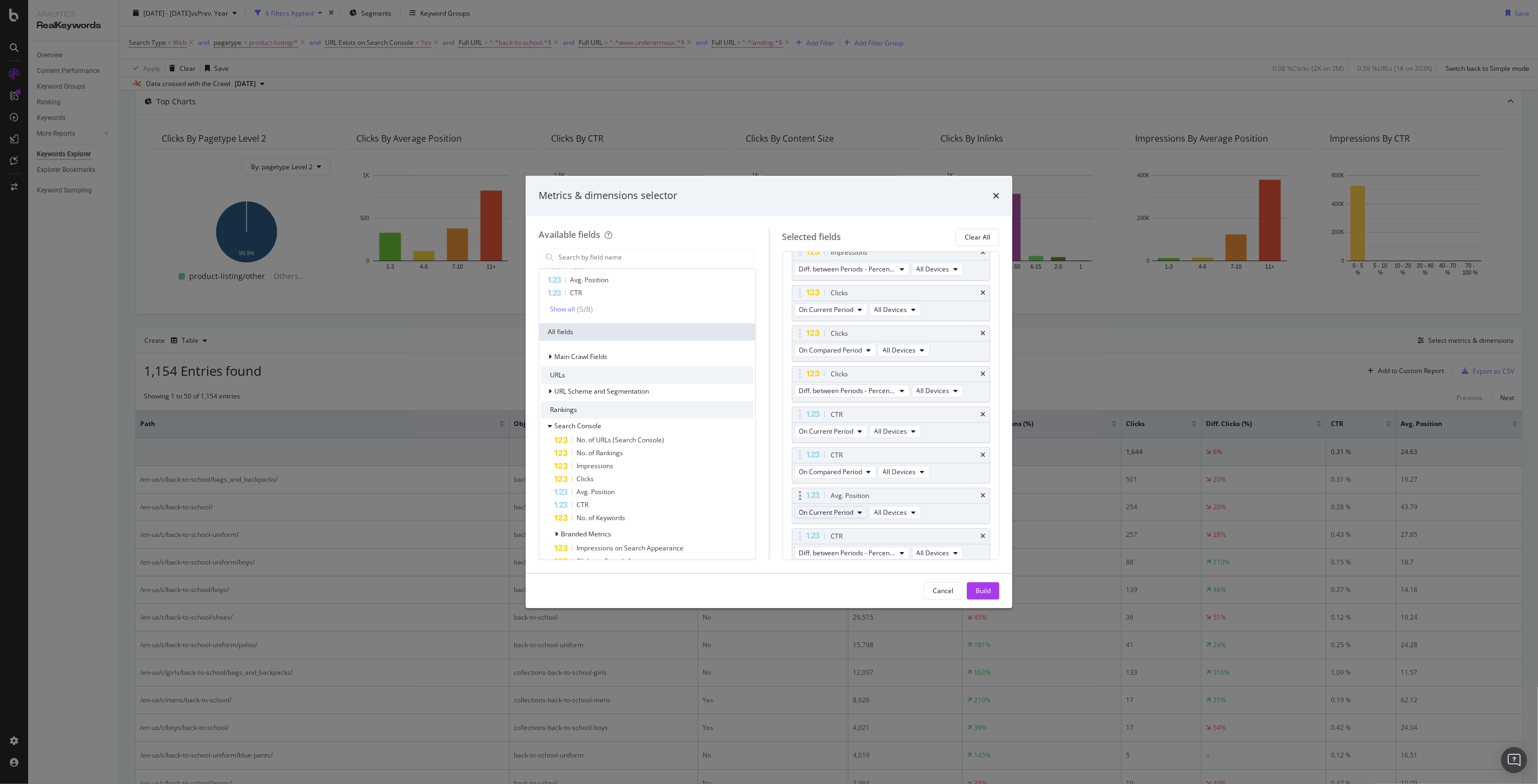
scroll to position [248, 0]
drag, startPoint x: 797, startPoint y: 493, endPoint x: 819, endPoint y: 458, distance: 41.3
click at [819, 458] on body "Analytics RealKeywords Overview Content Performance Keyword Groups Ranking Keyw…" at bounding box center [769, 392] width 1538 height 784
click at [608, 491] on span "Avg. Position" at bounding box center [595, 492] width 38 height 9
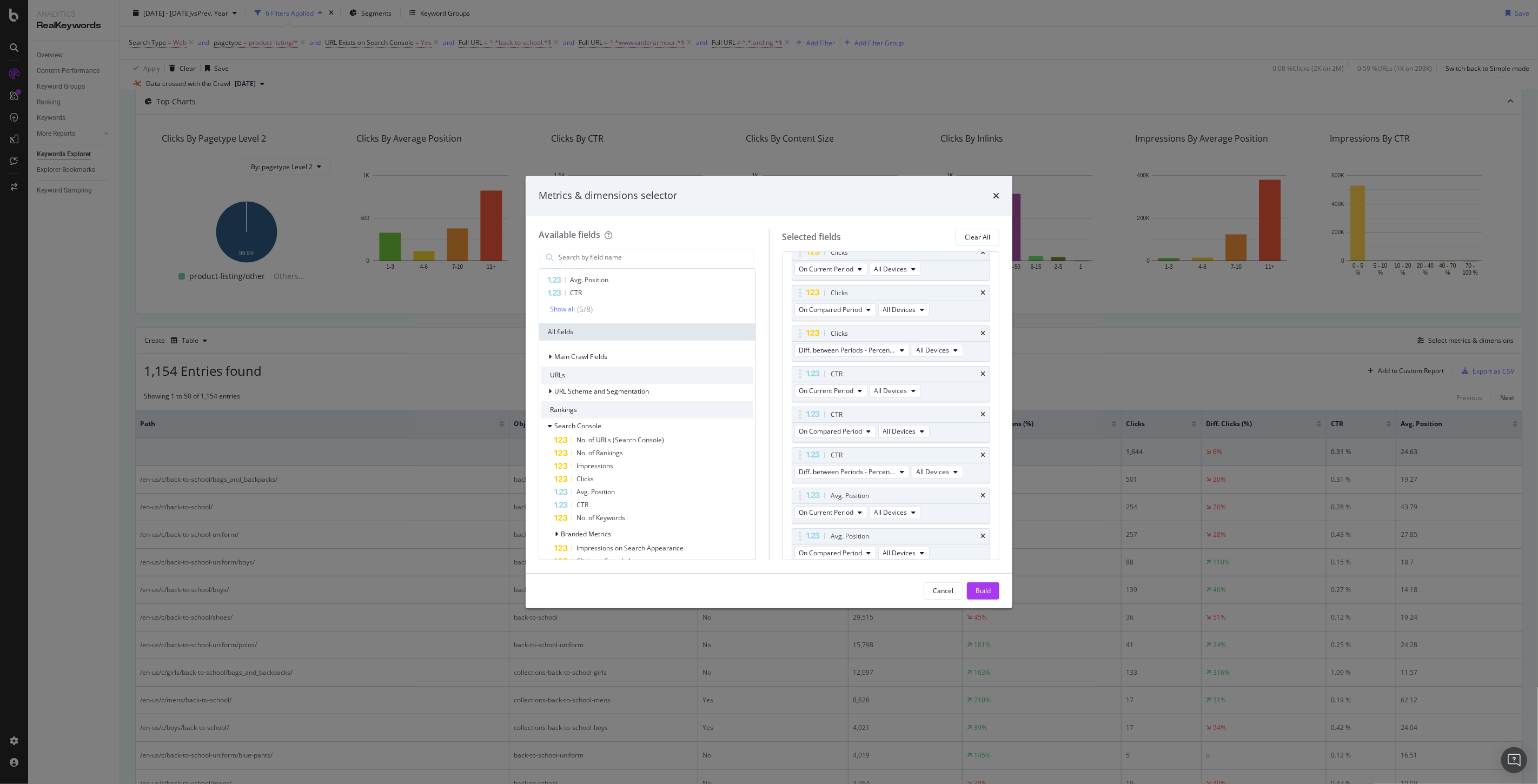
scroll to position [293, 0]
click at [984, 595] on div "Build" at bounding box center [983, 590] width 15 height 9
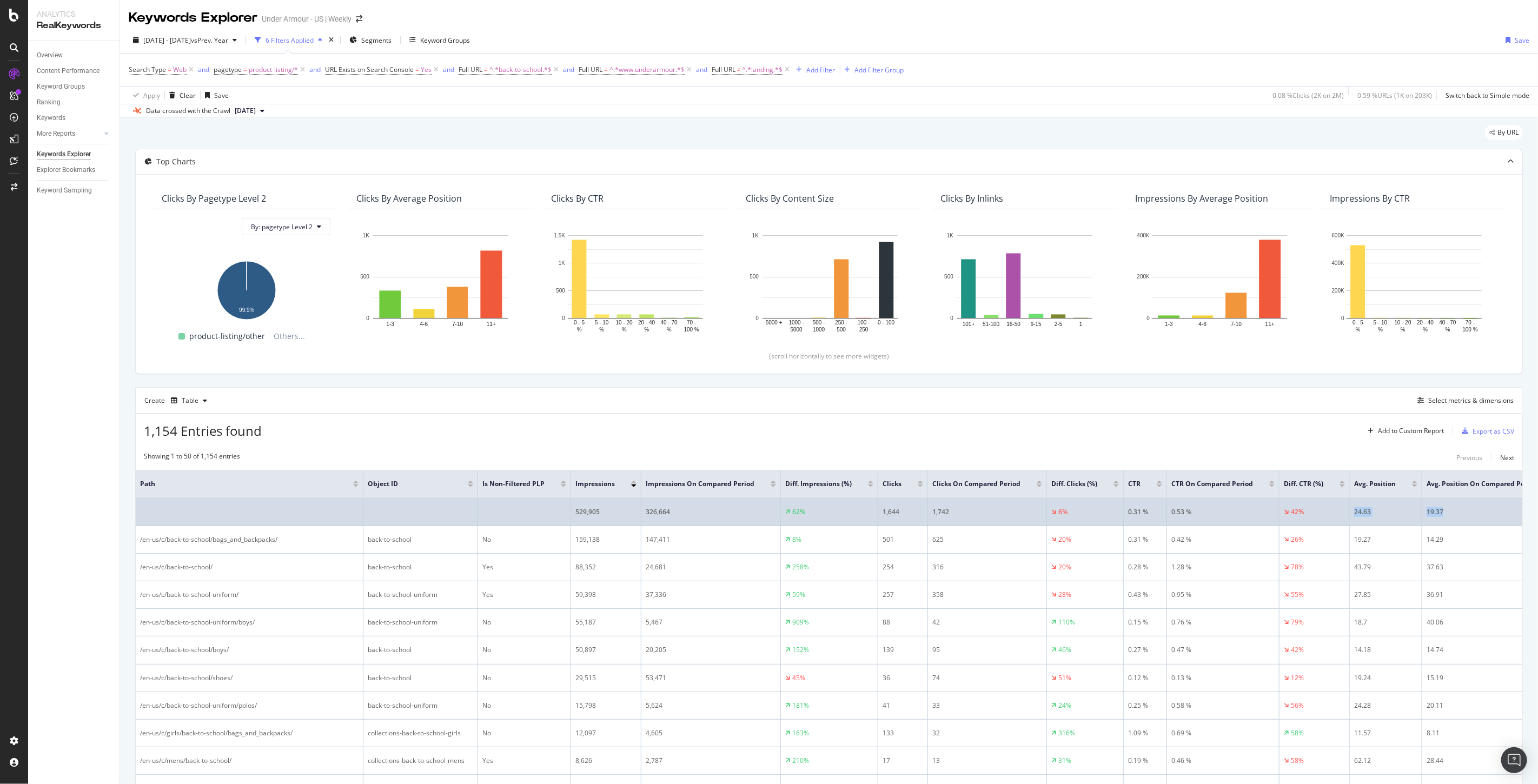
drag, startPoint x: 1465, startPoint y: 514, endPoint x: 1329, endPoint y: 521, distance: 136.2
click at [1329, 521] on tr "529,905 326,664 62% 1,644 1,742 6% 0.31 % 0.53 % 42% 24.63 19.37 27%" at bounding box center [899, 511] width 1527 height 27
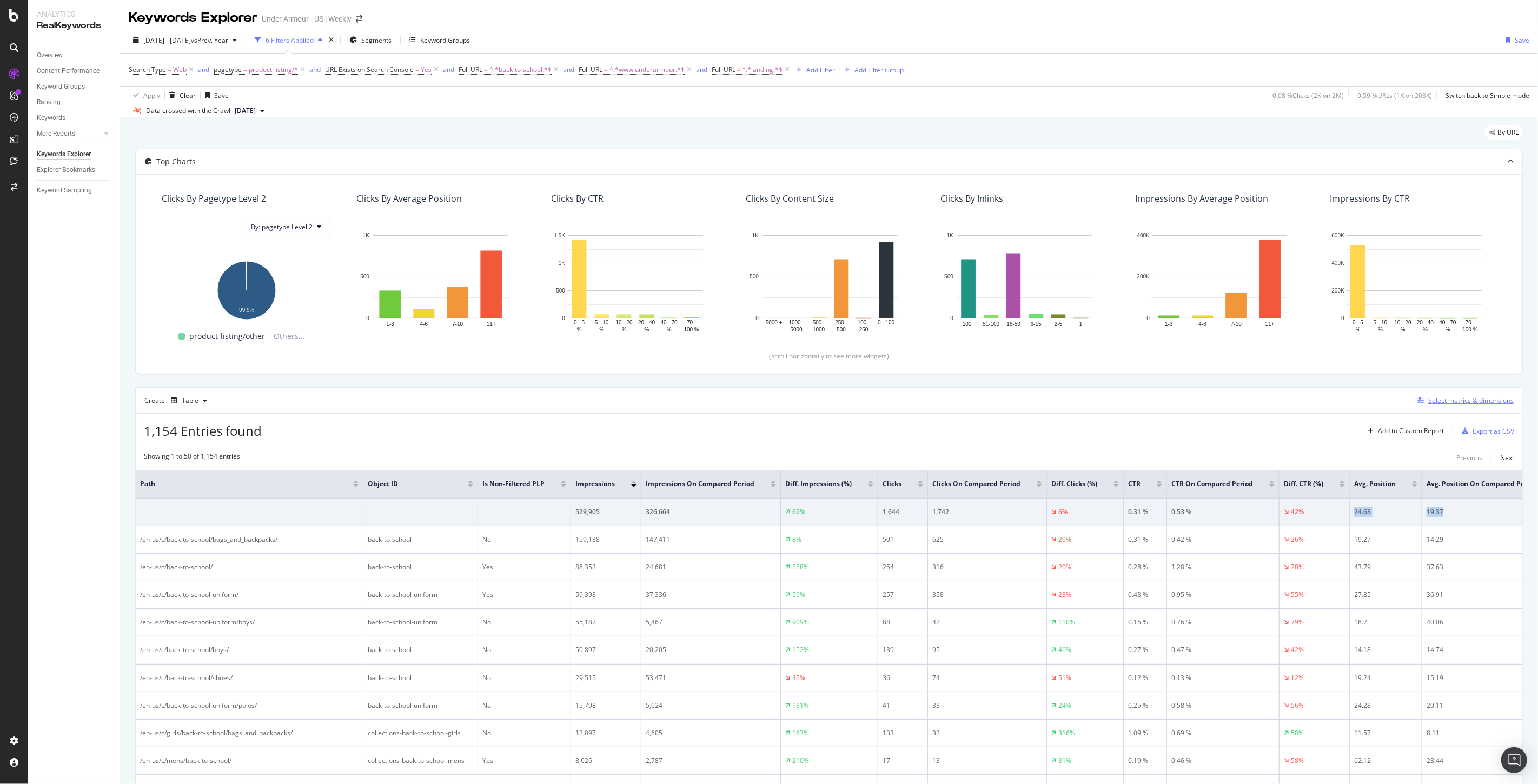
click at [1444, 401] on div "Select metrics & dimensions" at bounding box center [1470, 401] width 85 height 9
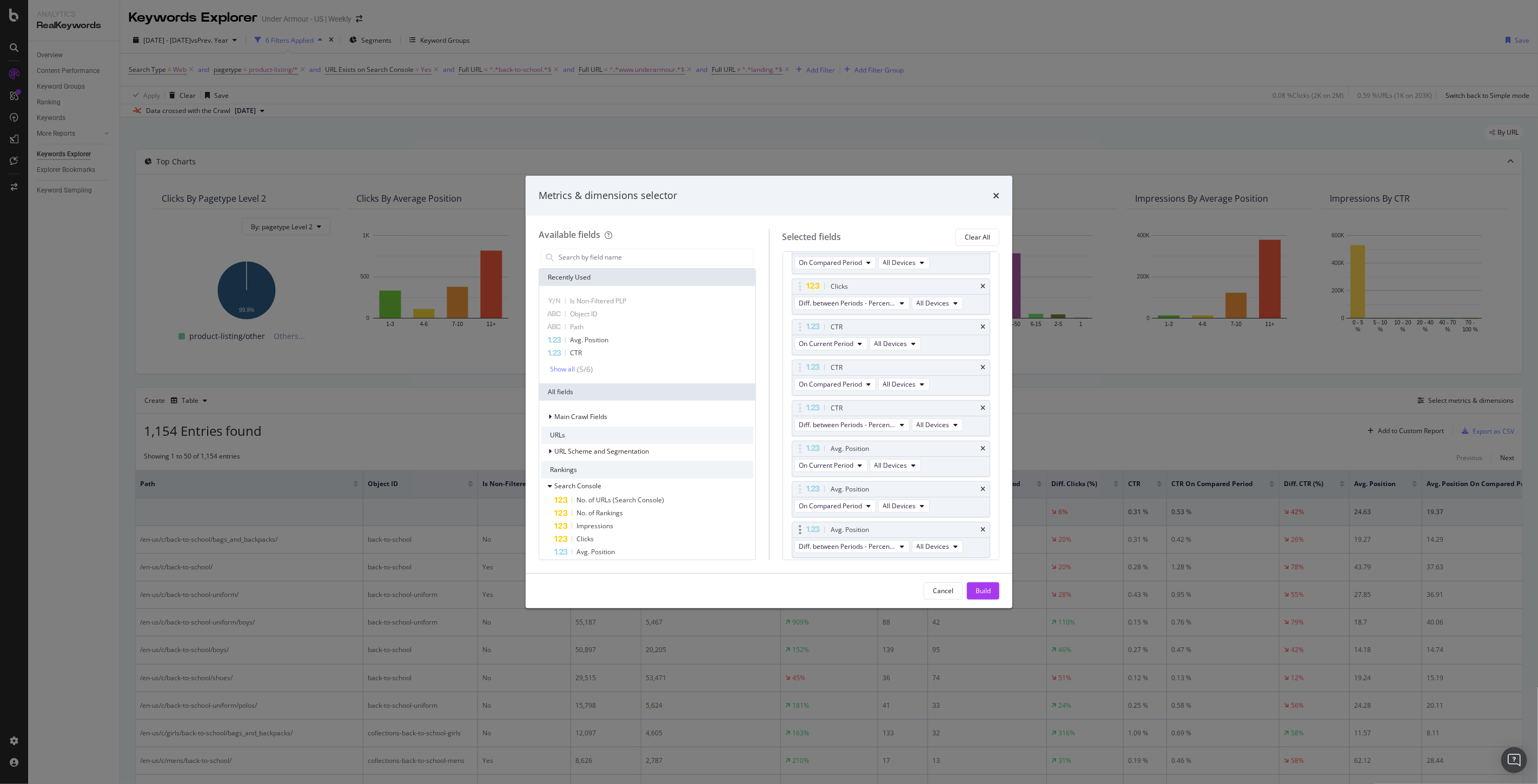
scroll to position [329, 0]
click at [848, 515] on span "Diff. between Periods - Percentage" at bounding box center [848, 518] width 97 height 9
click at [947, 551] on div "Dimensions Path Object ID Is Non-Filtered PLP You can use this field as a dimen…" at bounding box center [891, 405] width 217 height 308
click at [937, 584] on div "Cancel" at bounding box center [943, 590] width 20 height 15
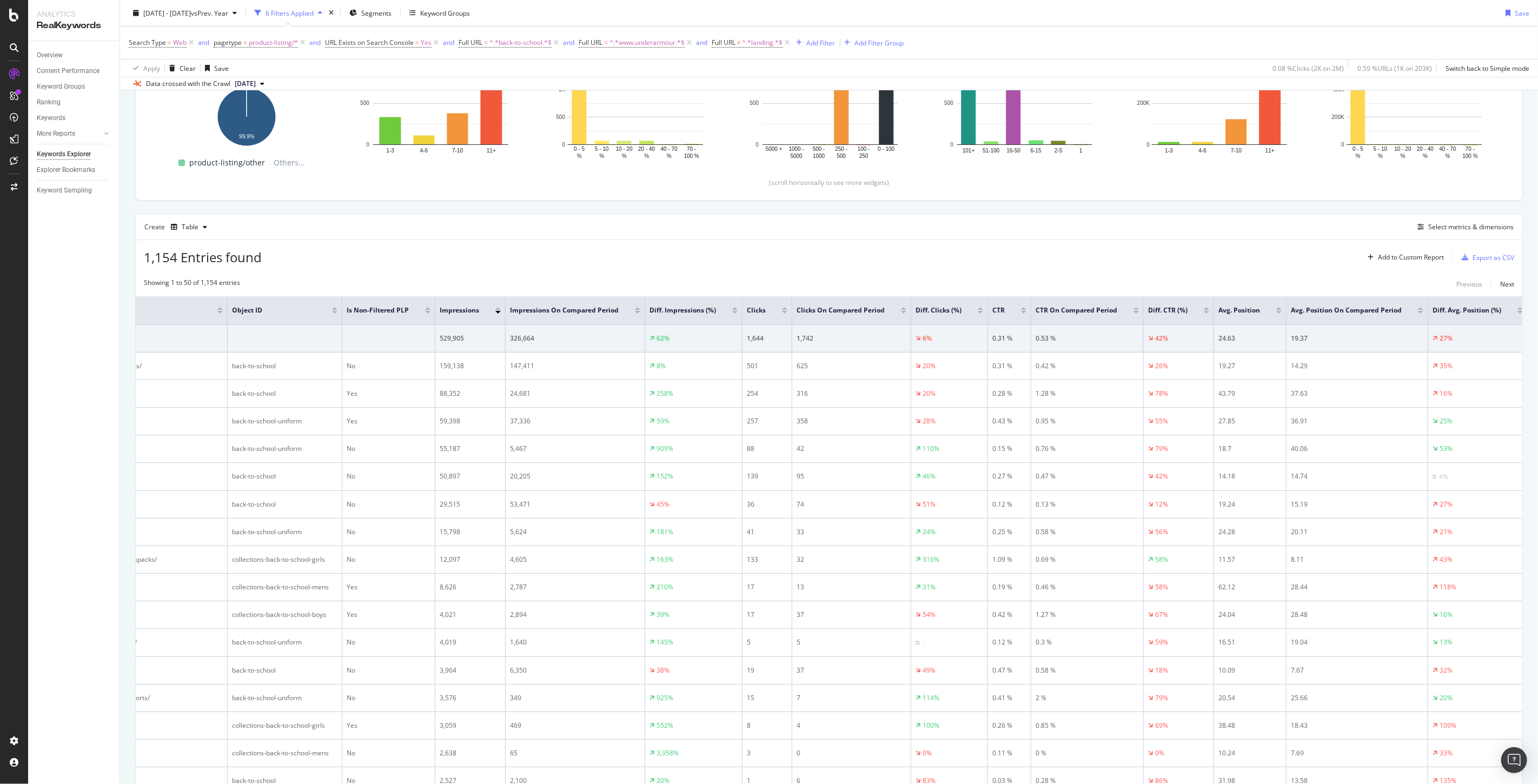
scroll to position [0, 0]
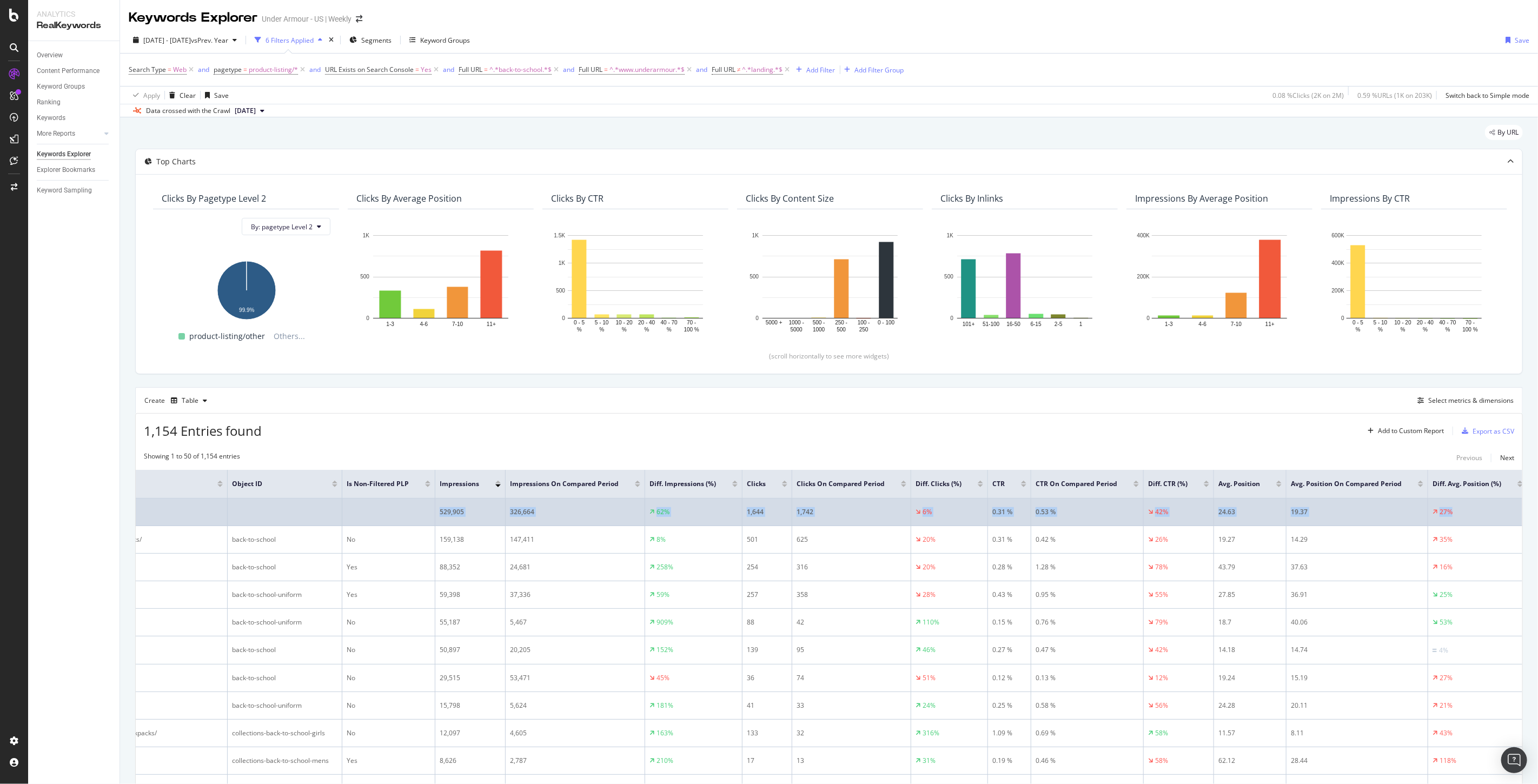
drag, startPoint x: 1465, startPoint y: 515, endPoint x: 434, endPoint y: 514, distance: 1031.0
click at [434, 514] on tr "529,905 326,664 62% 1,644 1,742 6% 0.31 % 0.53 % 42% 24.63 19.37 27%" at bounding box center [763, 511] width 1527 height 27
copy tr "529,905 326,664 62% 1,644 1,742 6% 0.31 % 0.53 % 42% 24.63 19.37 27%"
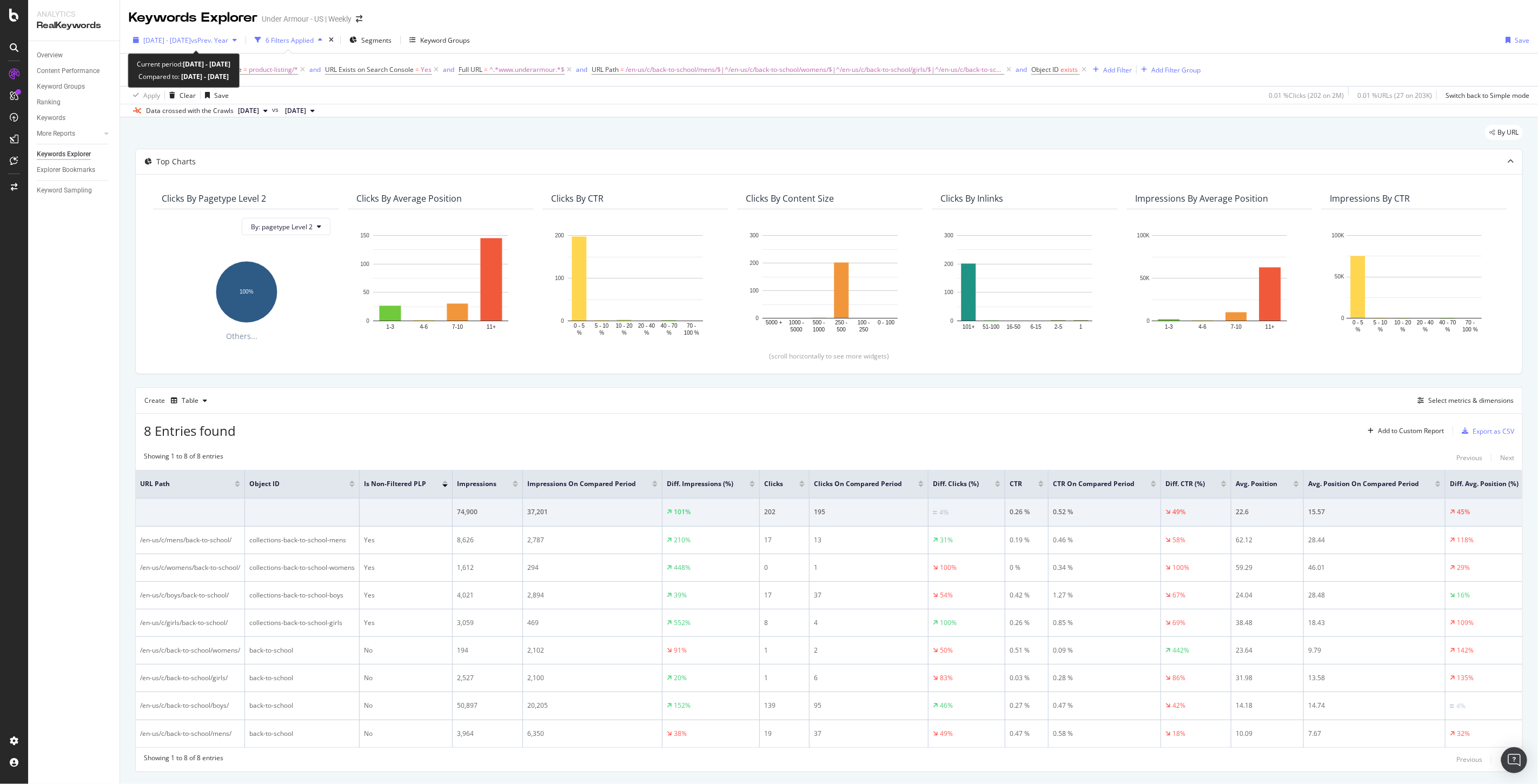
click at [155, 40] on span "[DATE] - [DATE]" at bounding box center [166, 41] width 48 height 9
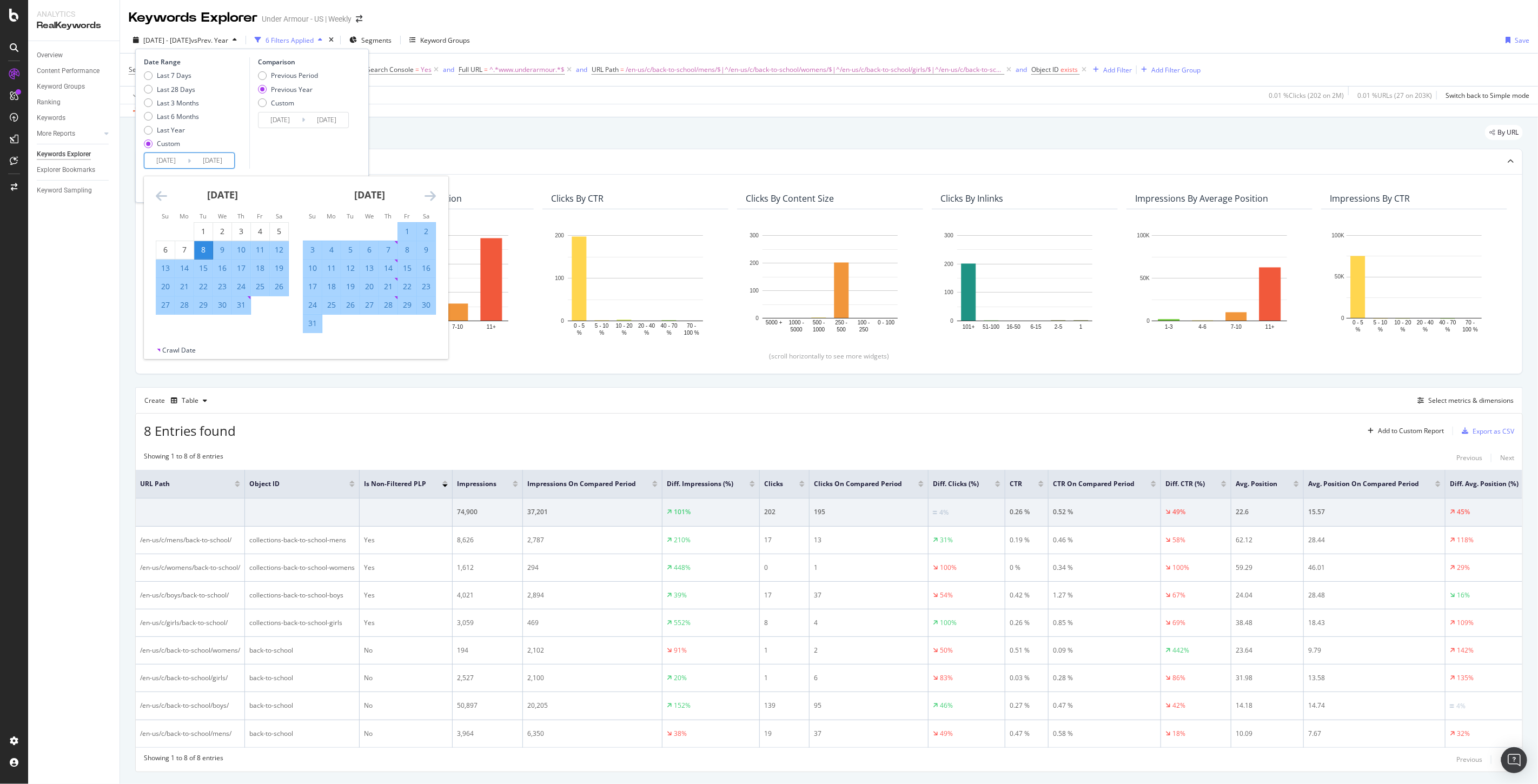
click at [161, 162] on input "2025/07/08" at bounding box center [166, 160] width 43 height 15
type input "2025/07/08"
type input "2023/07/10"
type input "2024/07/08"
click at [209, 159] on input "2025/09/03" at bounding box center [212, 160] width 43 height 15
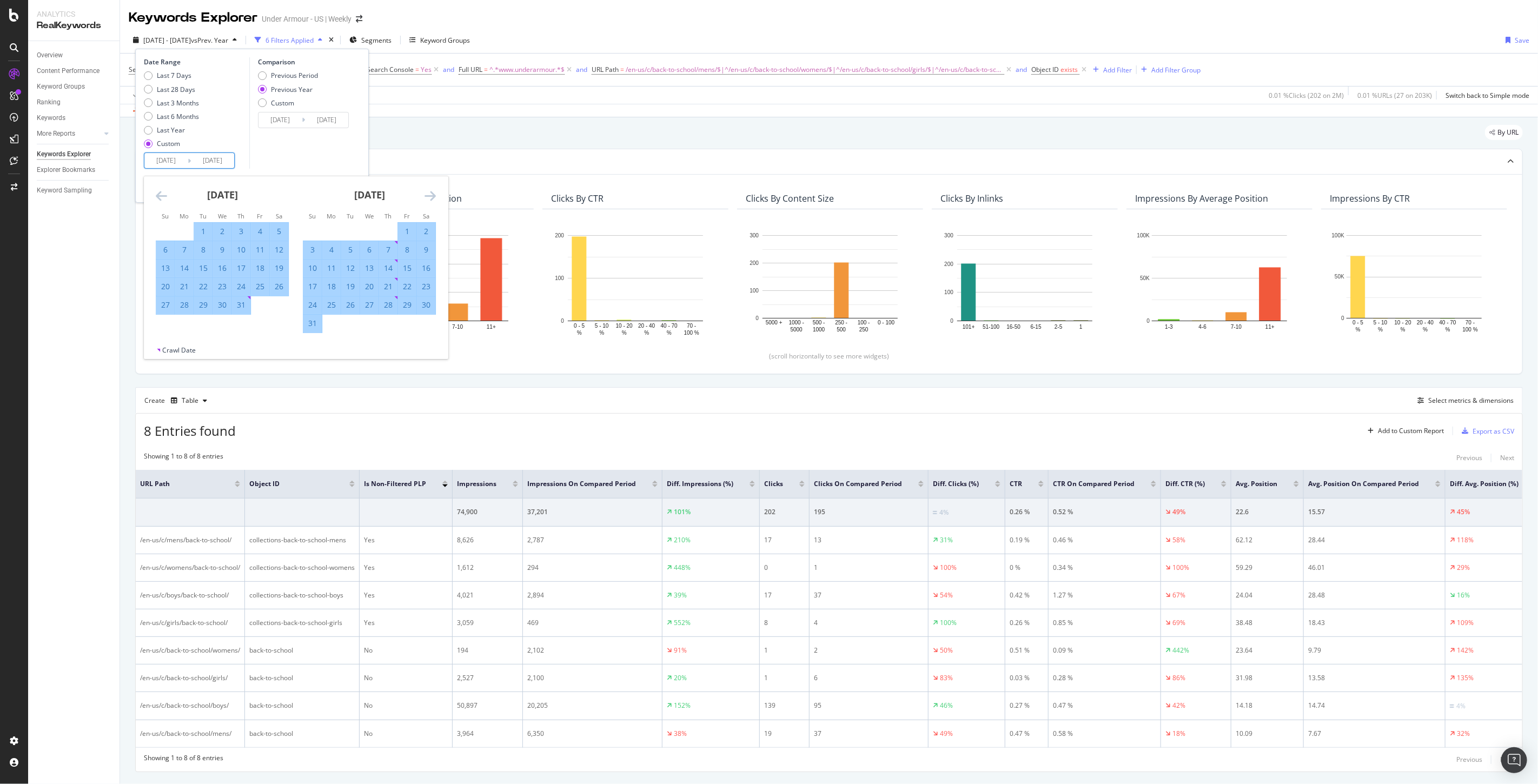
type input "2025/09/03"
type input "2023/09/05"
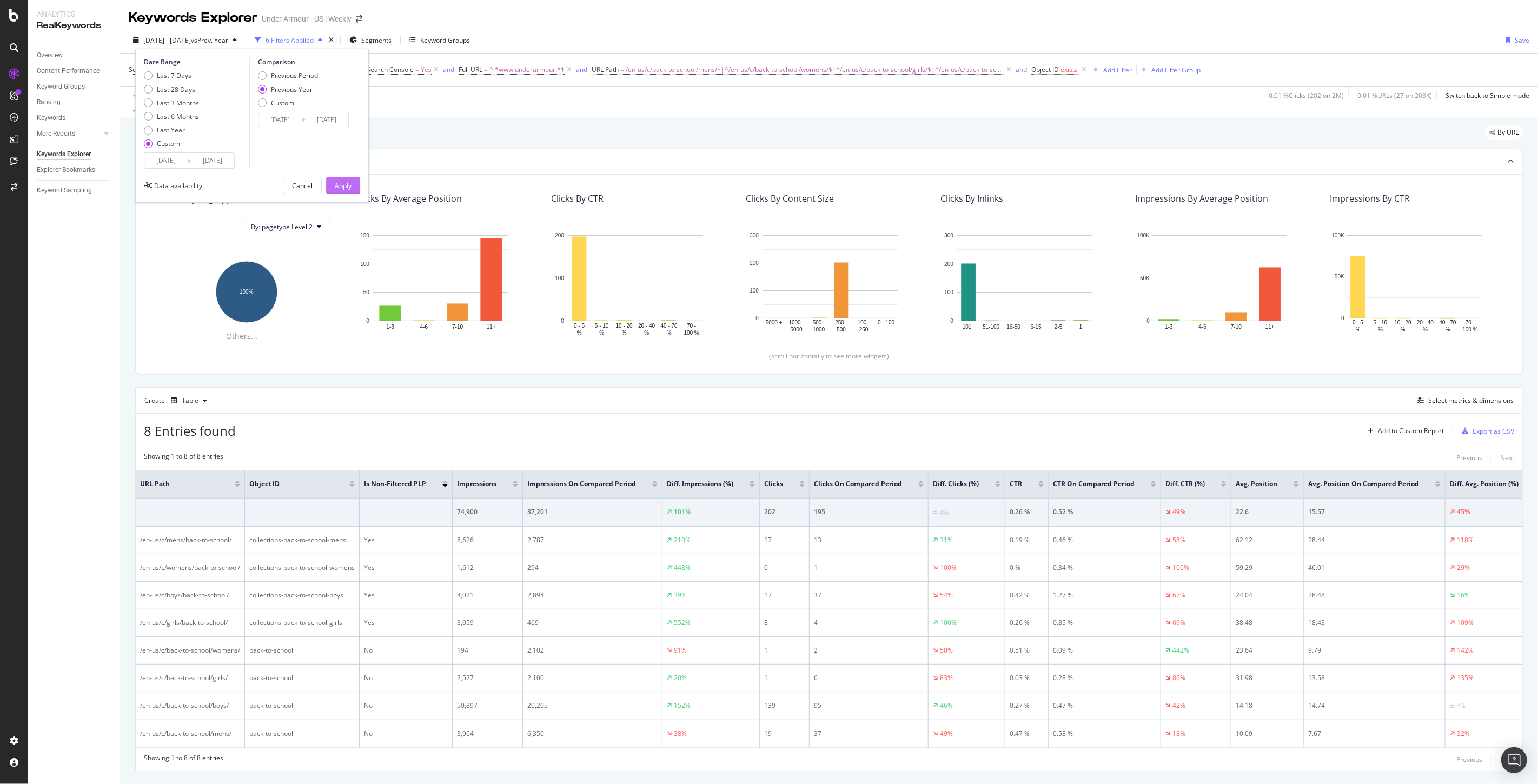
type input "2024/09/03"
click at [334, 192] on button "Apply" at bounding box center [343, 185] width 34 height 17
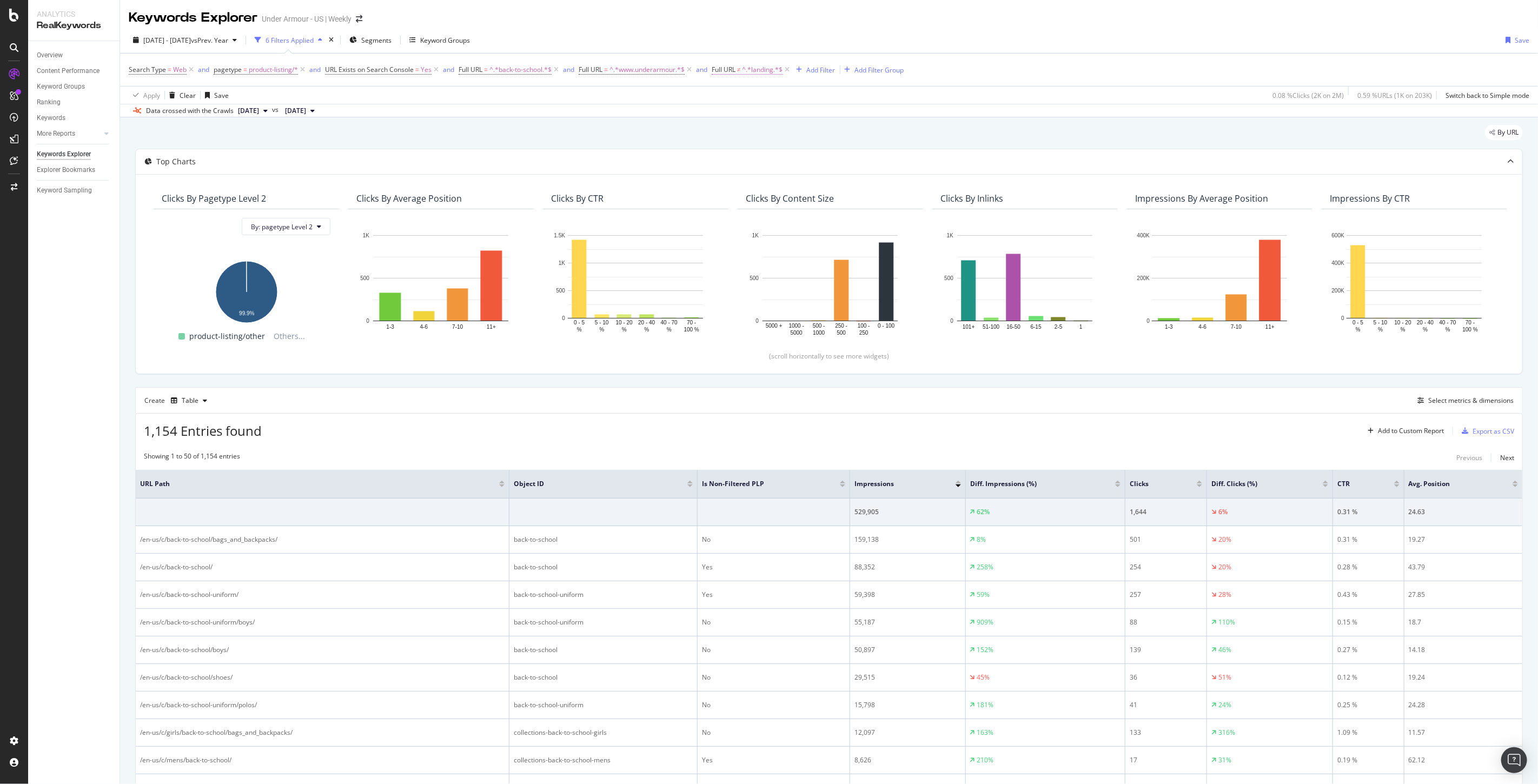
click at [736, 69] on span "Full URL" at bounding box center [723, 69] width 23 height 9
type input "/c/"
drag, startPoint x: 830, startPoint y: 136, endPoint x: 551, endPoint y: 69, distance: 286.9
click at [830, 136] on div "Apply" at bounding box center [833, 137] width 16 height 9
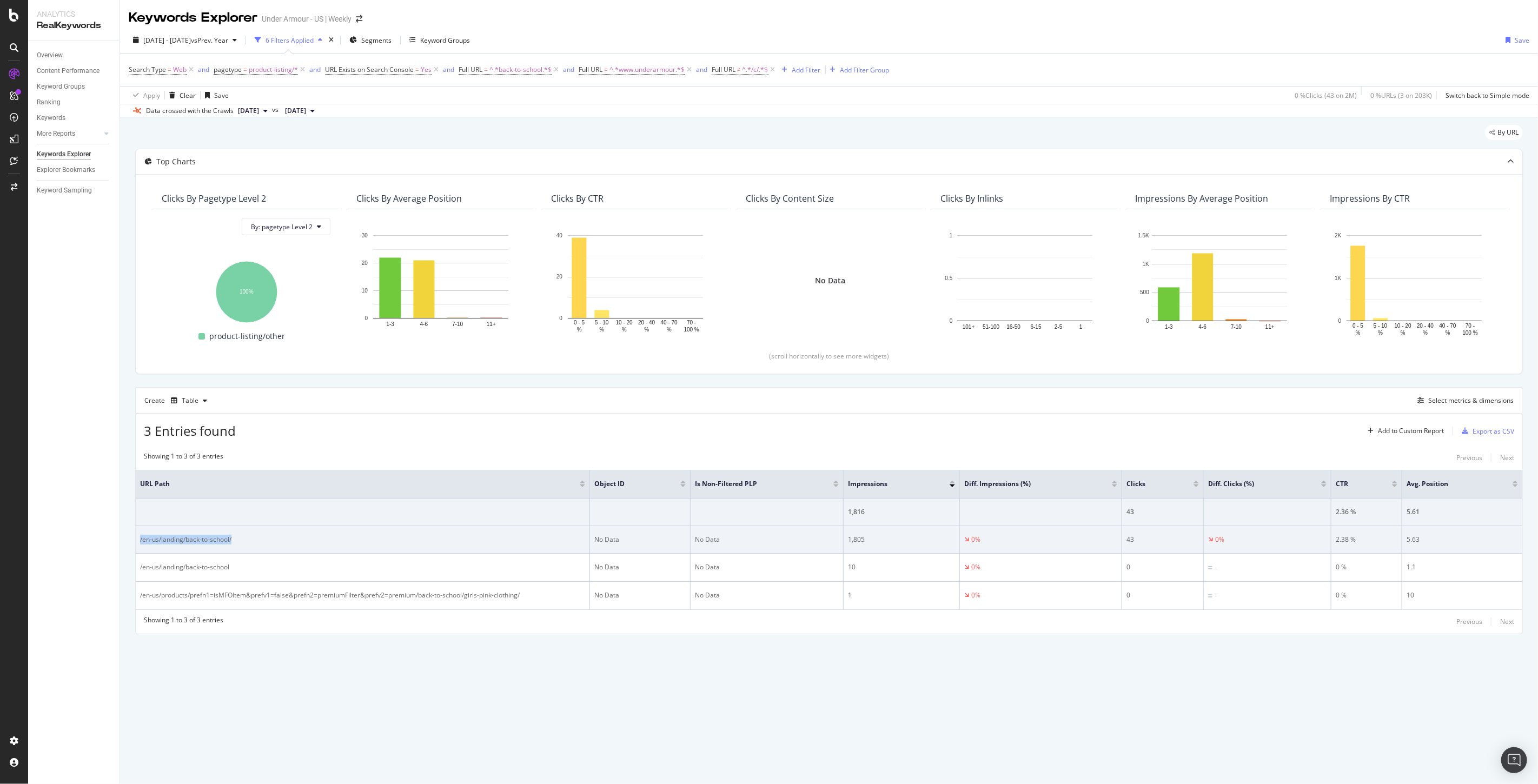
drag, startPoint x: 252, startPoint y: 540, endPoint x: 141, endPoint y: 542, distance: 111.0
click at [141, 542] on div "/en-us/landing/back-to-school/" at bounding box center [362, 540] width 445 height 9
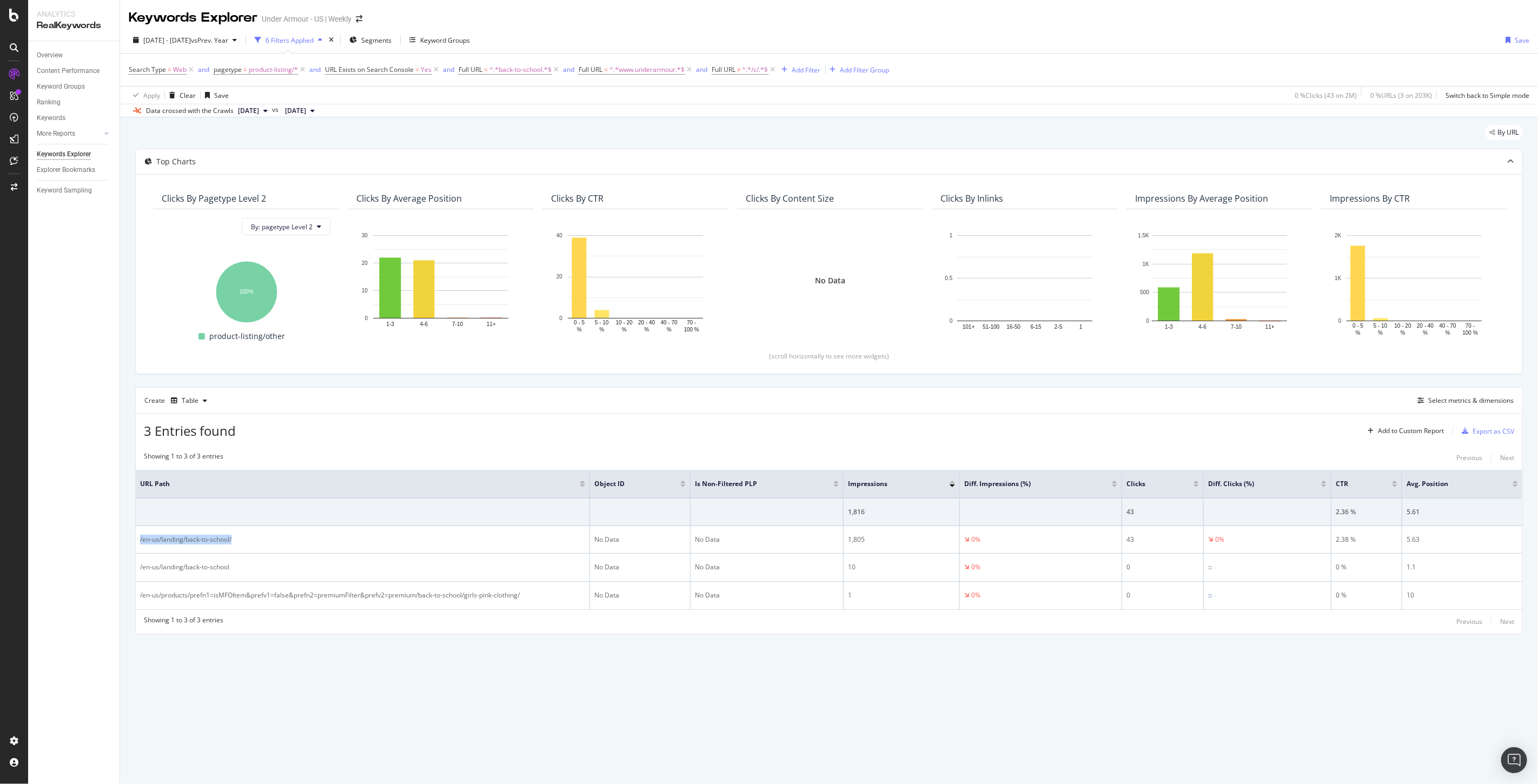
copy div "/en-us/landing/back-to-school/"
click at [266, 69] on span "product-listing/*" at bounding box center [273, 69] width 49 height 15
click at [220, 66] on div "pagetype" at bounding box center [281, 68] width 127 height 19
click at [239, 96] on span "Equal" at bounding box center [230, 94] width 16 height 9
click at [243, 131] on span "Not Equal" at bounding box center [241, 131] width 29 height 9
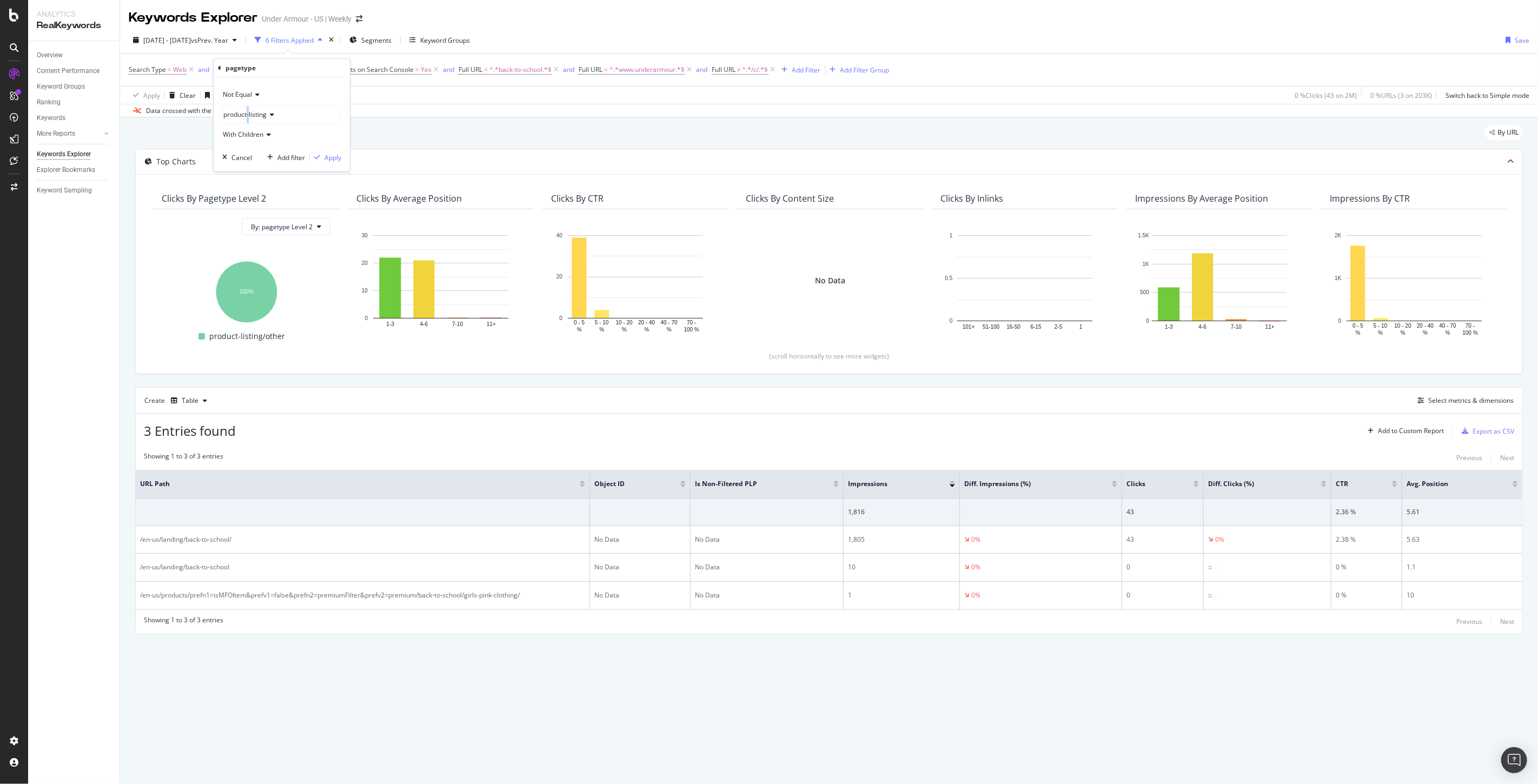
click at [248, 112] on span "product-listing" at bounding box center [244, 115] width 43 height 9
click at [267, 138] on span "product-detail" at bounding box center [255, 136] width 42 height 9
click at [335, 134] on span "Select" at bounding box center [337, 136] width 19 height 9
click at [334, 154] on div "Apply" at bounding box center [332, 158] width 16 height 9
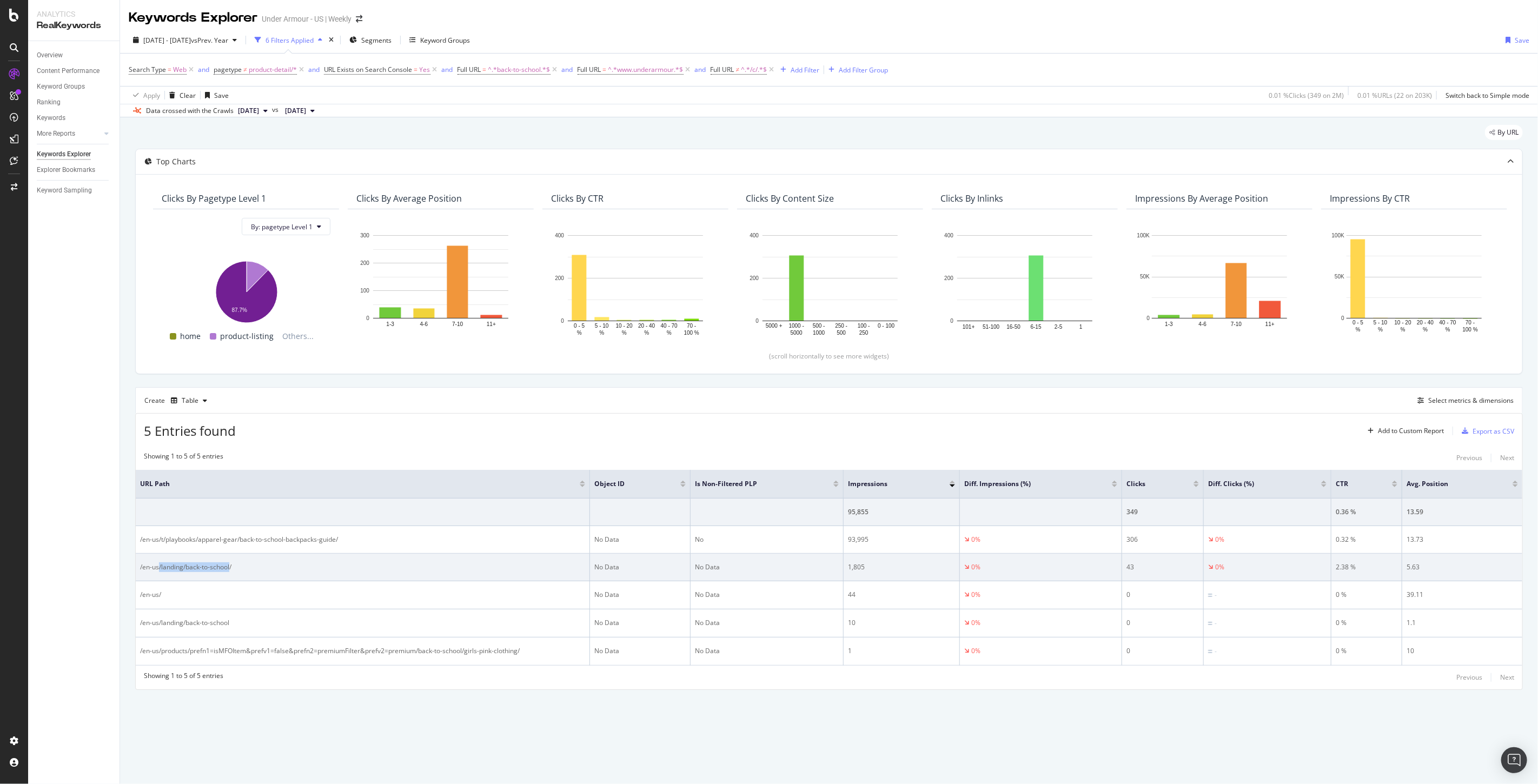
drag, startPoint x: 231, startPoint y: 563, endPoint x: 159, endPoint y: 561, distance: 72.0
click at [159, 562] on div "/en-us/landing/back-to-school/" at bounding box center [362, 567] width 445 height 9
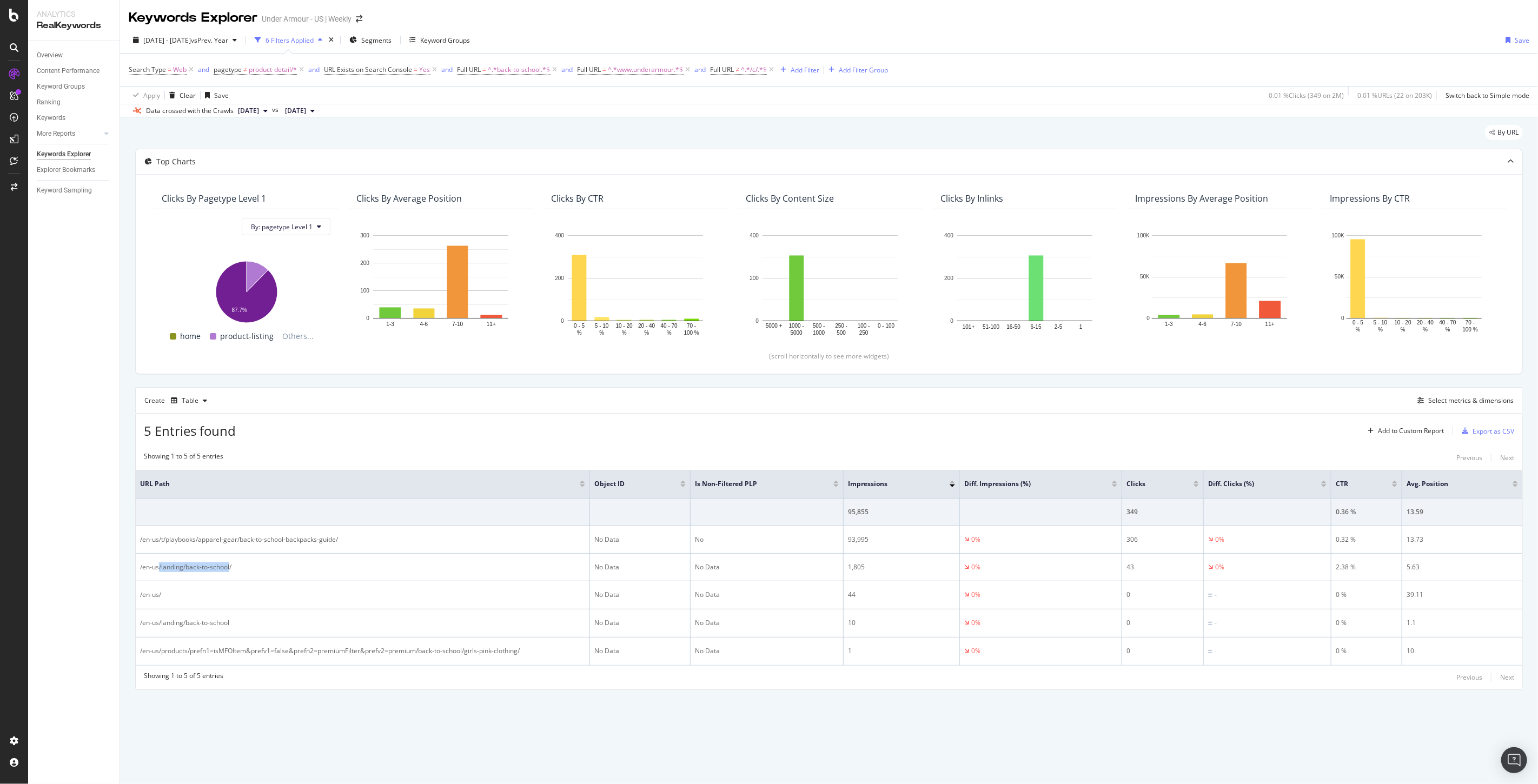
copy div "/landing/back-to-school"
click at [501, 70] on span "^.*back-to-school.*$" at bounding box center [519, 69] width 62 height 15
drag, startPoint x: 509, startPoint y: 109, endPoint x: 518, endPoint y: 115, distance: 10.8
click at [509, 109] on input "back-to-school" at bounding box center [518, 114] width 102 height 17
paste input "/landing/"
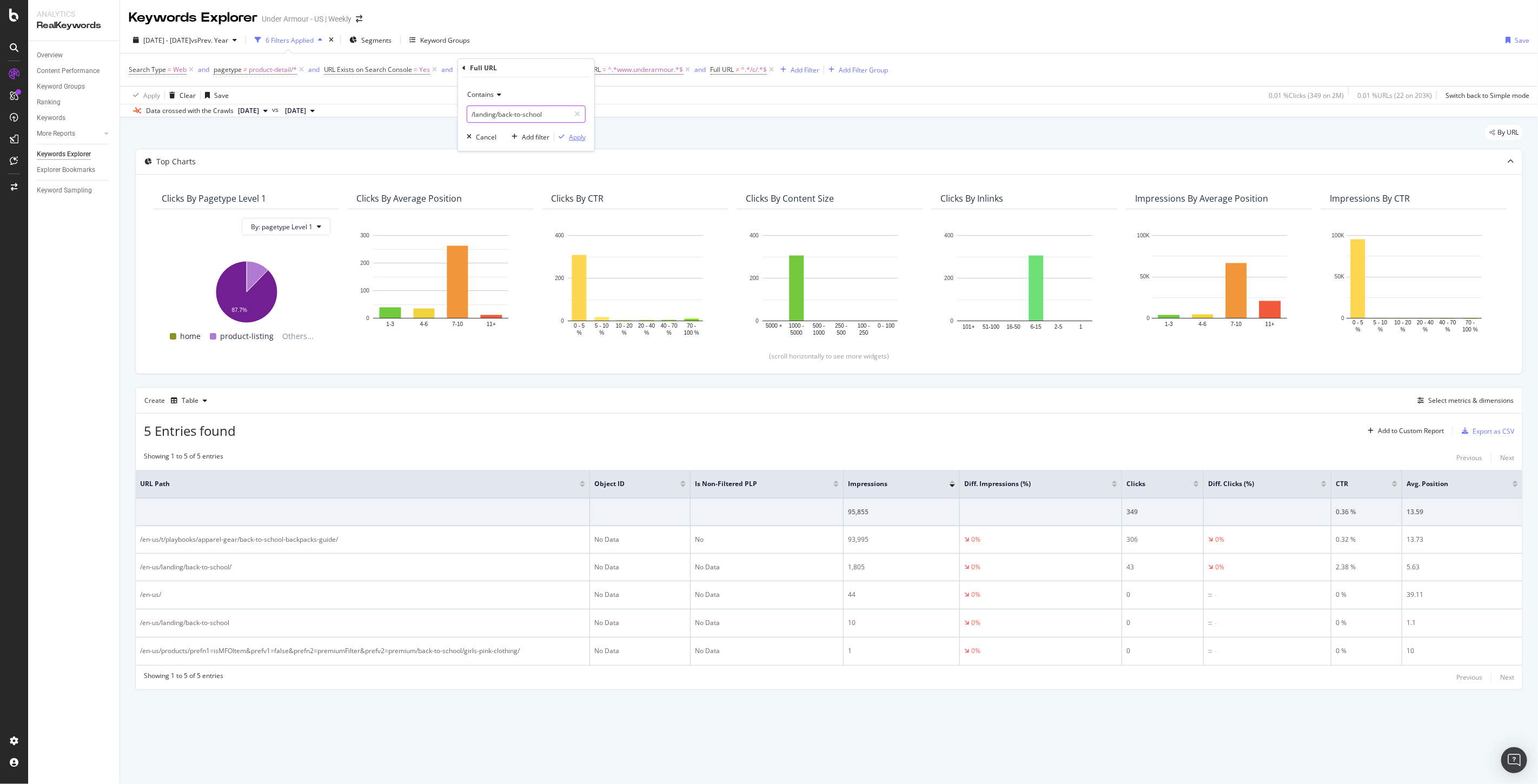
type input "/landing/back-to-school"
click at [579, 140] on div "Apply" at bounding box center [576, 137] width 16 height 9
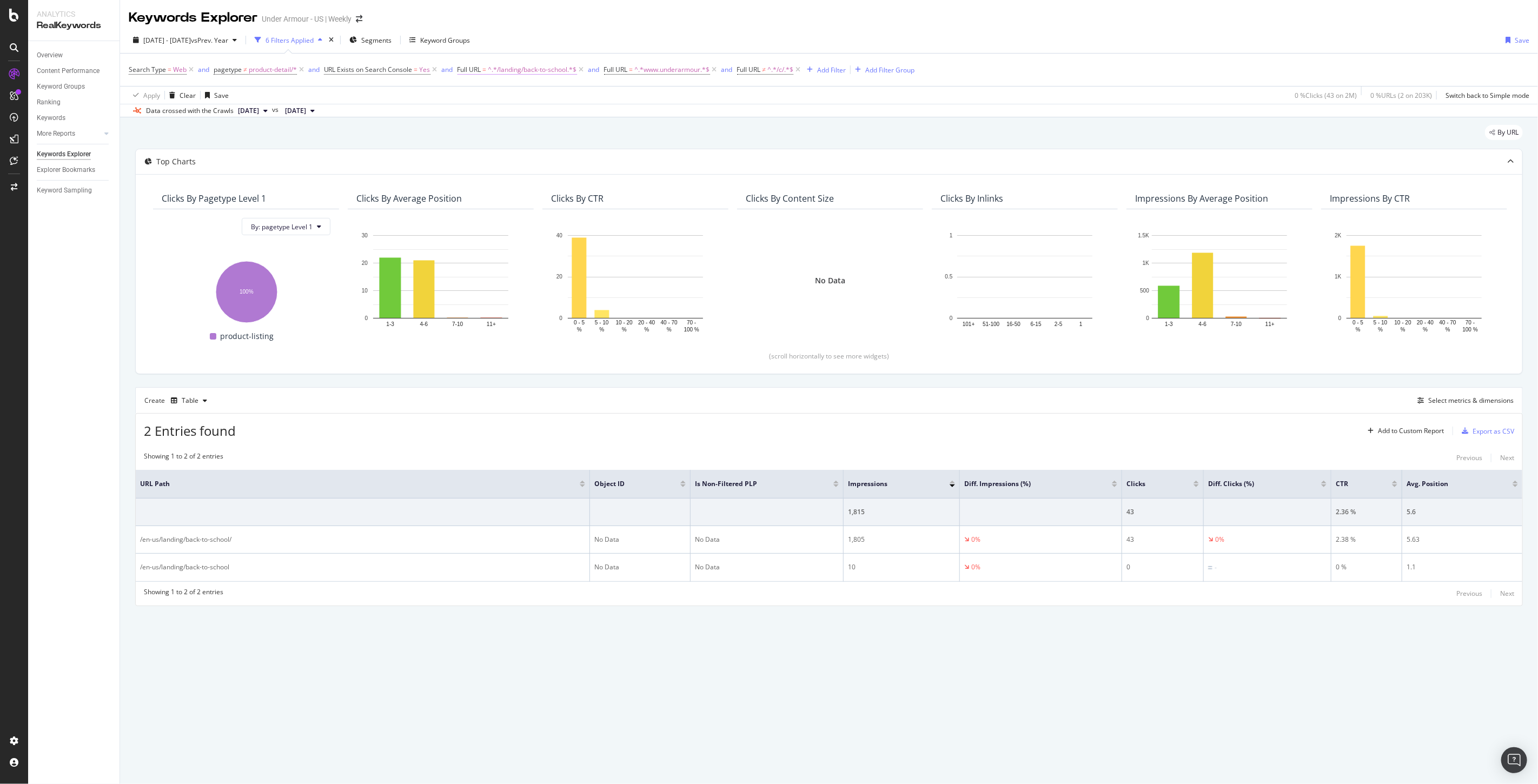
click at [539, 68] on span "^.*/landing/back-to-school.*$" at bounding box center [533, 69] width 89 height 15
click at [518, 109] on input "/landing/back-to-school" at bounding box center [518, 114] width 102 height 17
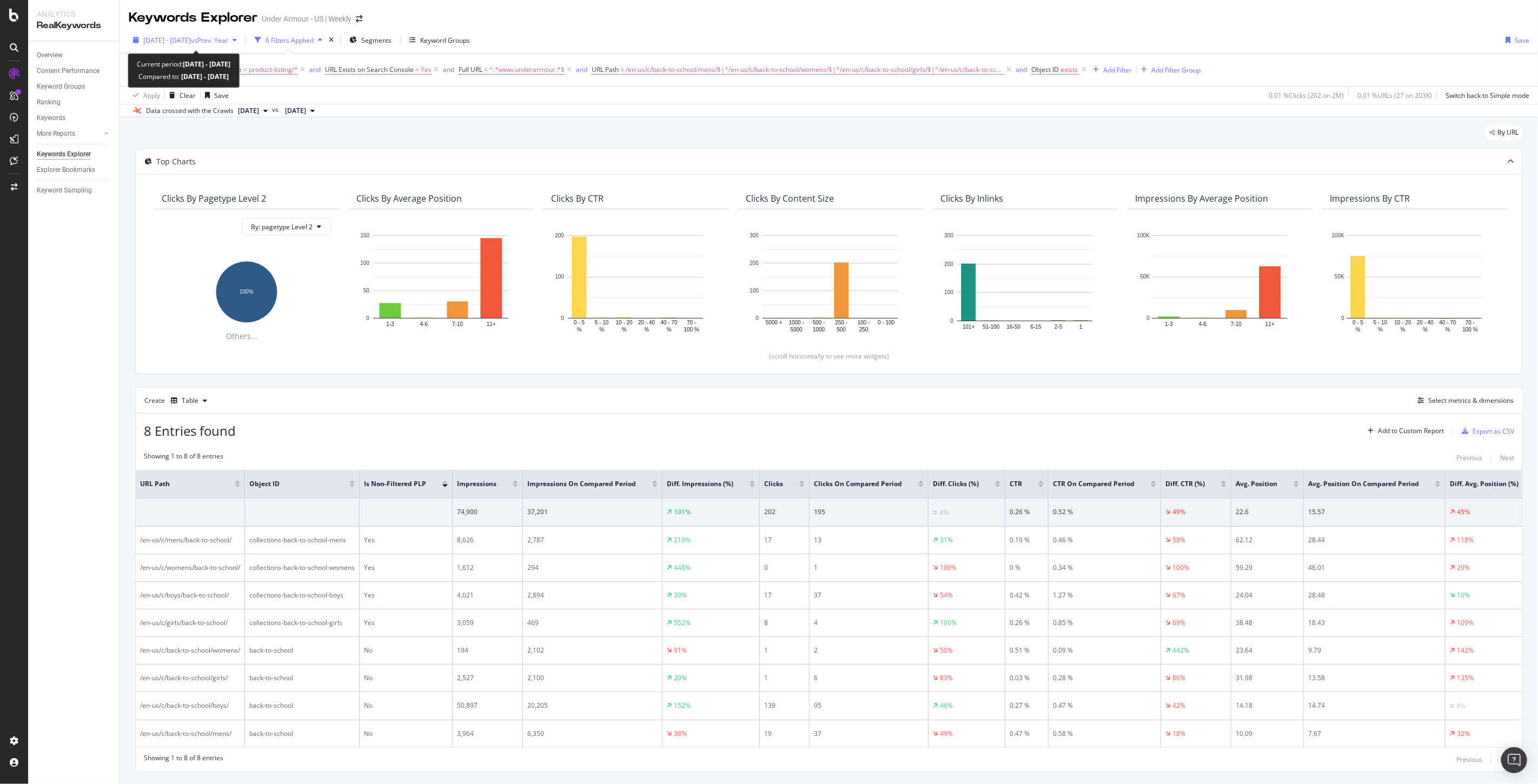
click at [188, 37] on span "[DATE] - [DATE]" at bounding box center [166, 41] width 48 height 9
click at [712, 140] on div "By URL" at bounding box center [829, 137] width 1388 height 23
click at [435, 479] on icon at bounding box center [433, 483] width 8 height 8
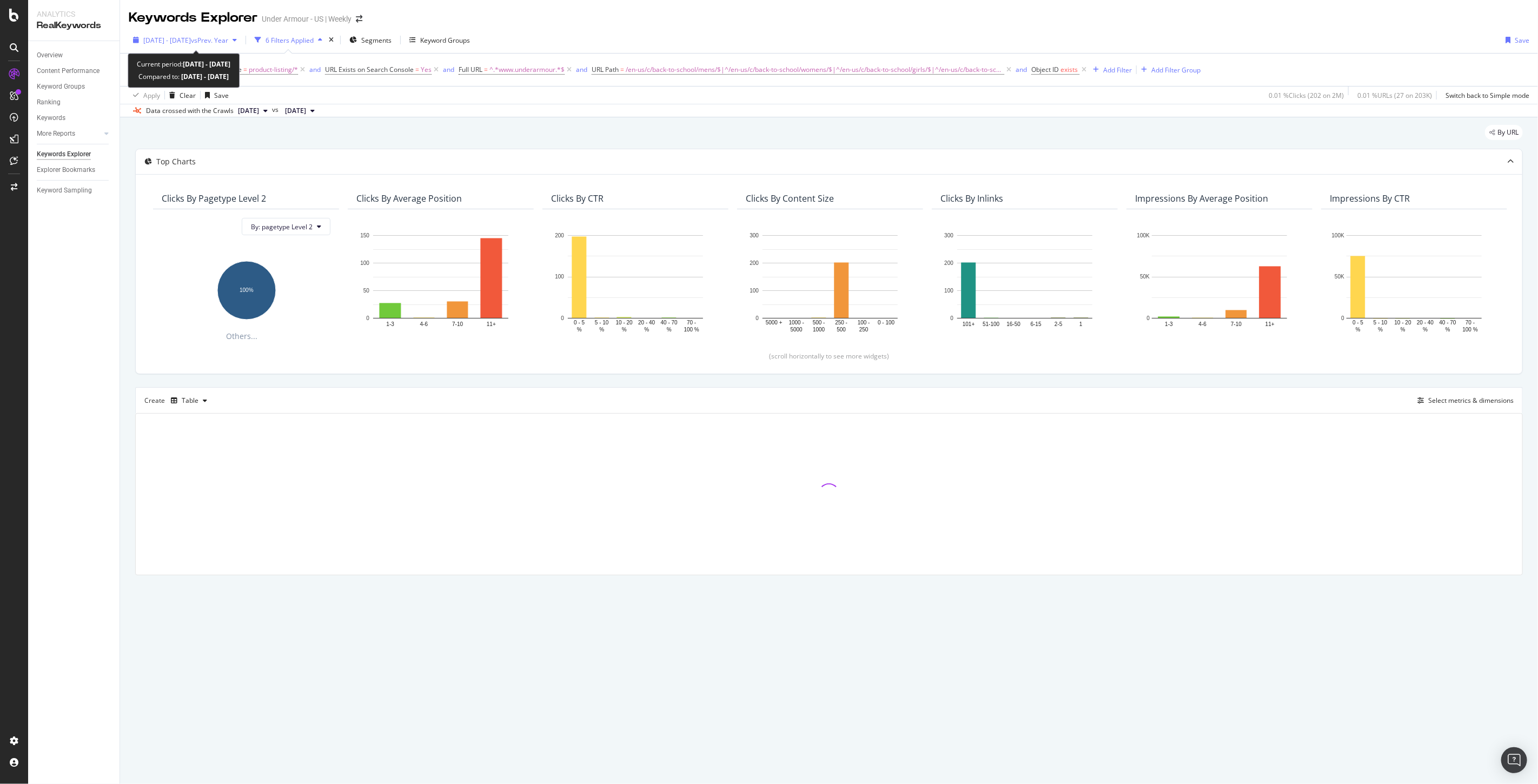
click at [154, 34] on div "[DATE] - [DATE] vs Prev. Year" at bounding box center [185, 40] width 112 height 16
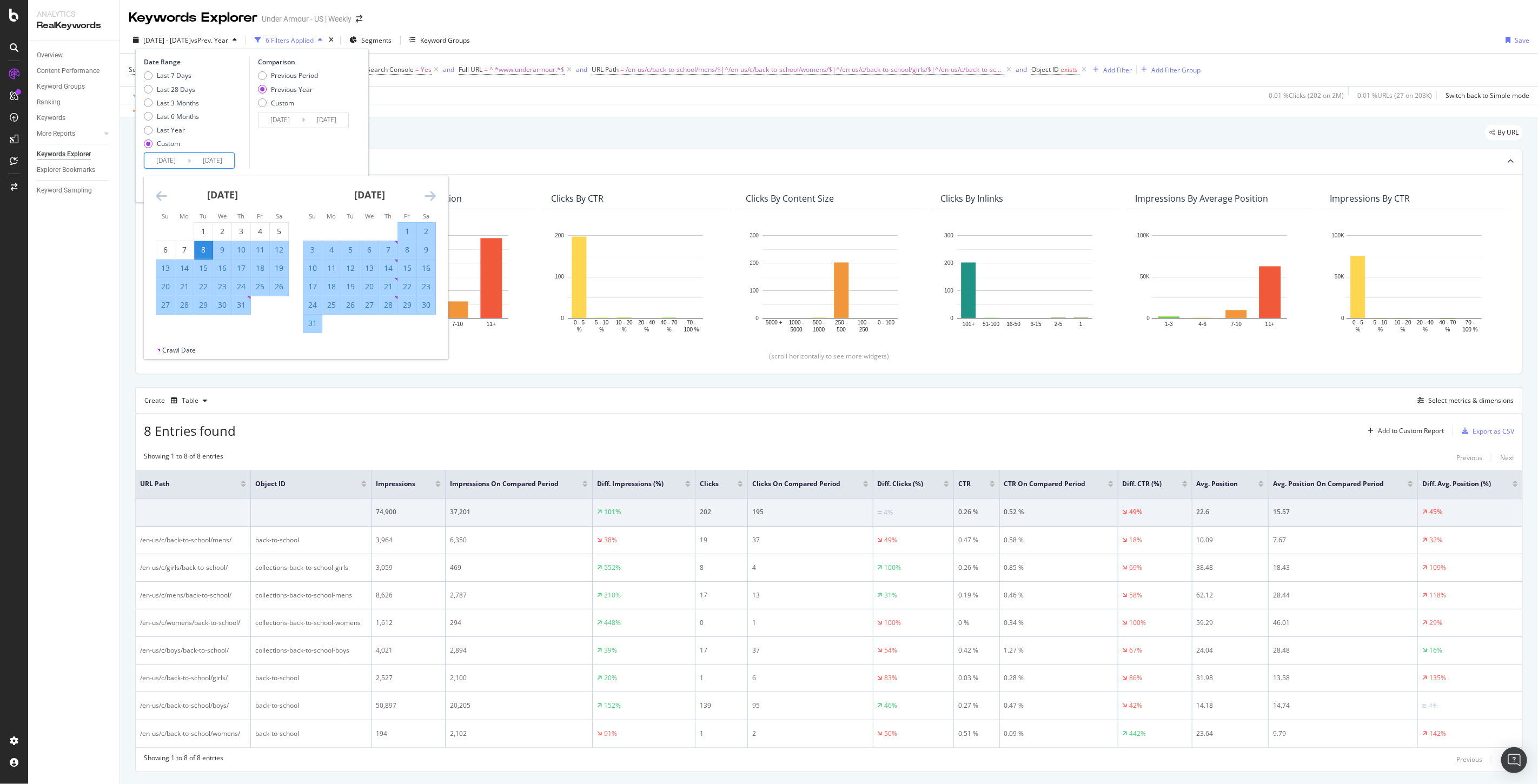
click at [161, 158] on input "[DATE]" at bounding box center [166, 160] width 43 height 15
type input "[DATE]"
click at [207, 159] on input "[DATE]" at bounding box center [212, 160] width 43 height 15
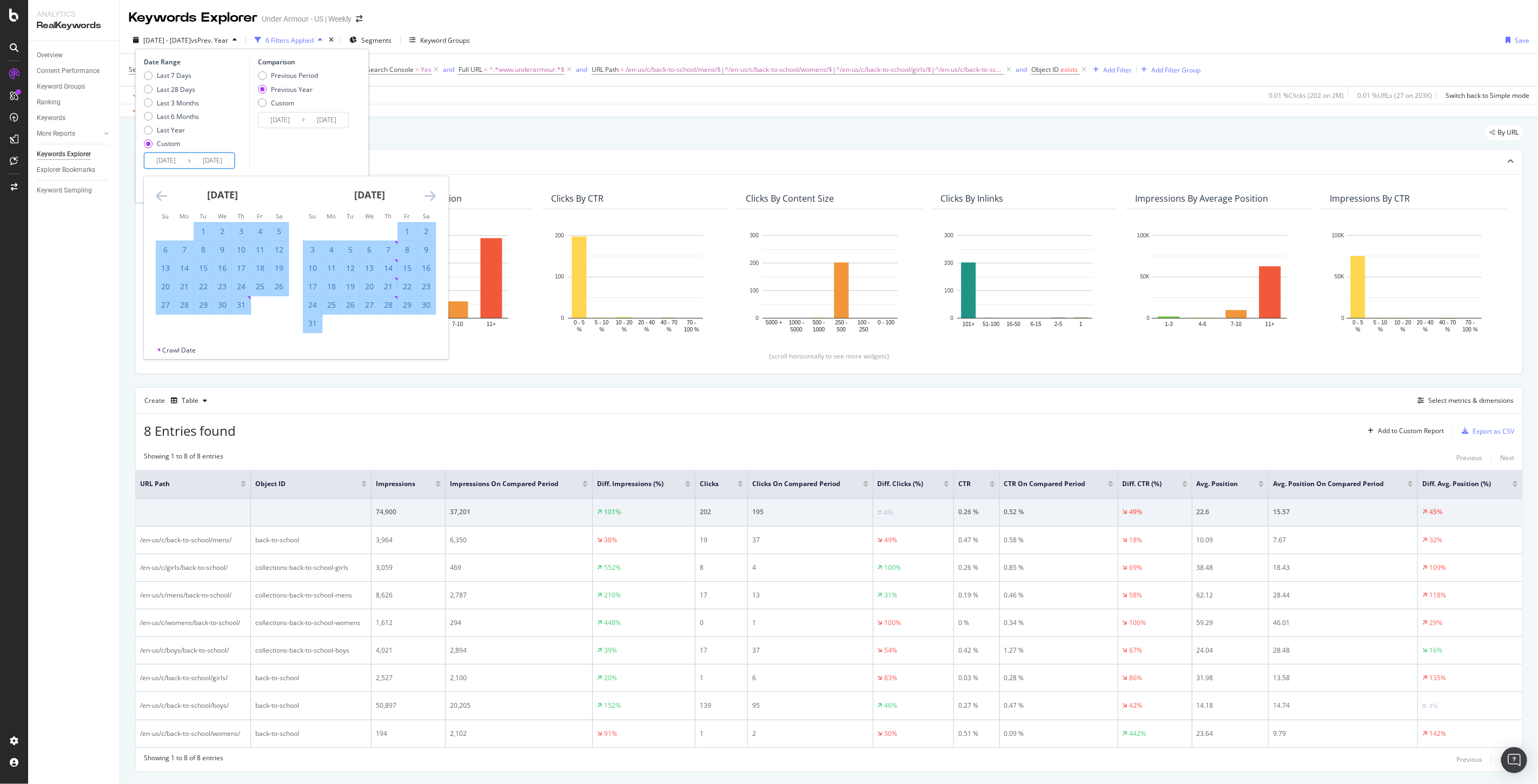
type input "[DATE]"
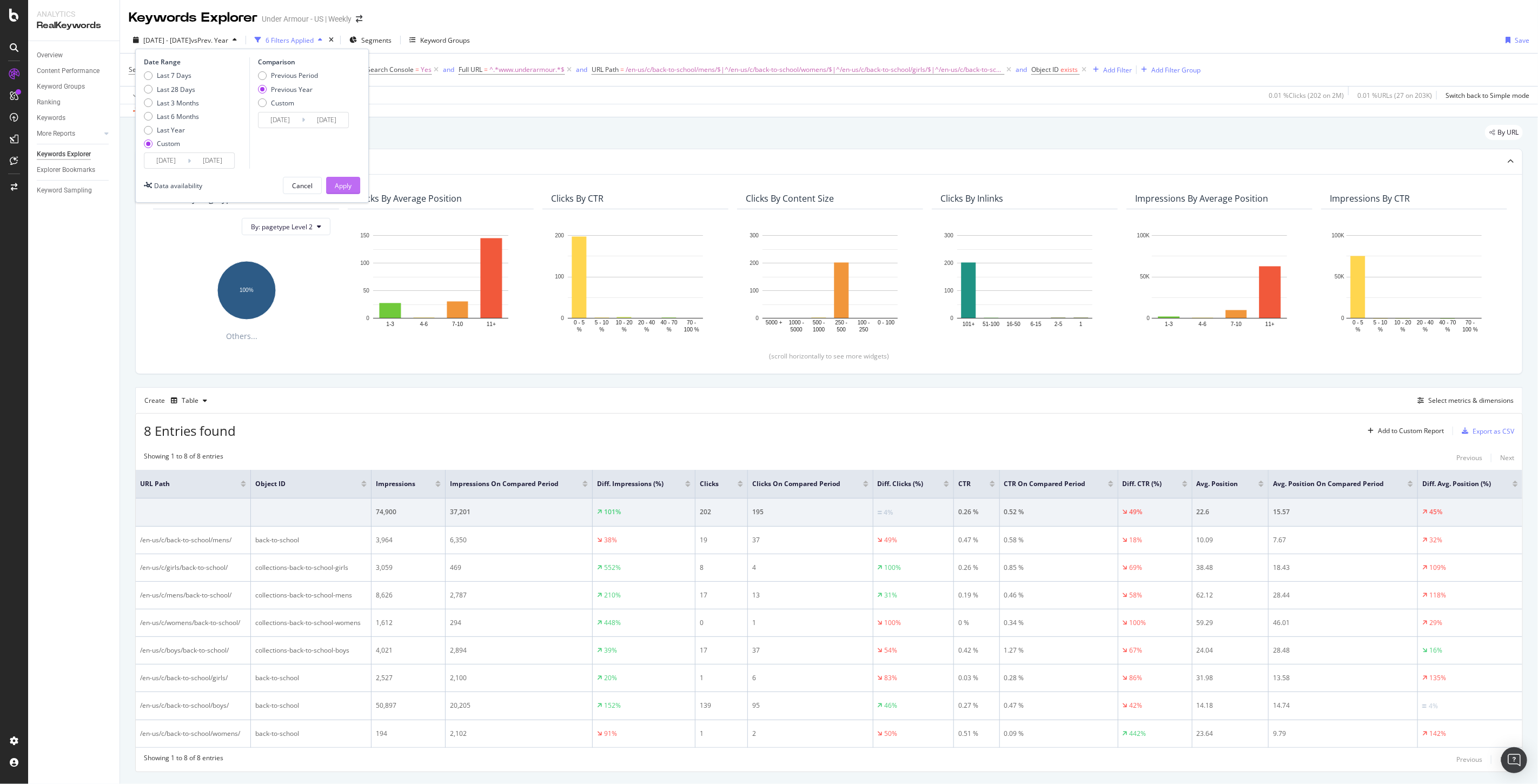
type input "[DATE]"
click at [352, 180] on button "Apply" at bounding box center [343, 185] width 34 height 17
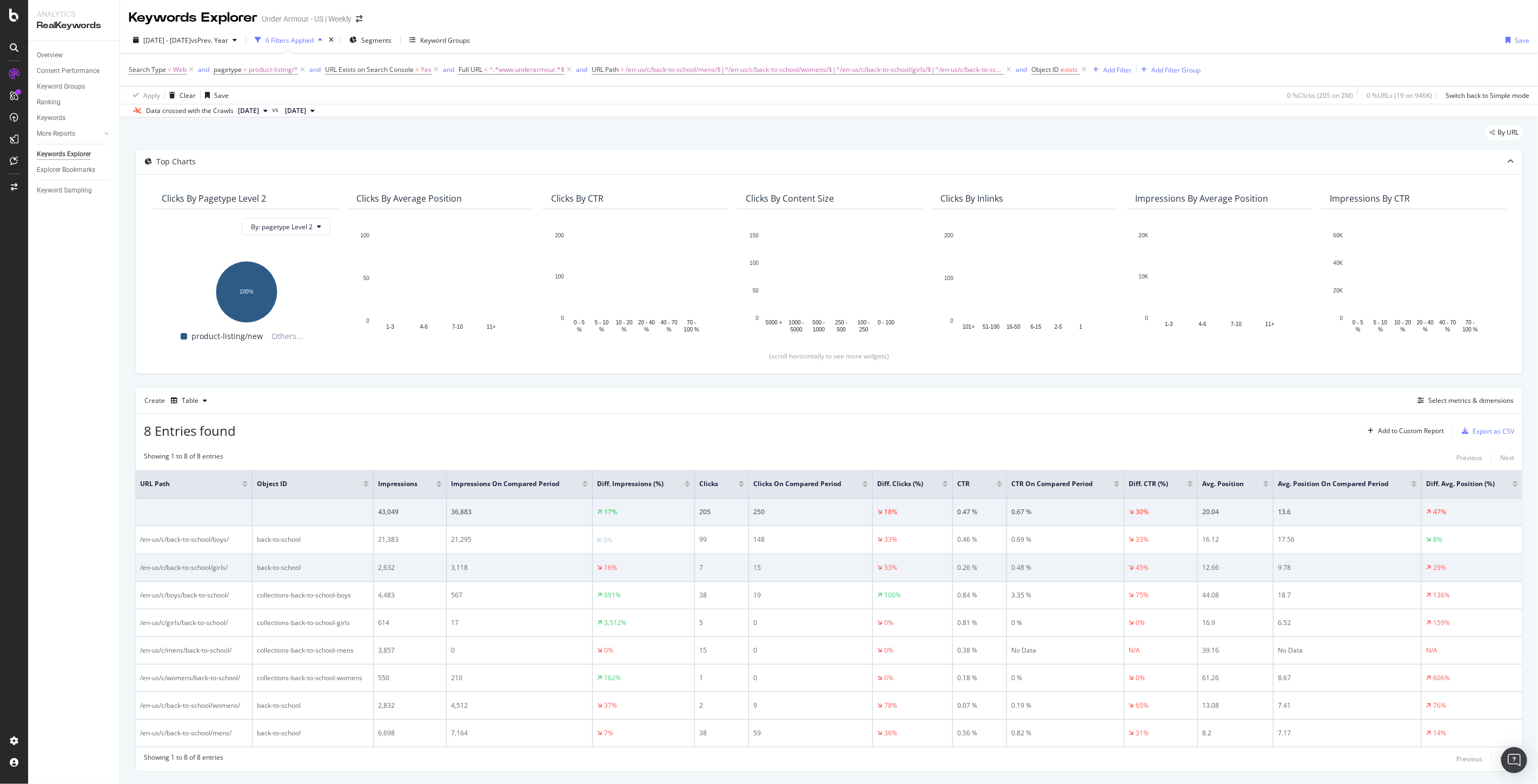
scroll to position [31, 0]
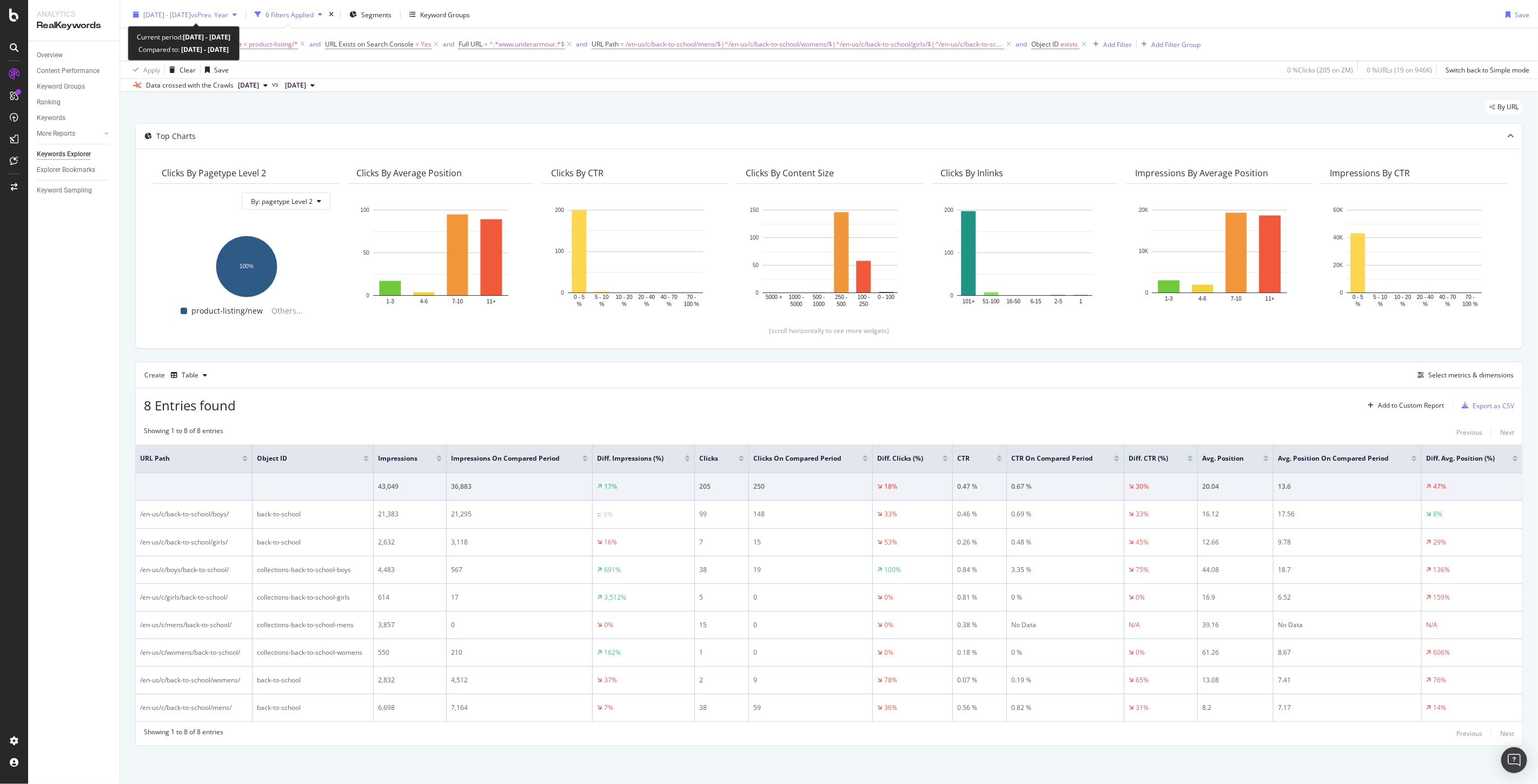
click at [173, 12] on span "[DATE] - [DATE]" at bounding box center [166, 15] width 48 height 9
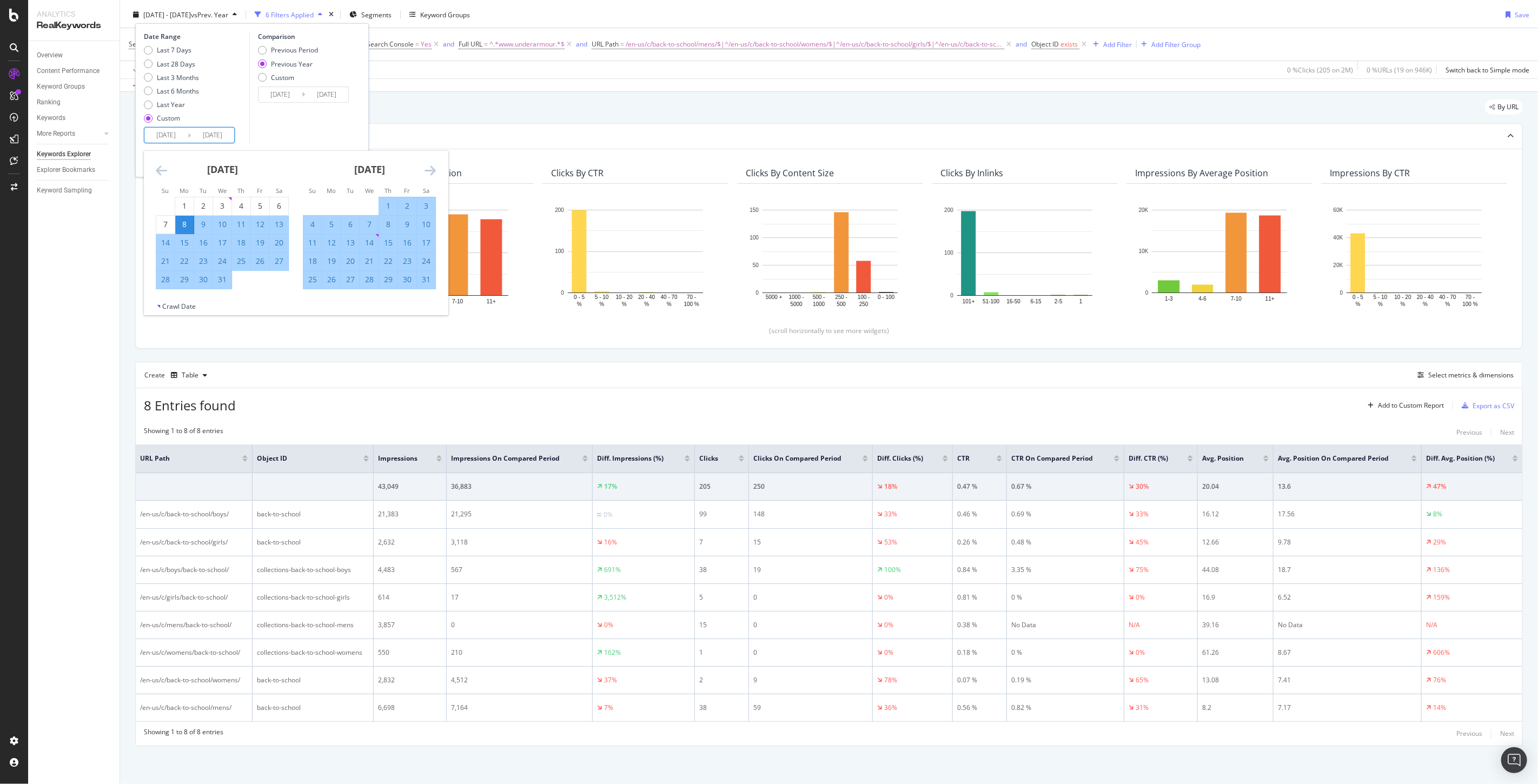
click at [159, 133] on input "[DATE]" at bounding box center [166, 134] width 43 height 15
type input "[DATE]"
click at [207, 129] on input "[DATE]" at bounding box center [212, 134] width 43 height 15
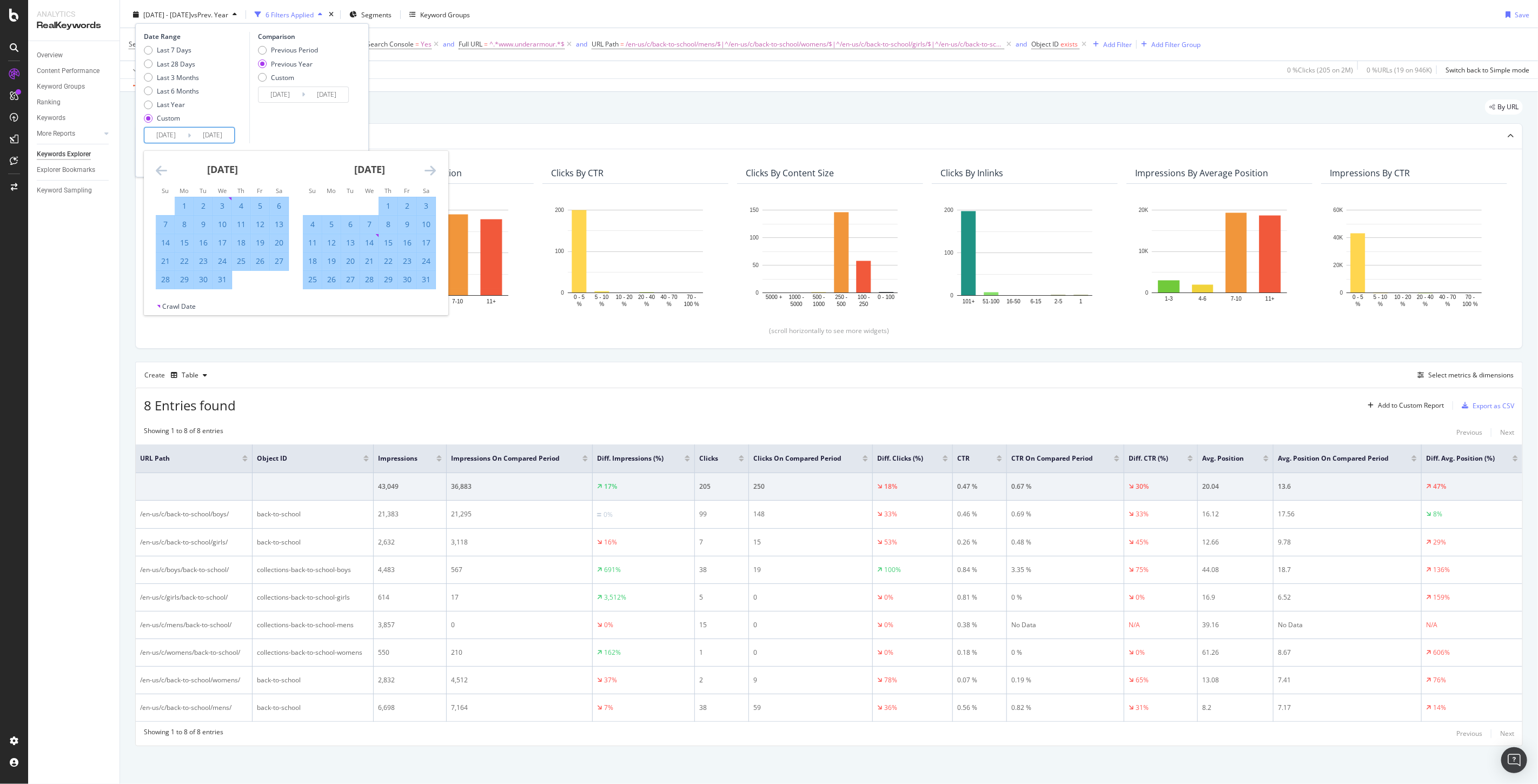
type input "[DATE]"
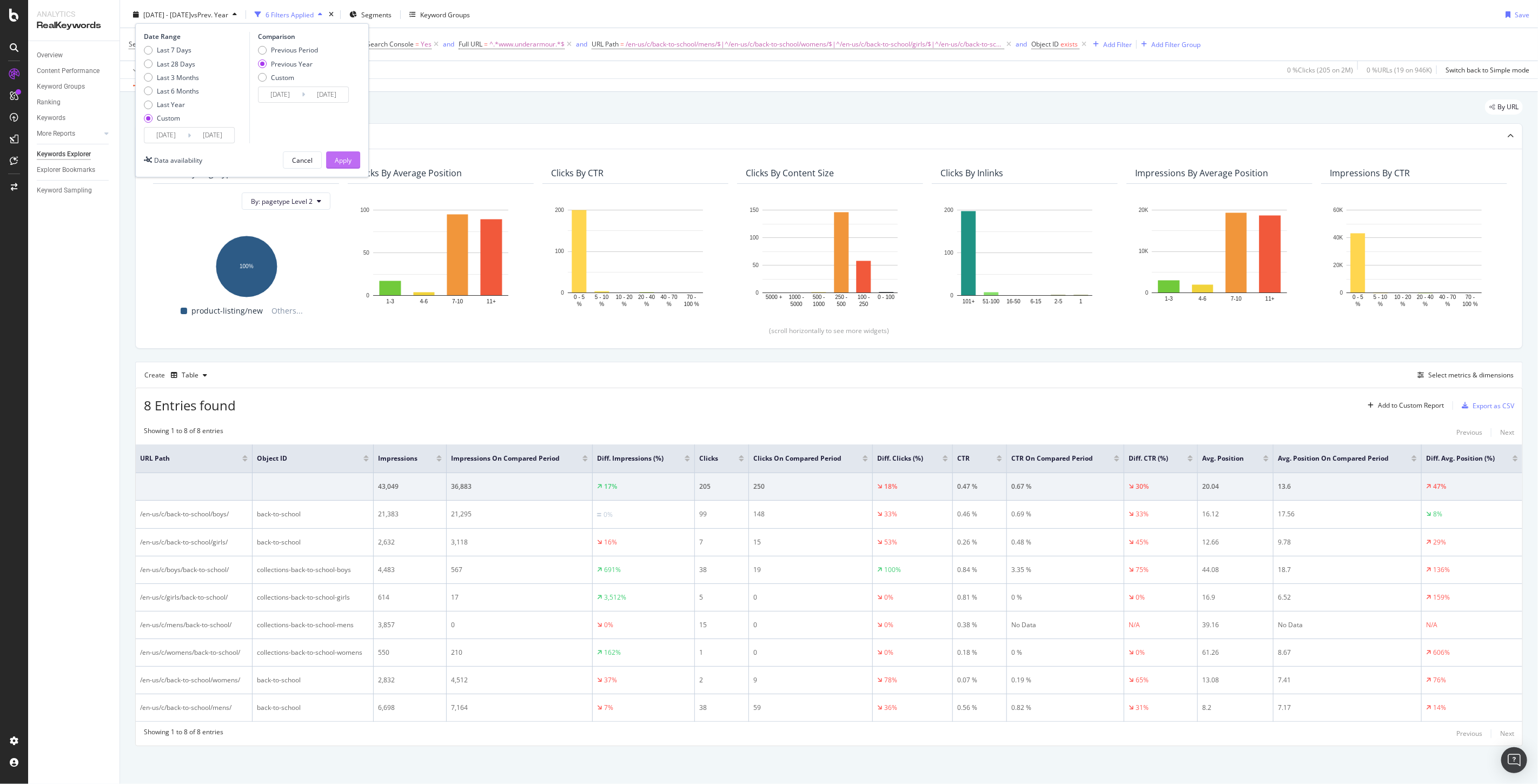
type input "[DATE]"
click at [344, 157] on div "Apply" at bounding box center [343, 160] width 16 height 9
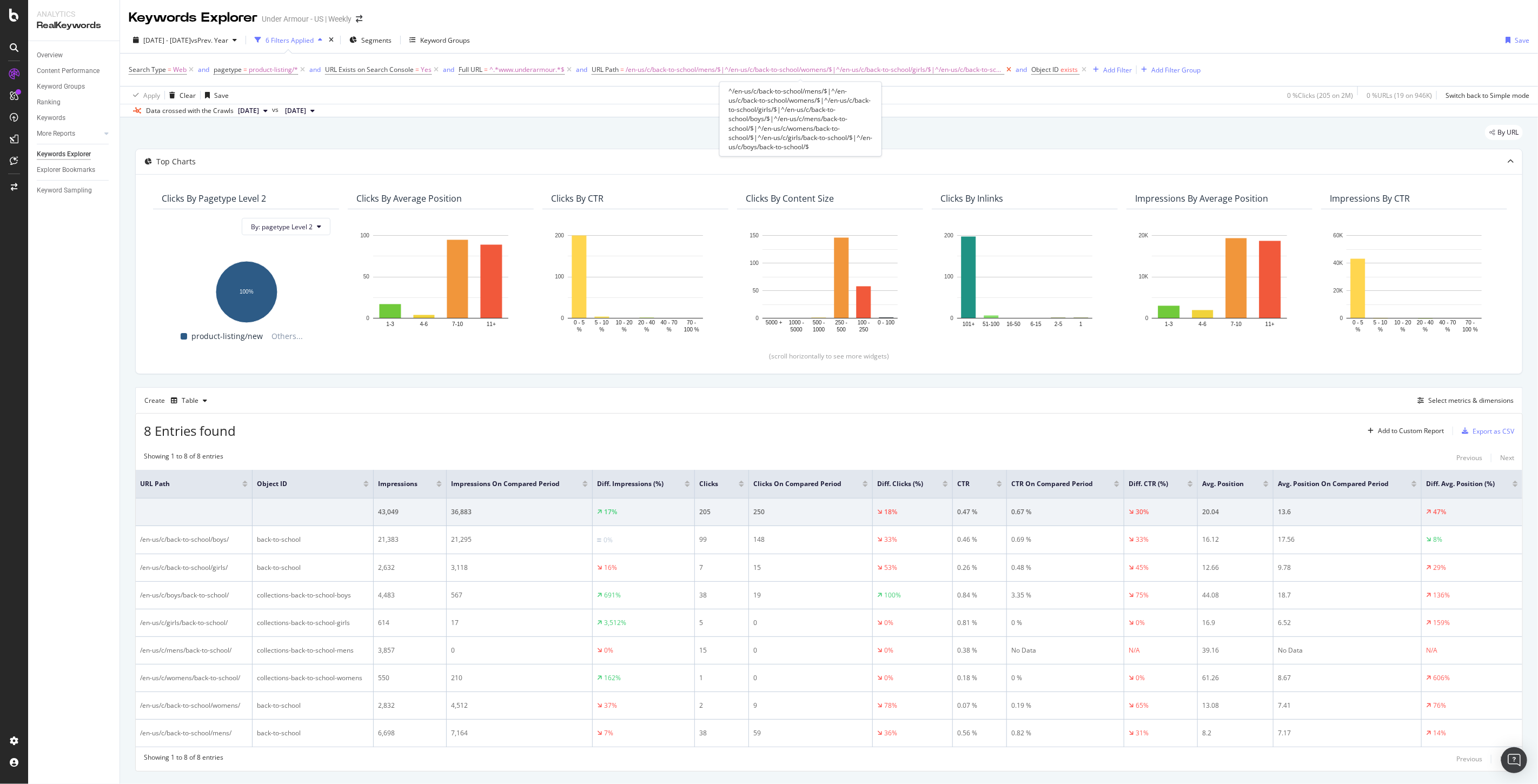
click at [1005, 66] on icon at bounding box center [1009, 69] width 9 height 11
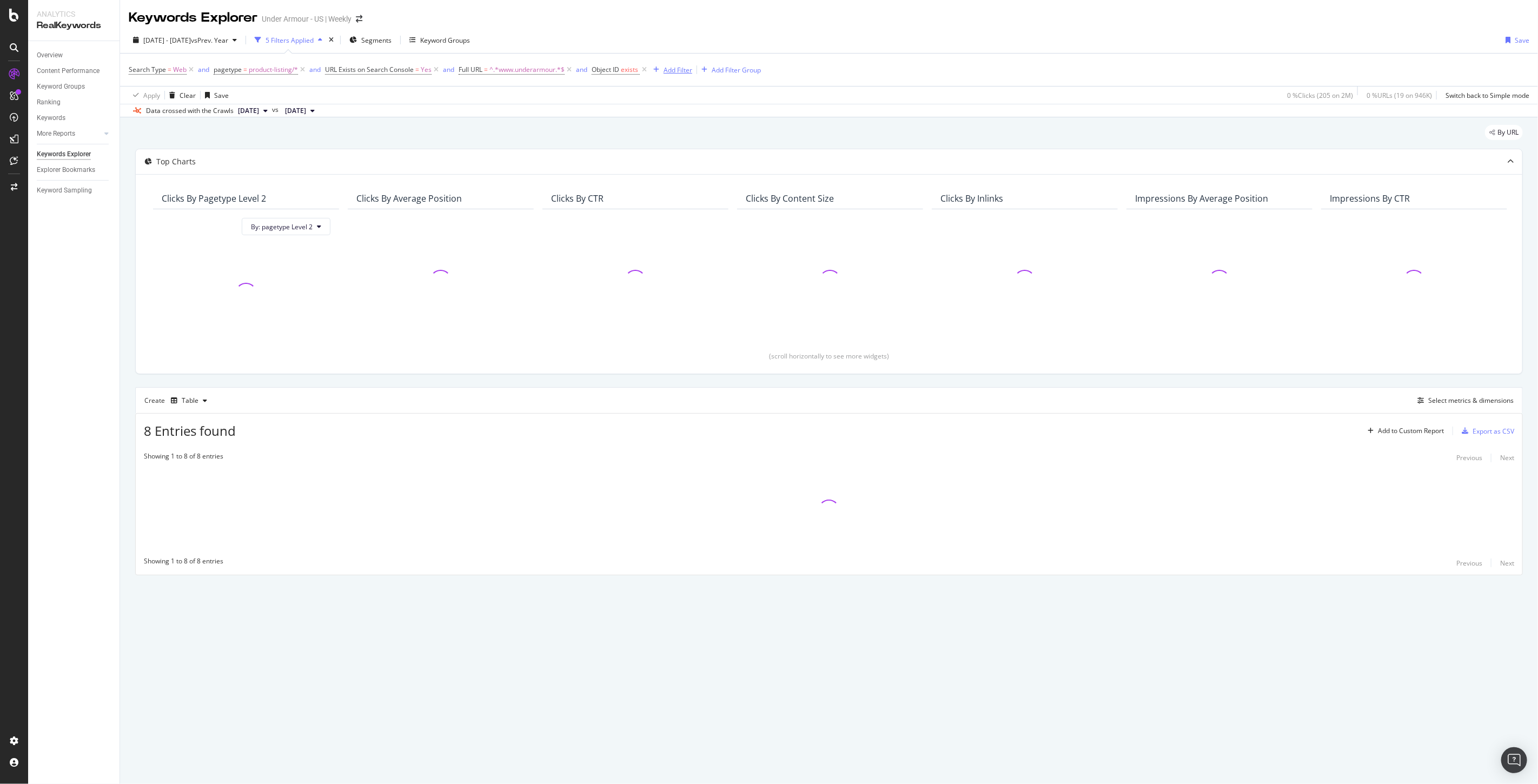
click at [683, 66] on div "Add Filter" at bounding box center [677, 70] width 29 height 9
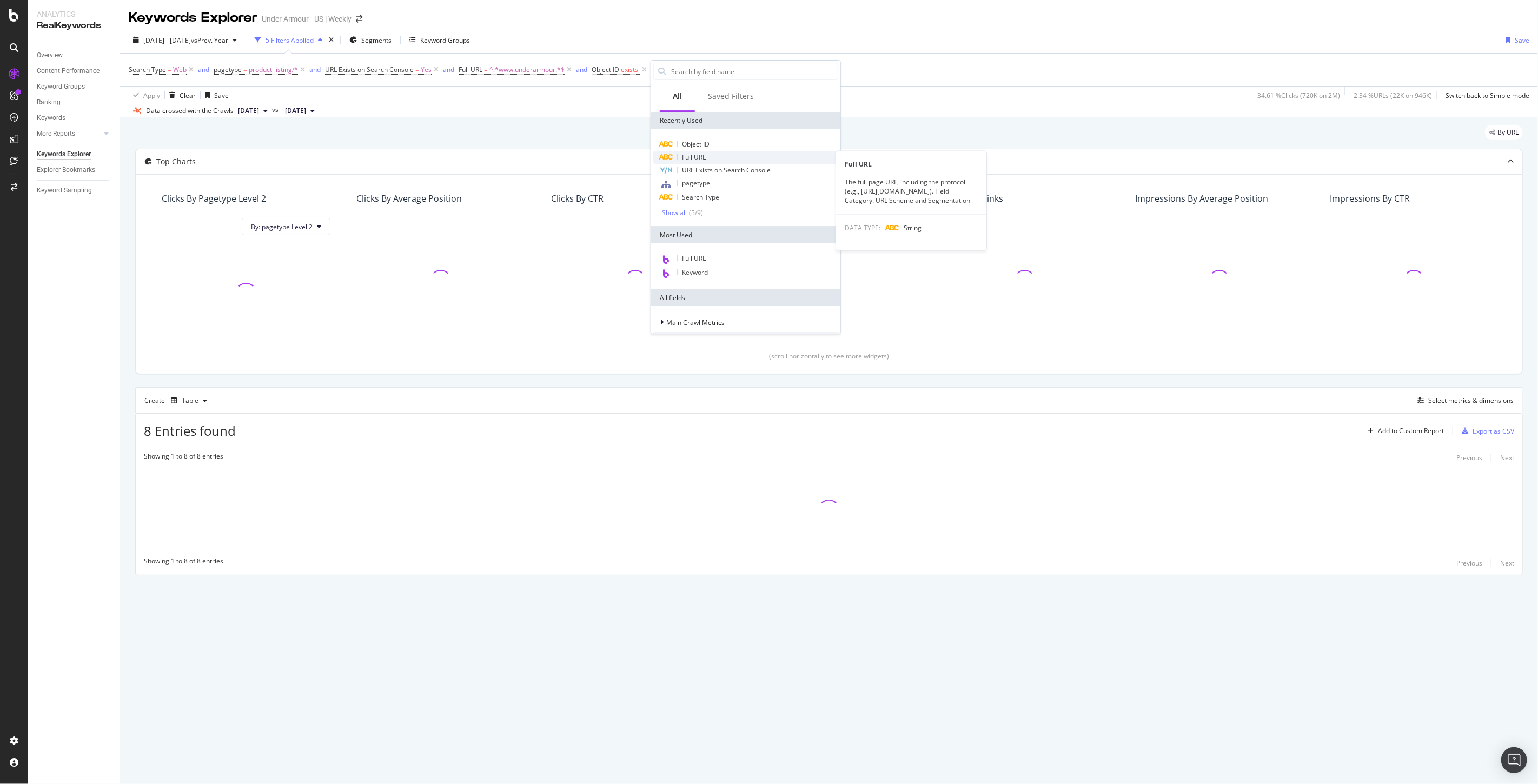
click at [686, 159] on span "Full URL" at bounding box center [694, 157] width 23 height 9
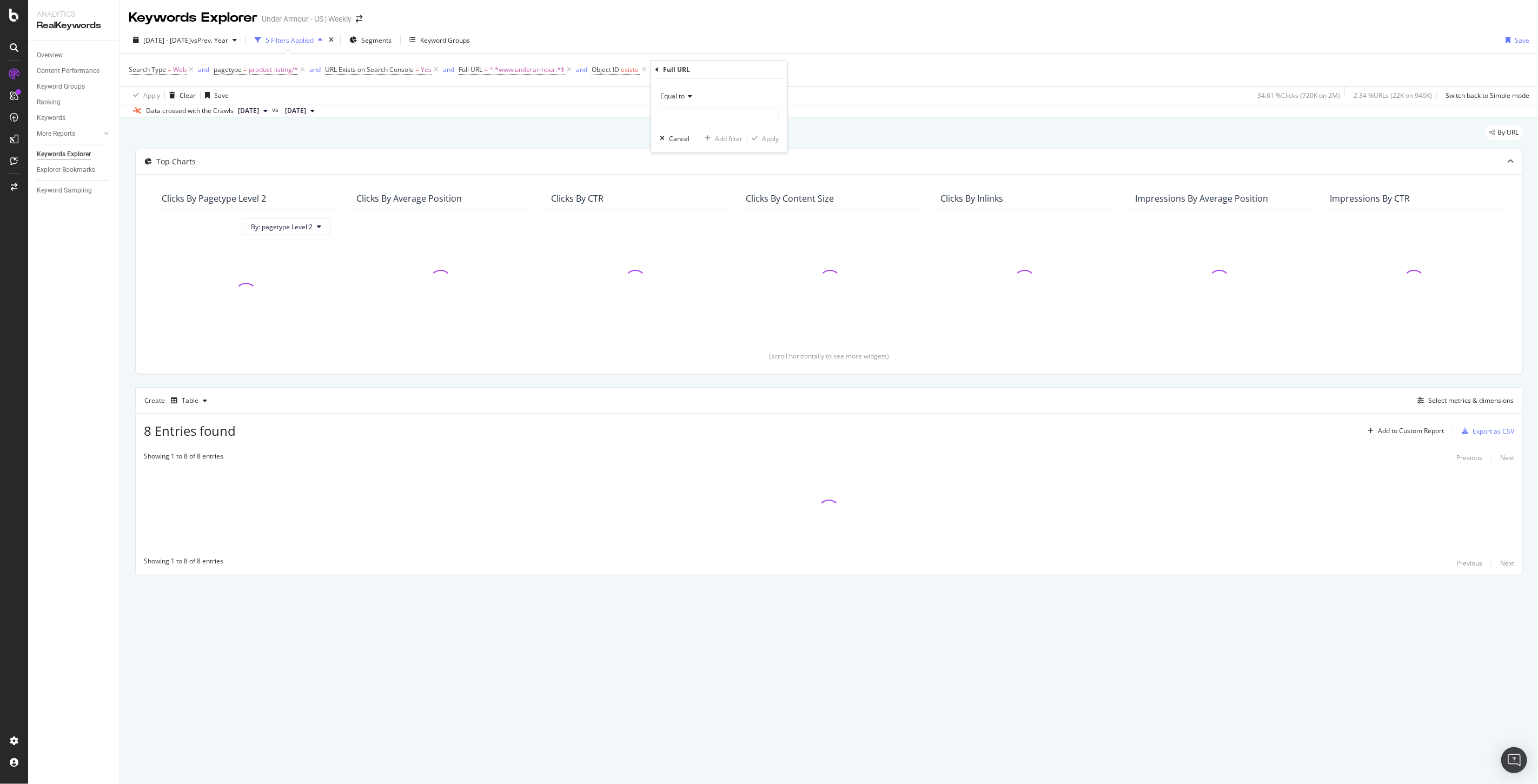
click at [669, 98] on span "Equal to" at bounding box center [672, 96] width 24 height 9
click at [674, 200] on span "Contains" at bounding box center [679, 203] width 27 height 9
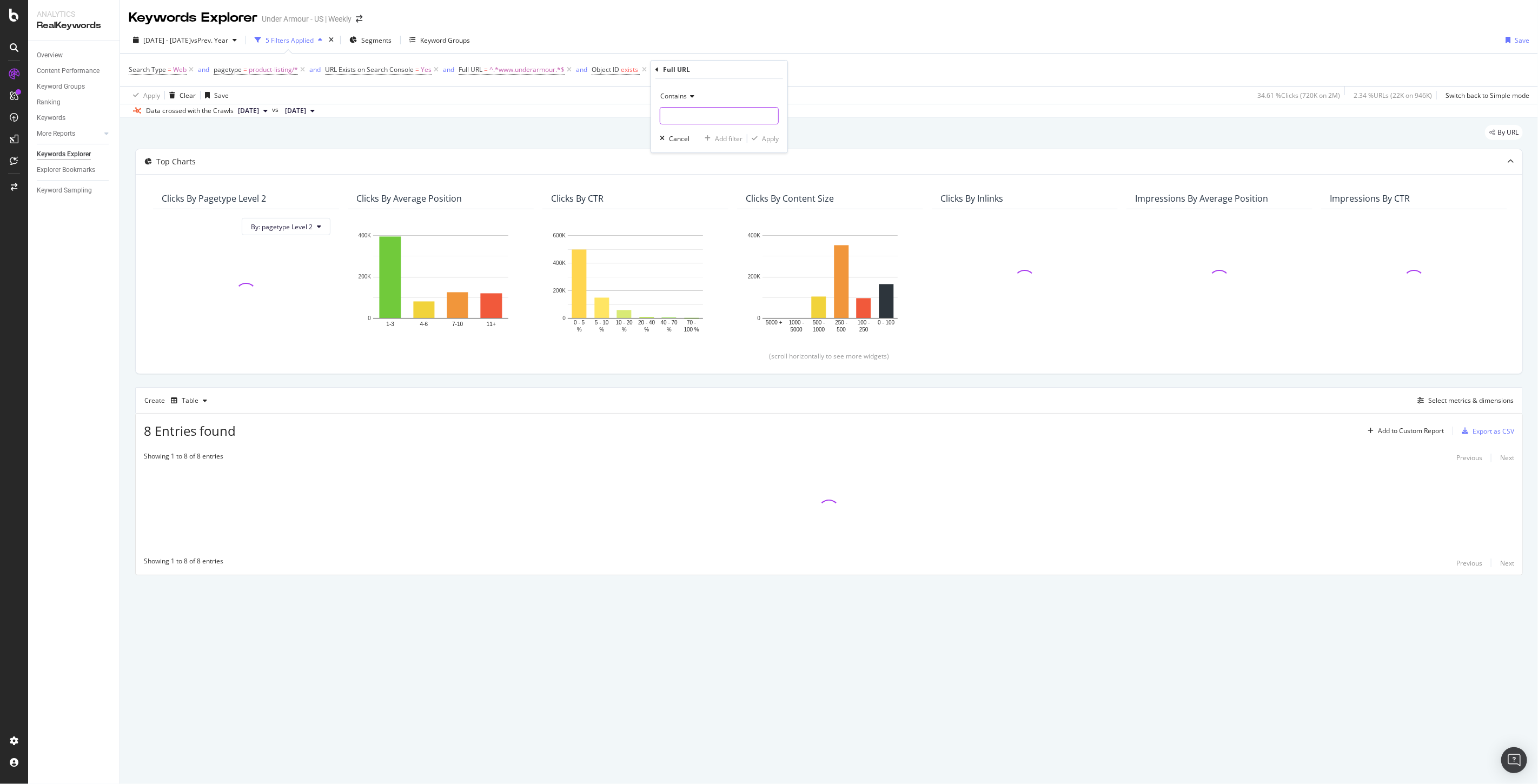
click at [684, 116] on input "text" at bounding box center [719, 116] width 118 height 17
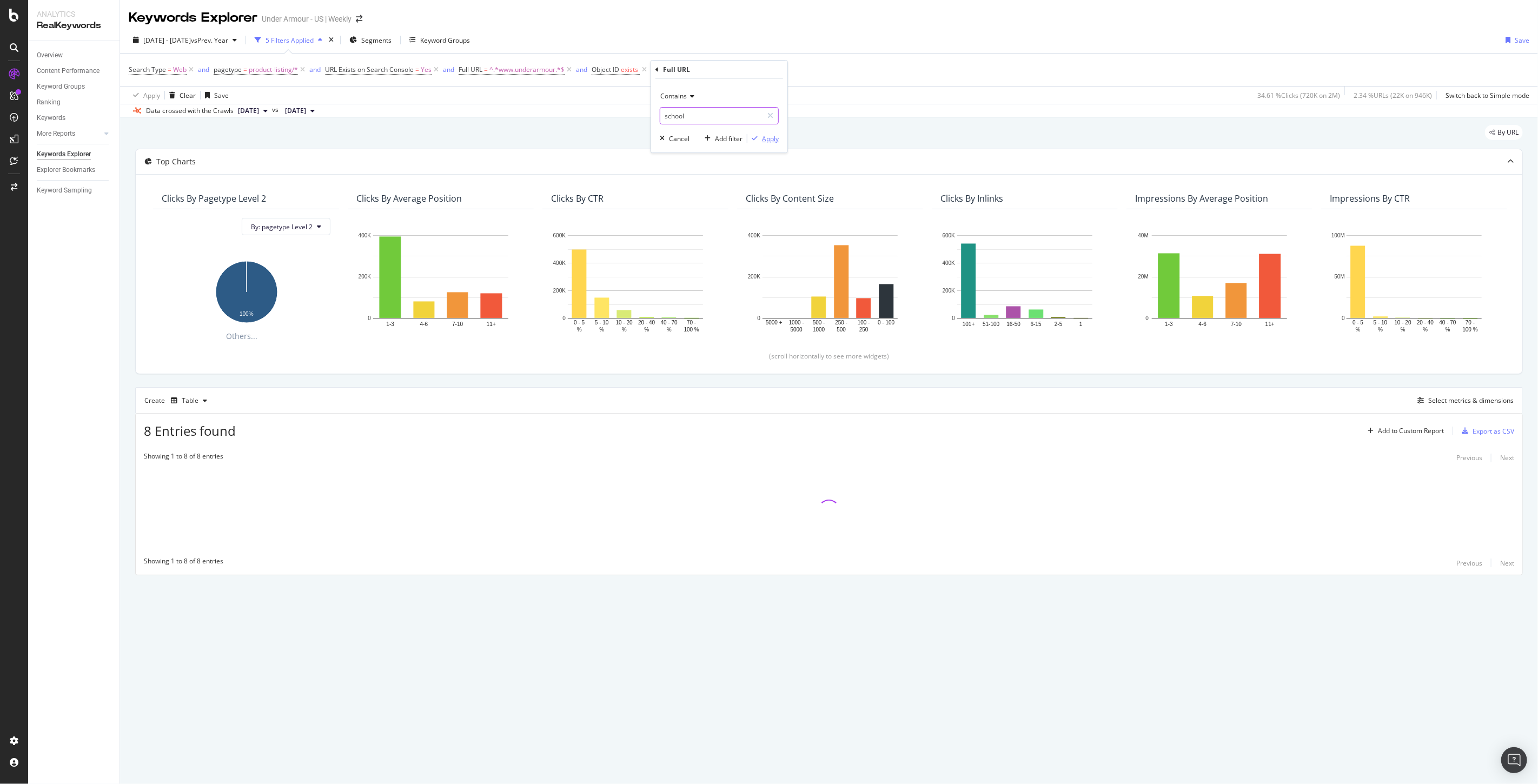
type input "school"
click at [768, 141] on div "Apply" at bounding box center [769, 139] width 16 height 9
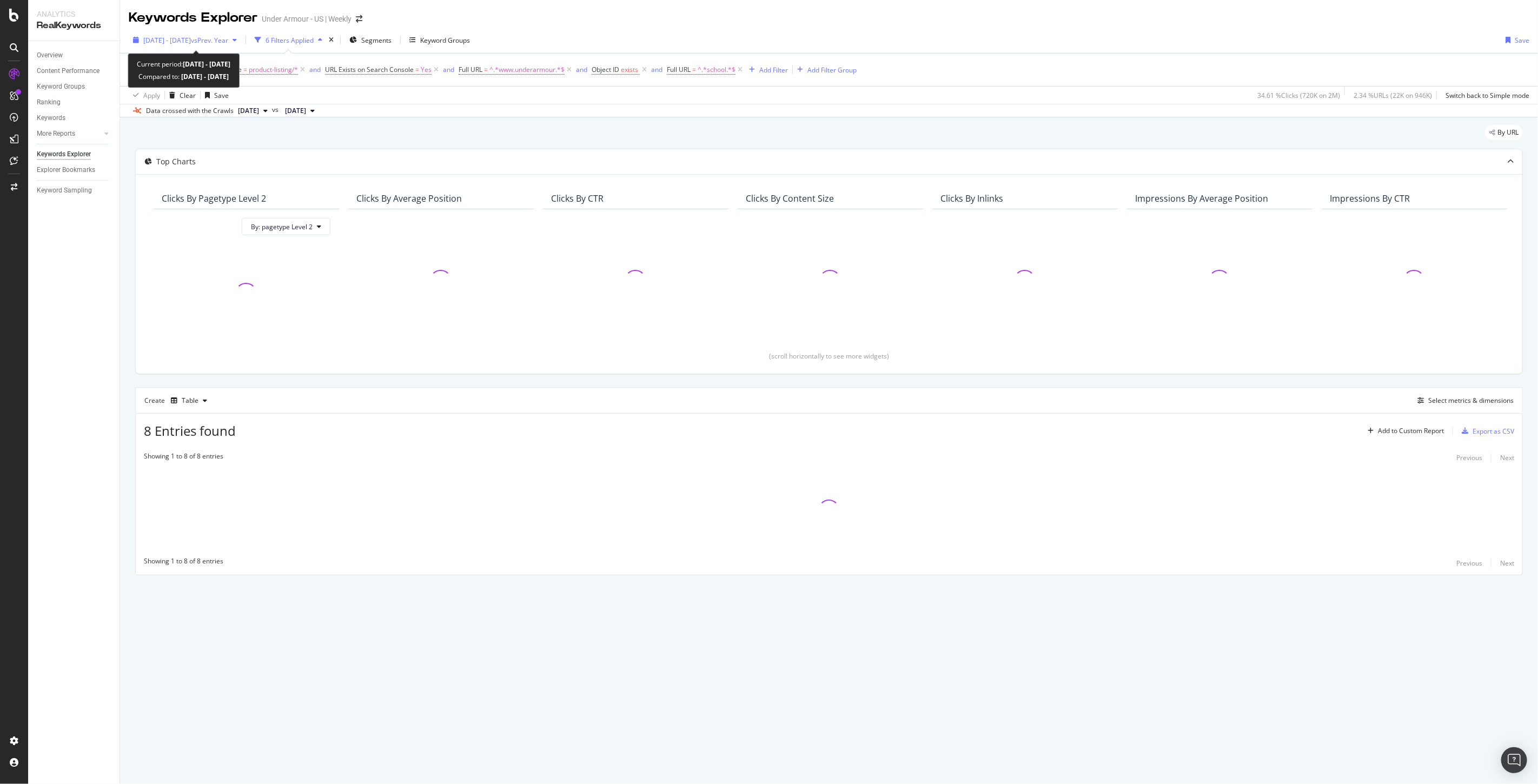
click at [166, 39] on span "[DATE] - [DATE]" at bounding box center [166, 41] width 48 height 9
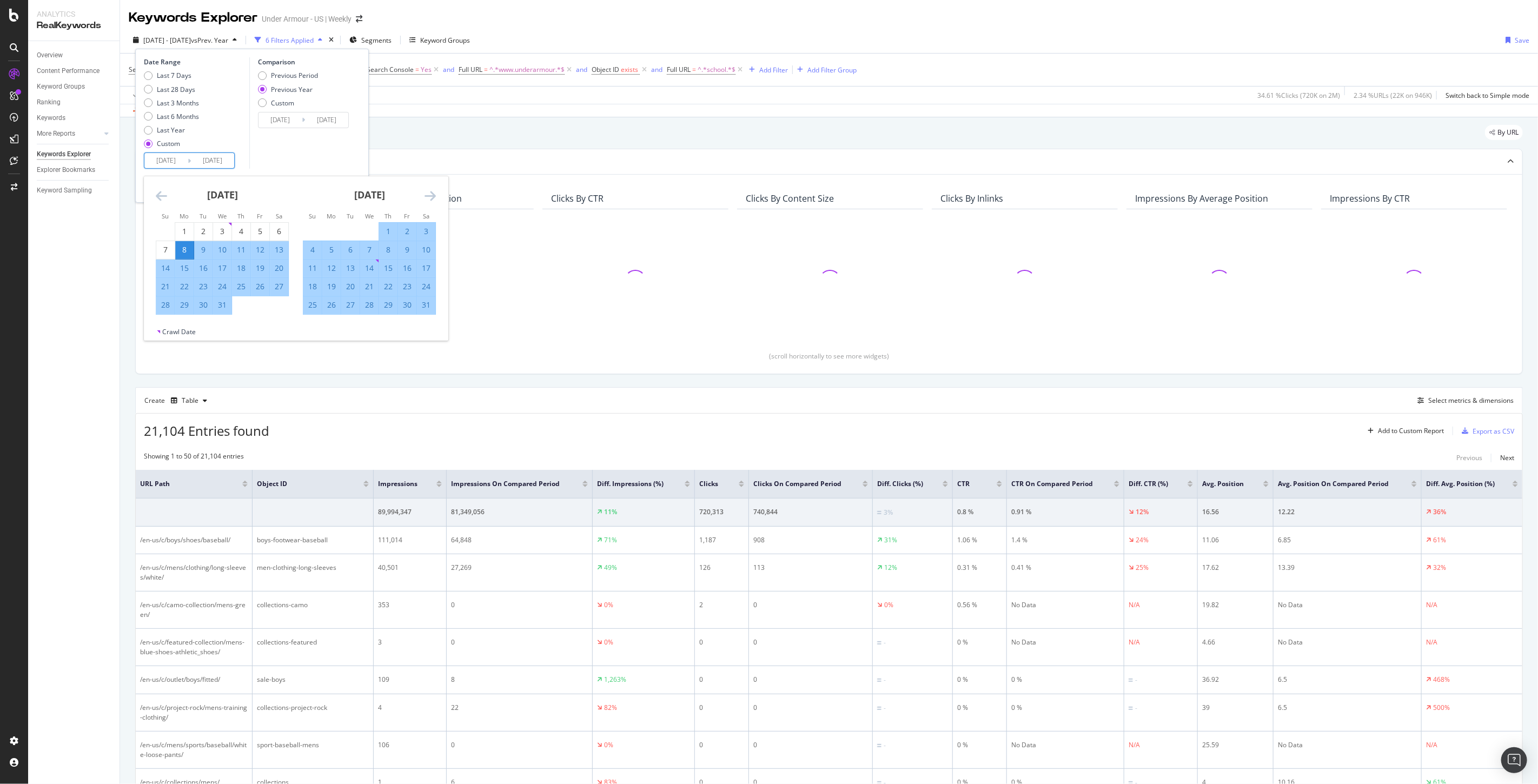
click at [159, 162] on input "[DATE]" at bounding box center [166, 160] width 43 height 15
type input "[DATE]"
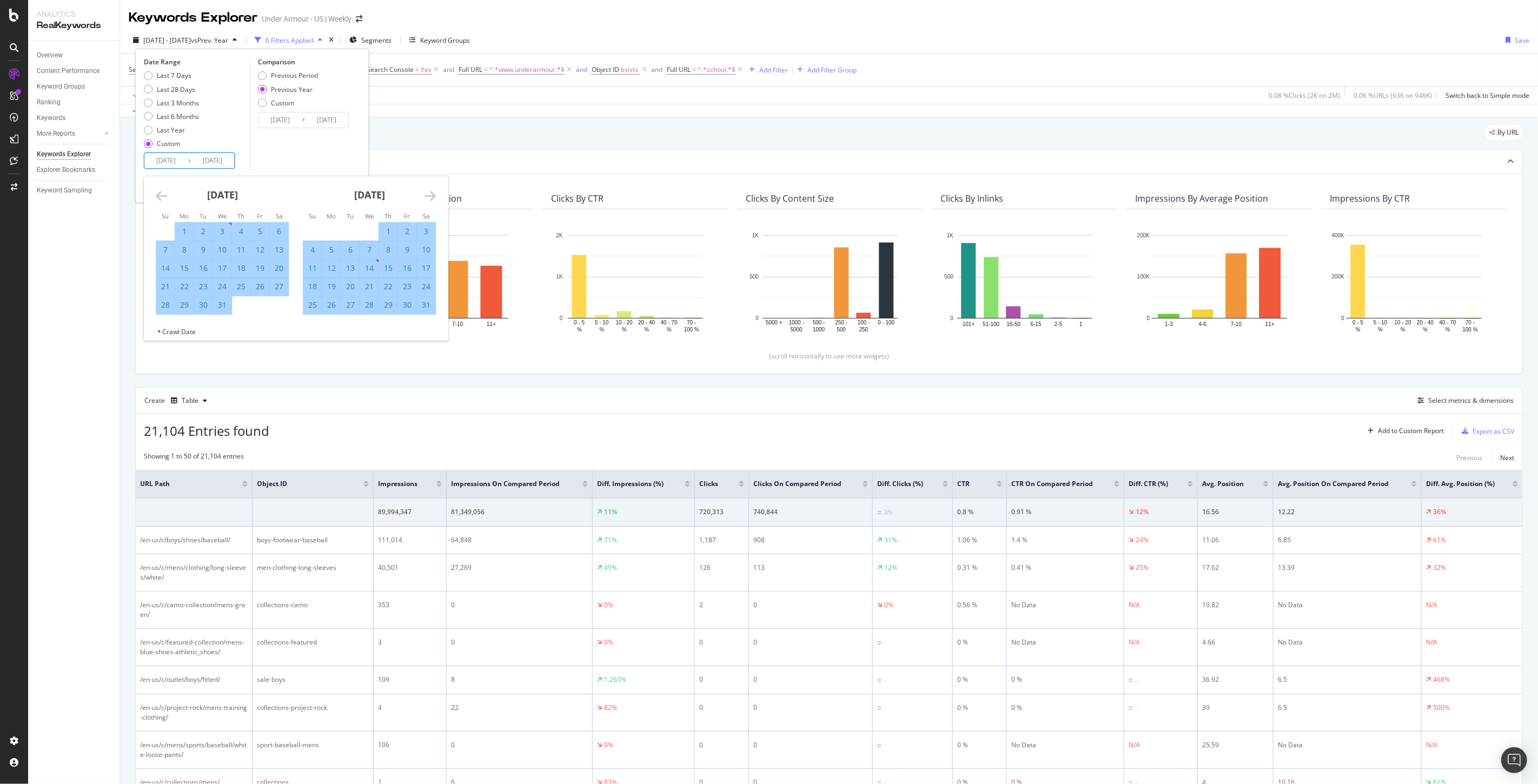
click at [210, 159] on input "[DATE]" at bounding box center [212, 160] width 43 height 15
type input "[DATE]"
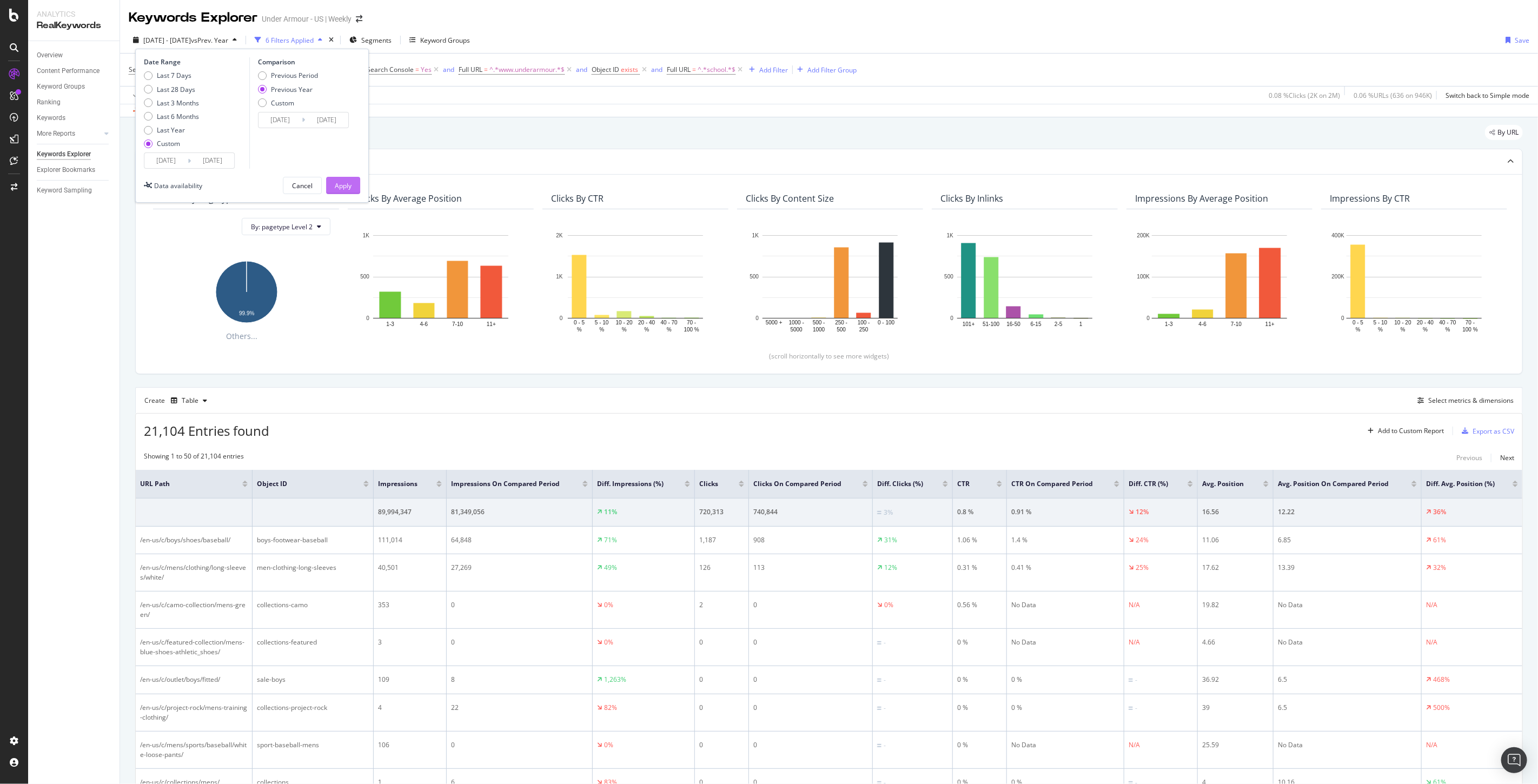
type input "[DATE]"
click at [348, 183] on div "Apply" at bounding box center [343, 186] width 16 height 9
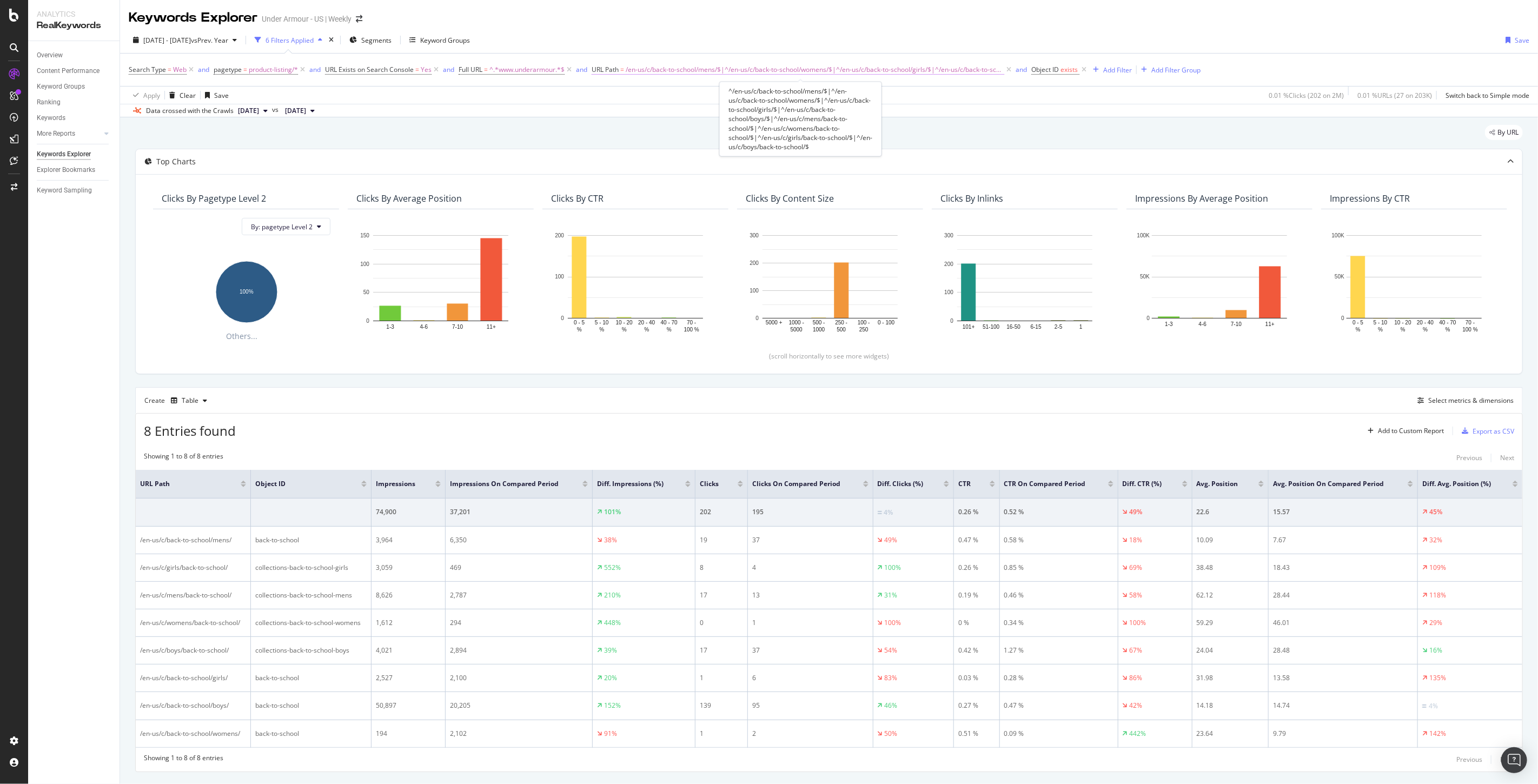
click at [650, 66] on span "/en-us/c/back-to-school/mens/$|^/en-us/c/back-to-school/womens/$|^/en-us/c/back…" at bounding box center [815, 69] width 379 height 15
drag, startPoint x: 651, startPoint y: 108, endPoint x: 646, endPoint y: 115, distance: 8.6
click at [650, 108] on input "^/en-us/c/back-to-school/mens/$|^/en-us/c/back-to-school/womens/$|^/en-us/c/bac…" at bounding box center [653, 114] width 102 height 17
paste input "/landing/back-to-school"
type input "/landing/back-to-school"
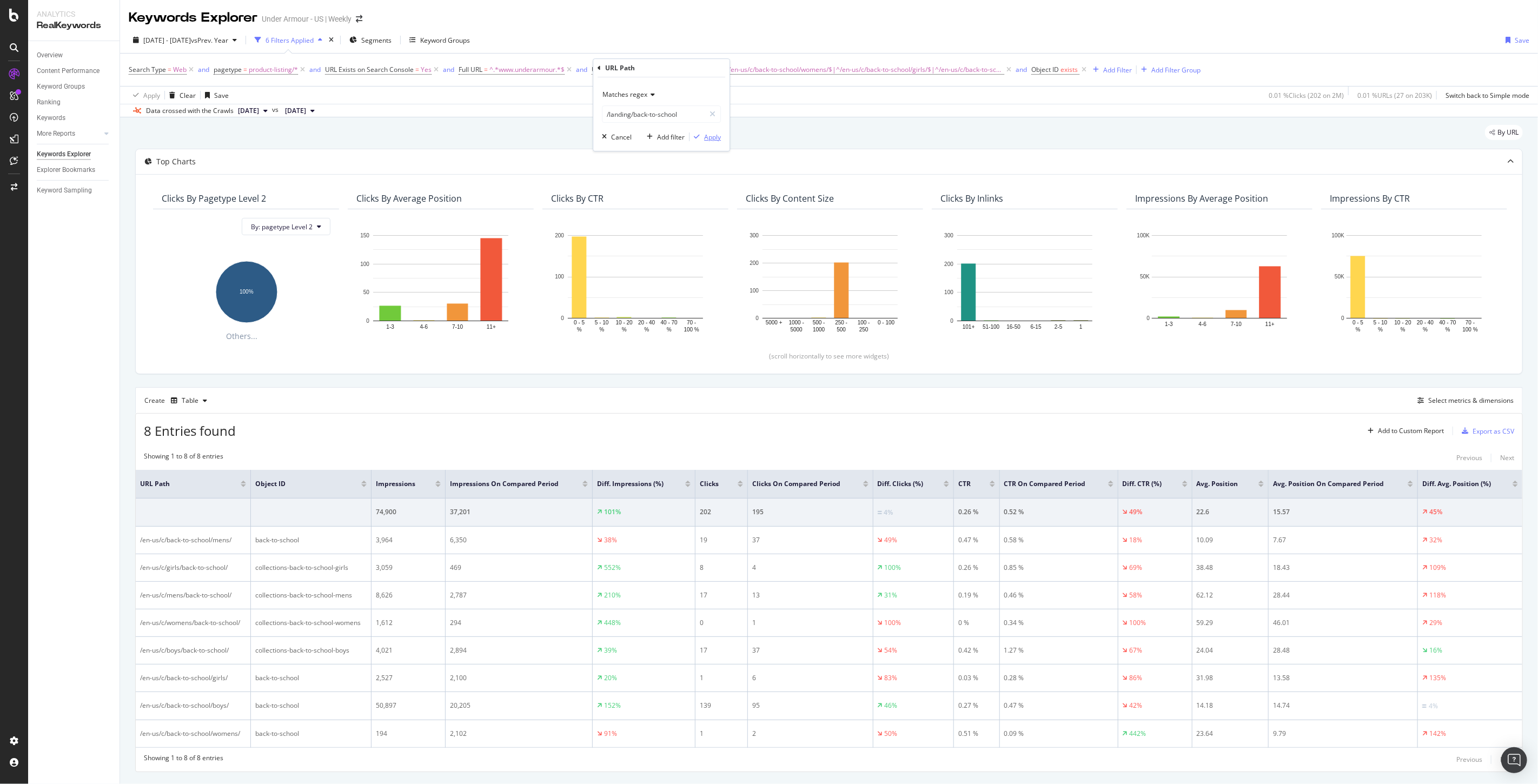
click at [712, 141] on button "Apply" at bounding box center [705, 137] width 31 height 11
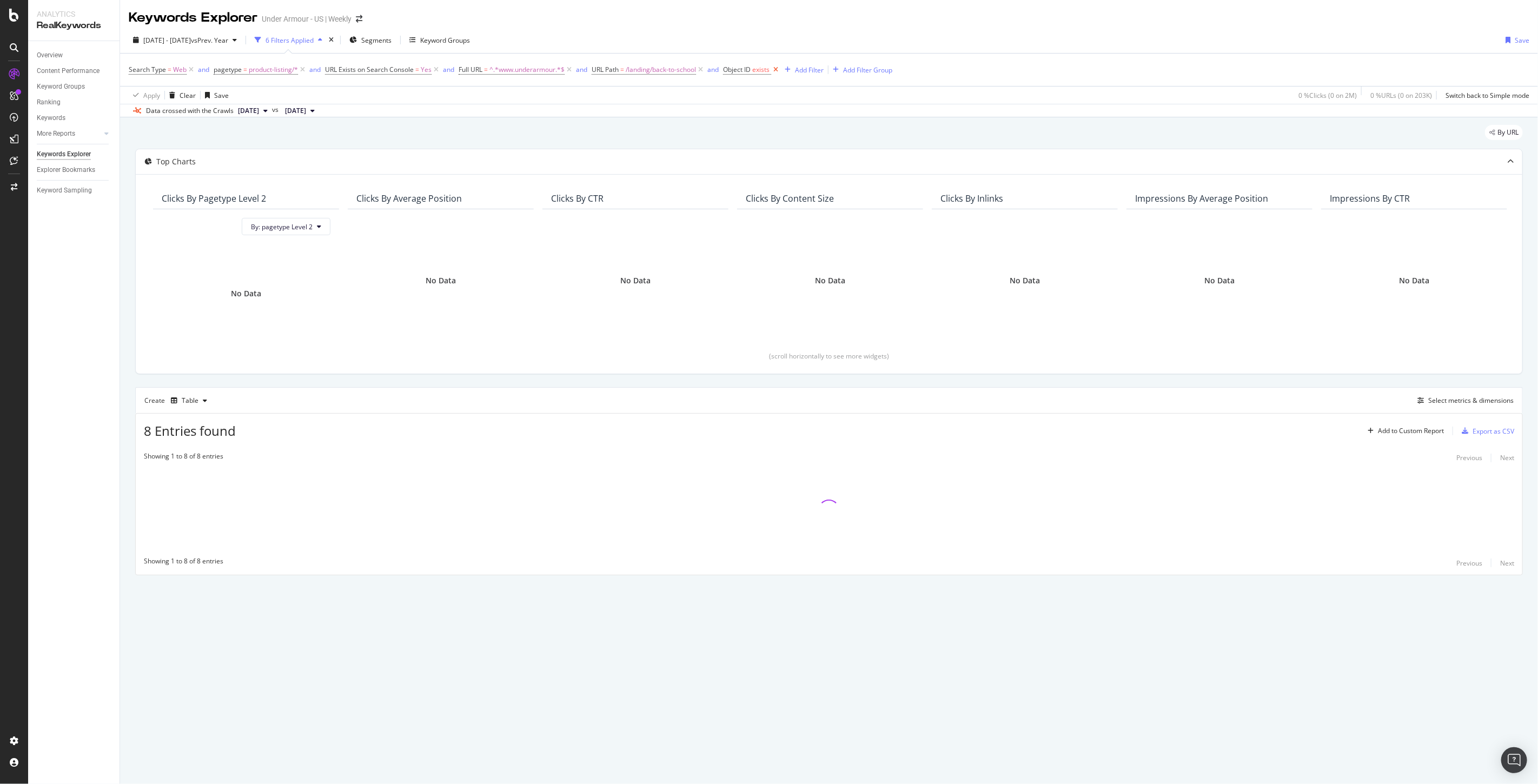
click at [779, 69] on icon at bounding box center [776, 69] width 9 height 11
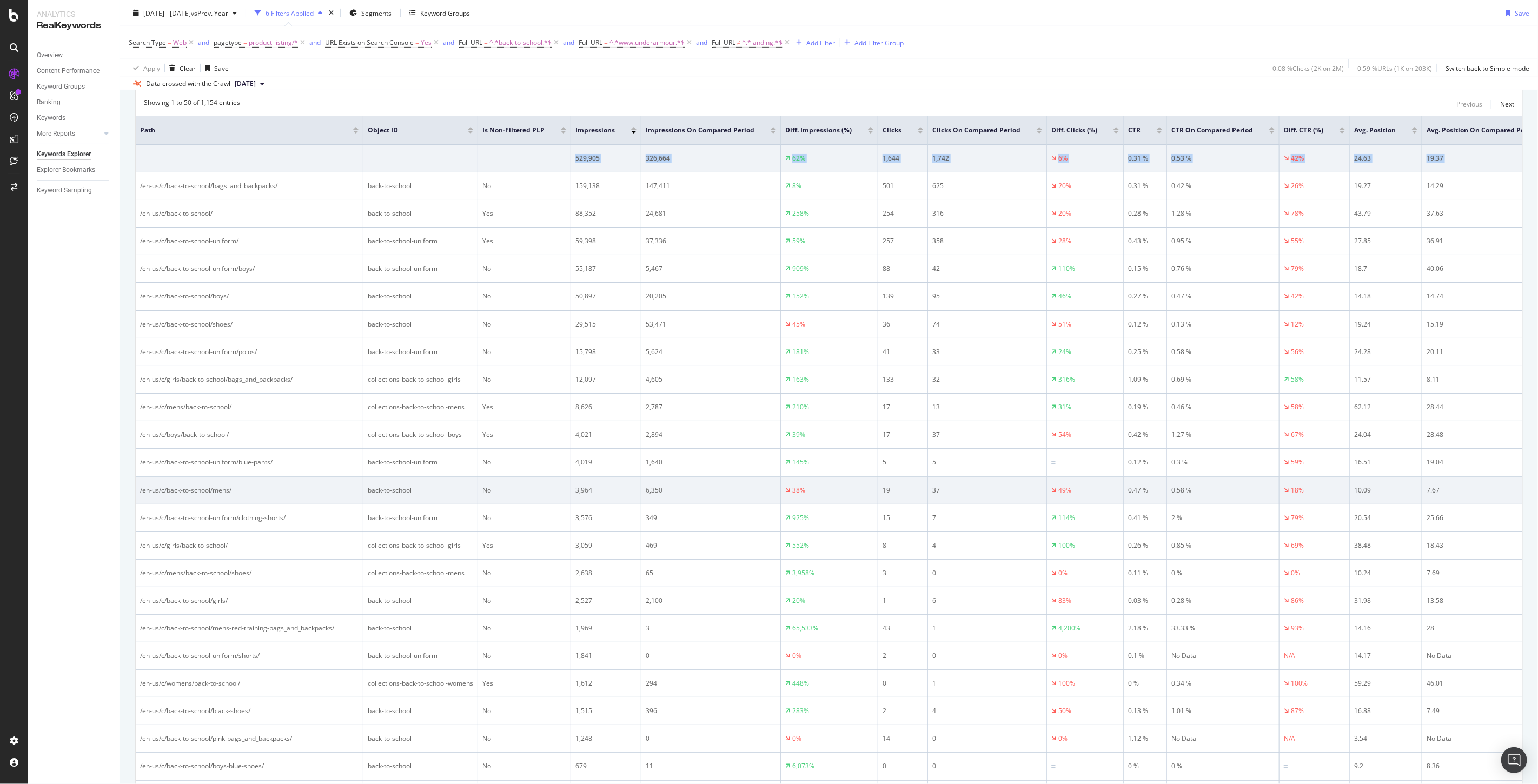
scroll to position [233, 0]
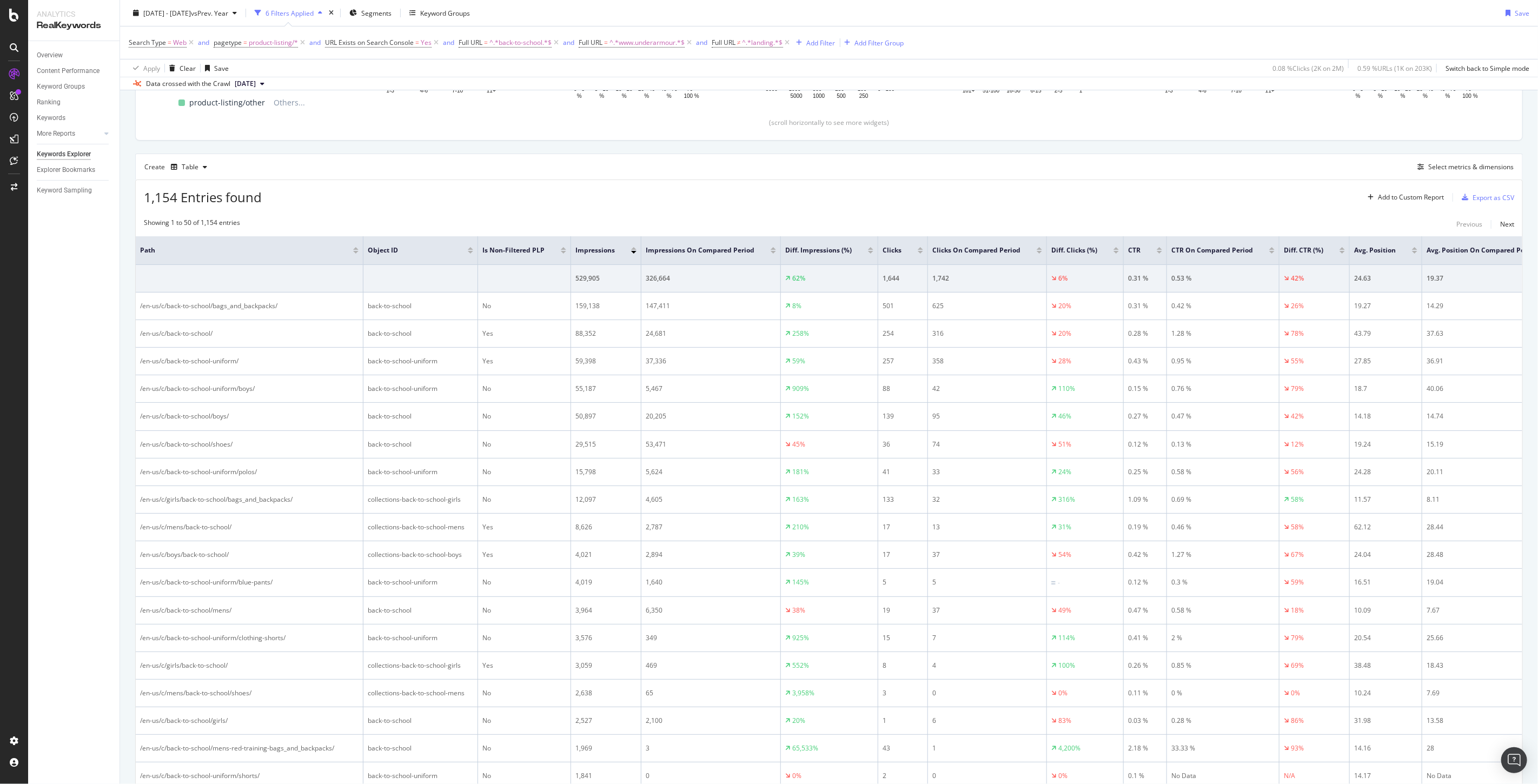
click at [566, 191] on div "1,154 Entries found Add to Custom Report Export as CSV" at bounding box center [829, 194] width 1386 height 27
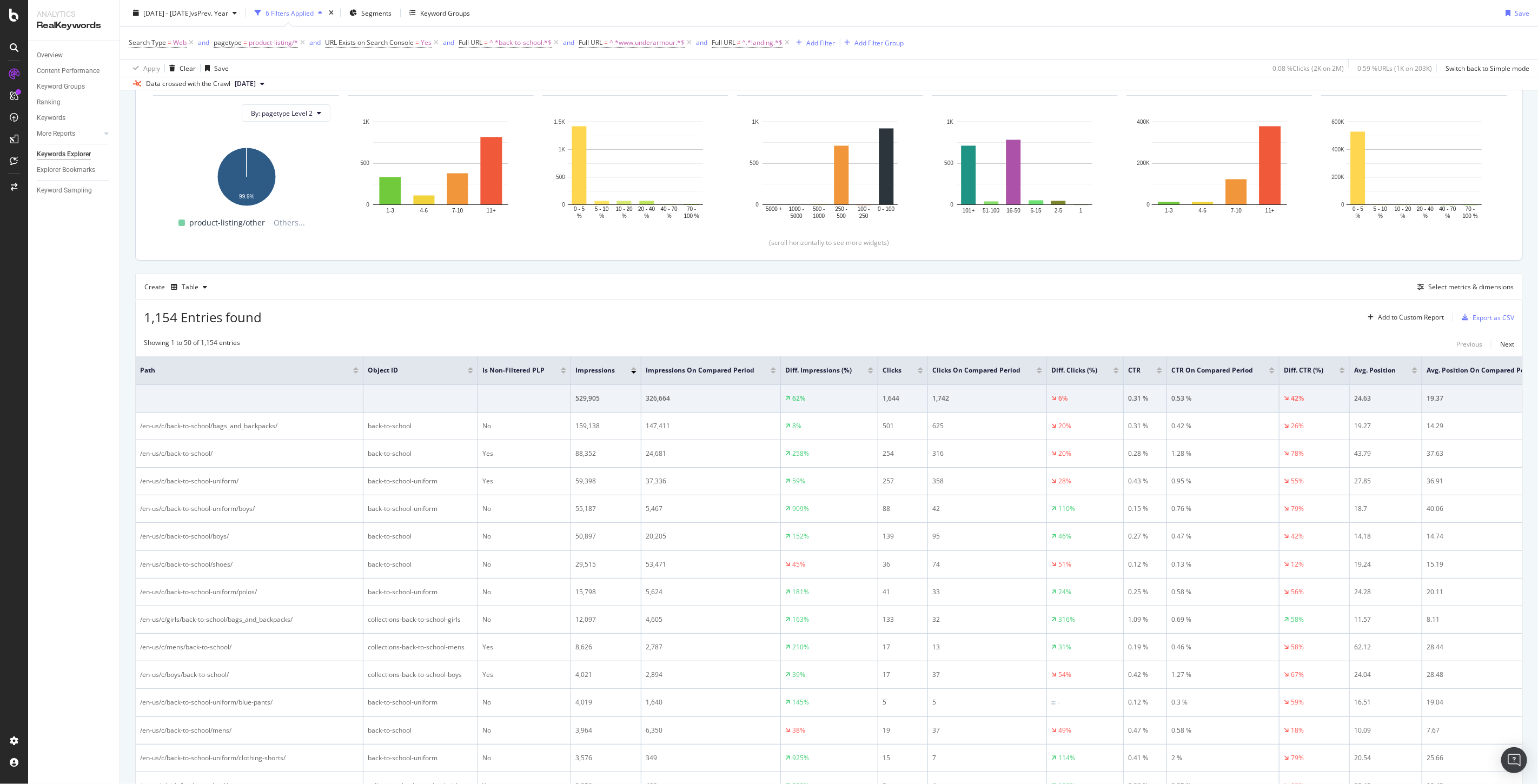
scroll to position [54, 0]
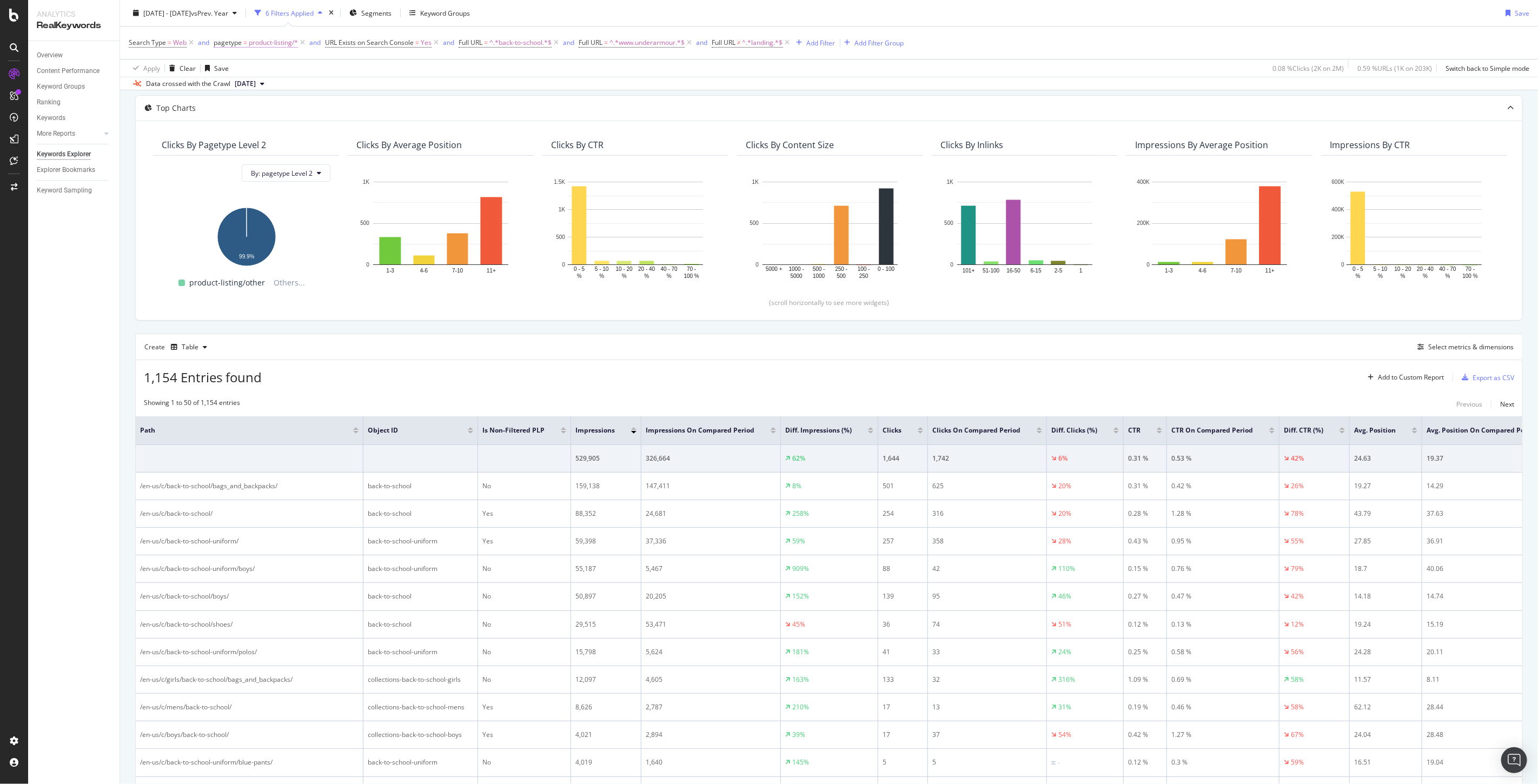
click at [269, 38] on span "product-listing/*" at bounding box center [273, 42] width 49 height 15
click at [255, 89] on span "product-listing" at bounding box center [244, 87] width 43 height 9
click at [233, 65] on span "Equal" at bounding box center [230, 67] width 16 height 9
click at [261, 99] on div "Not Equal" at bounding box center [283, 104] width 116 height 14
click at [268, 81] on div "product-listing" at bounding box center [281, 87] width 118 height 17
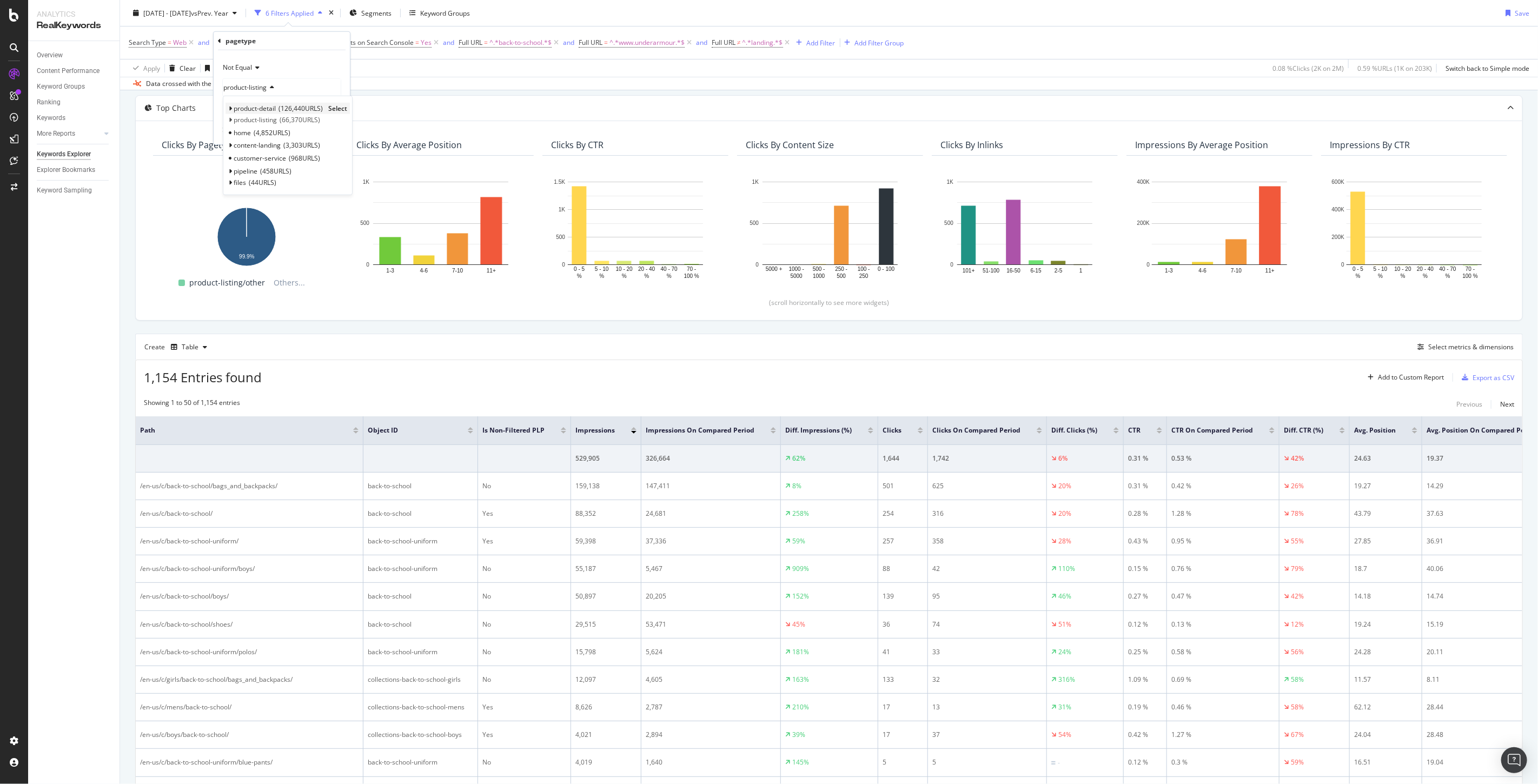
click at [336, 107] on span "Select" at bounding box center [337, 109] width 19 height 9
click at [330, 129] on div "Apply" at bounding box center [332, 130] width 16 height 9
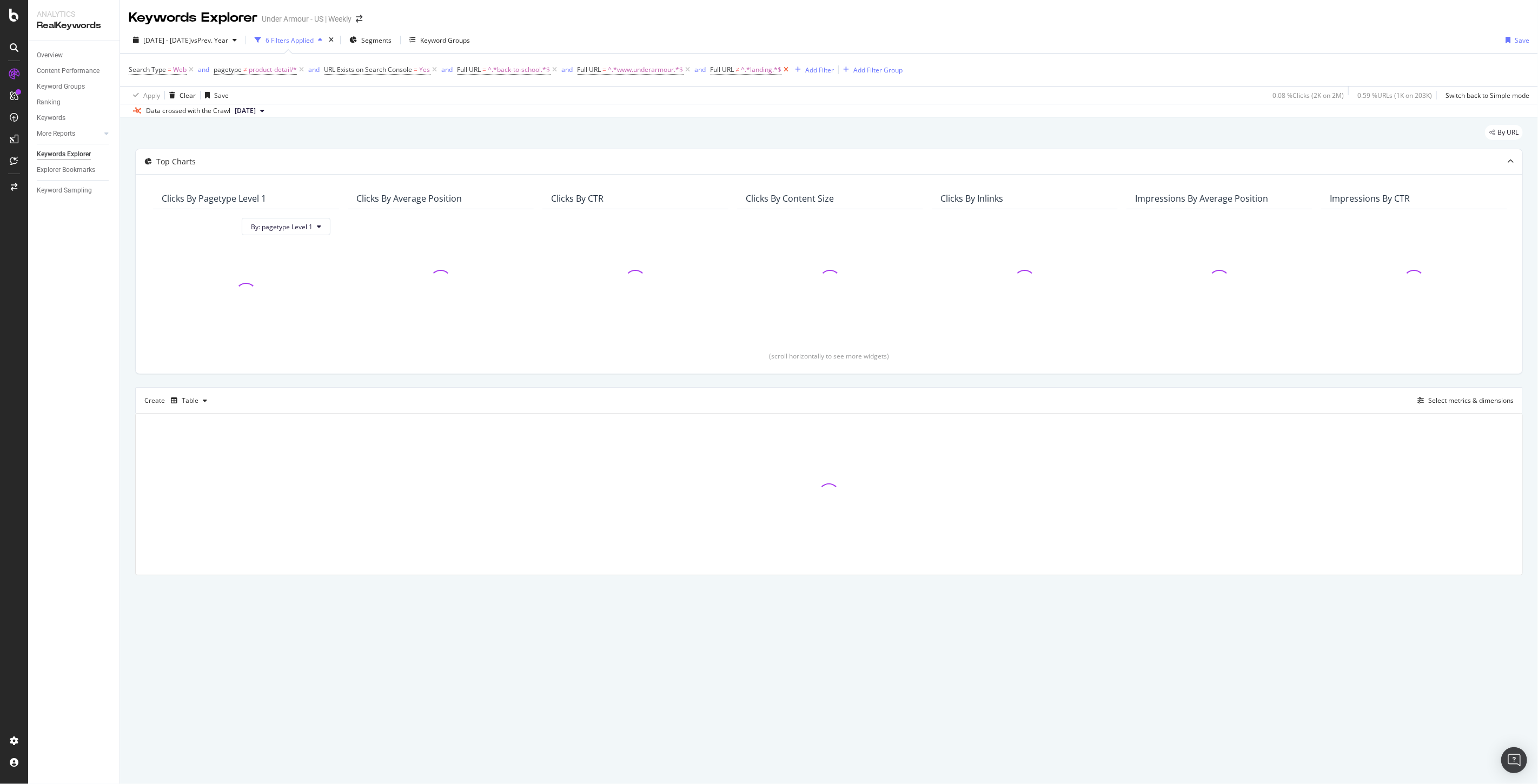
click at [785, 69] on icon at bounding box center [786, 69] width 9 height 11
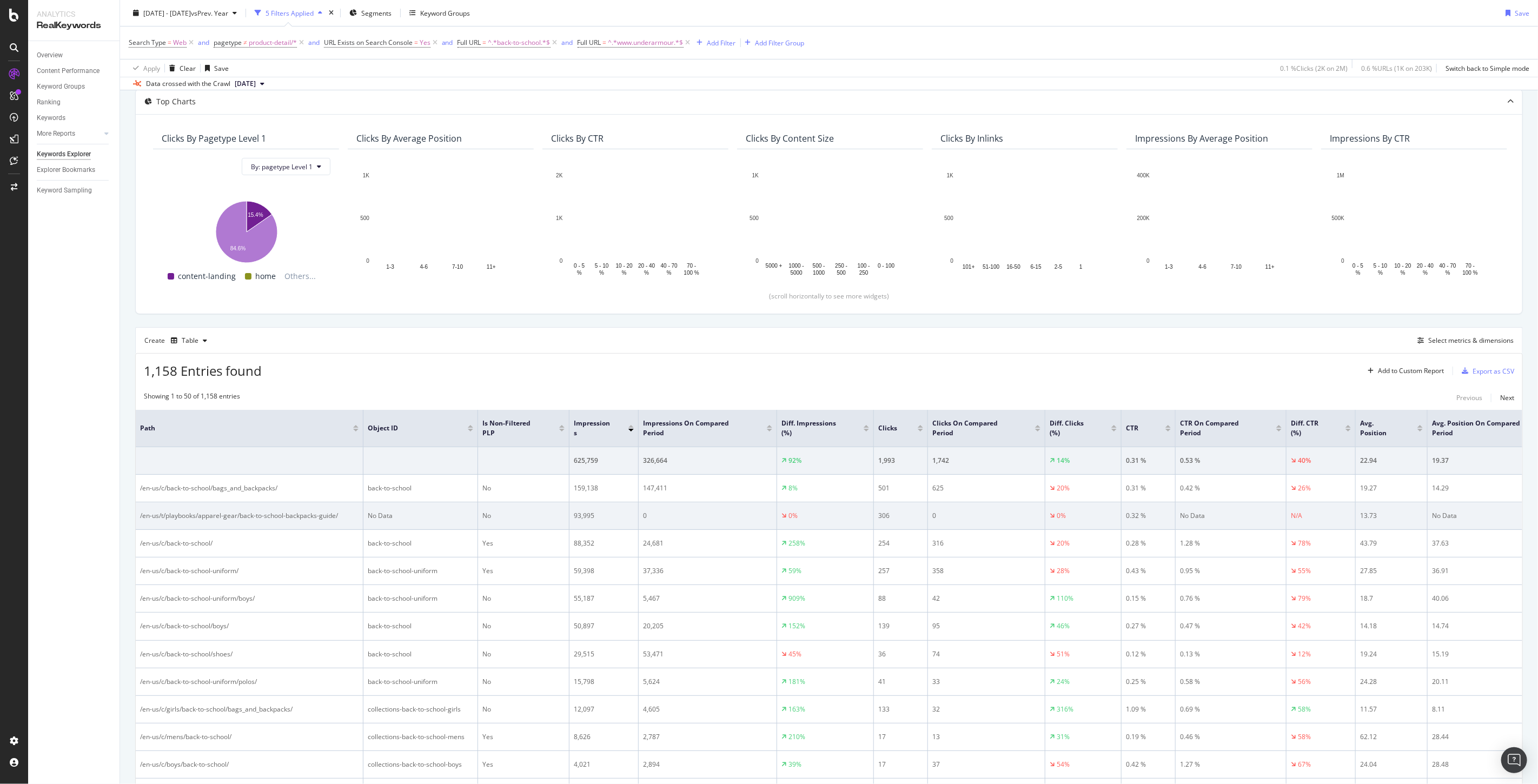
scroll to position [120, 0]
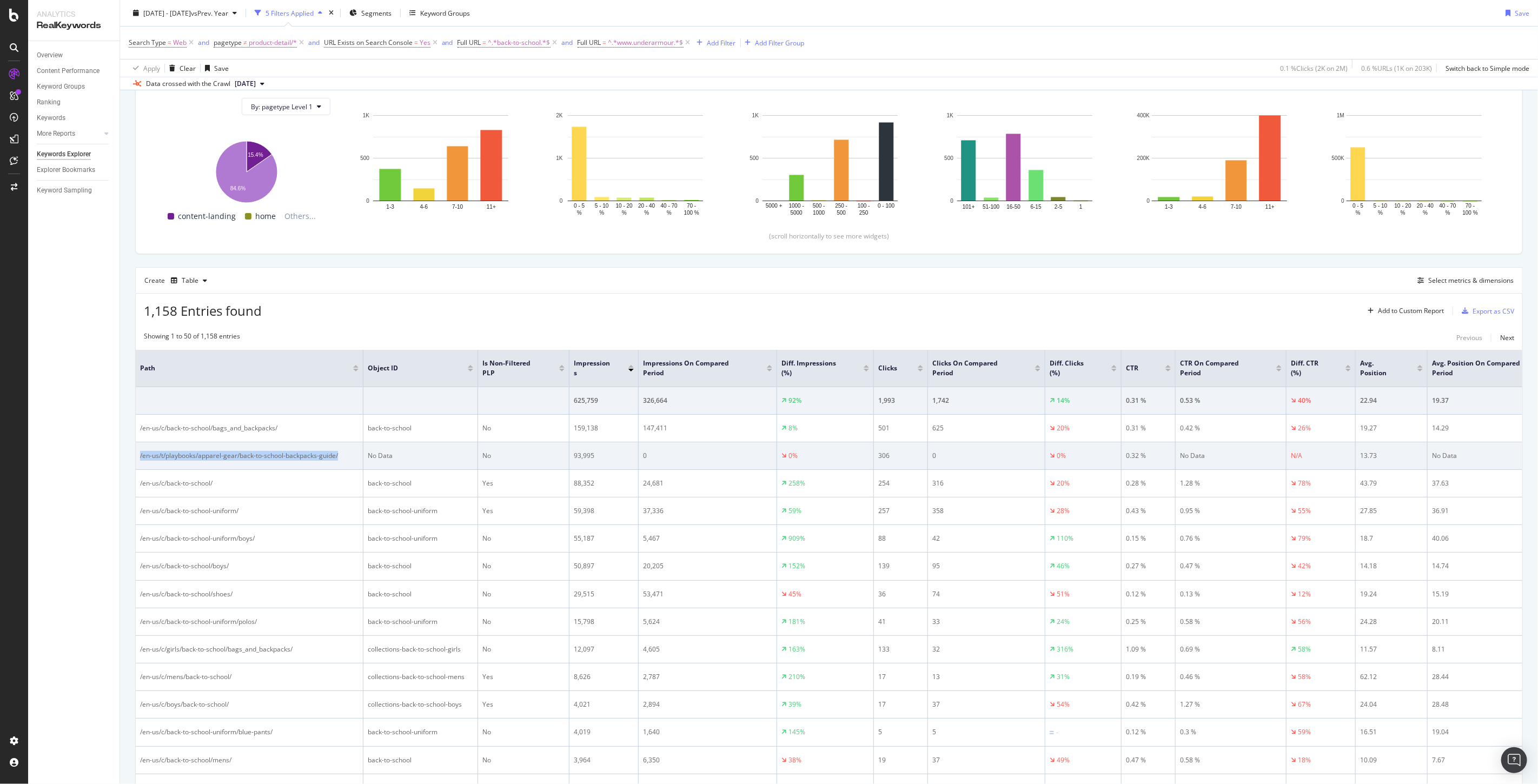
drag, startPoint x: 351, startPoint y: 449, endPoint x: 140, endPoint y: 461, distance: 211.3
click at [140, 461] on td "/en-us/t/playbooks/apparel-gear/back-to-school-backpacks-guide/" at bounding box center [249, 455] width 227 height 27
copy div "/en-us/t/playbooks/apparel-gear/back-to-school-backpacks-guide/"
